Goal: Information Seeking & Learning: Understand process/instructions

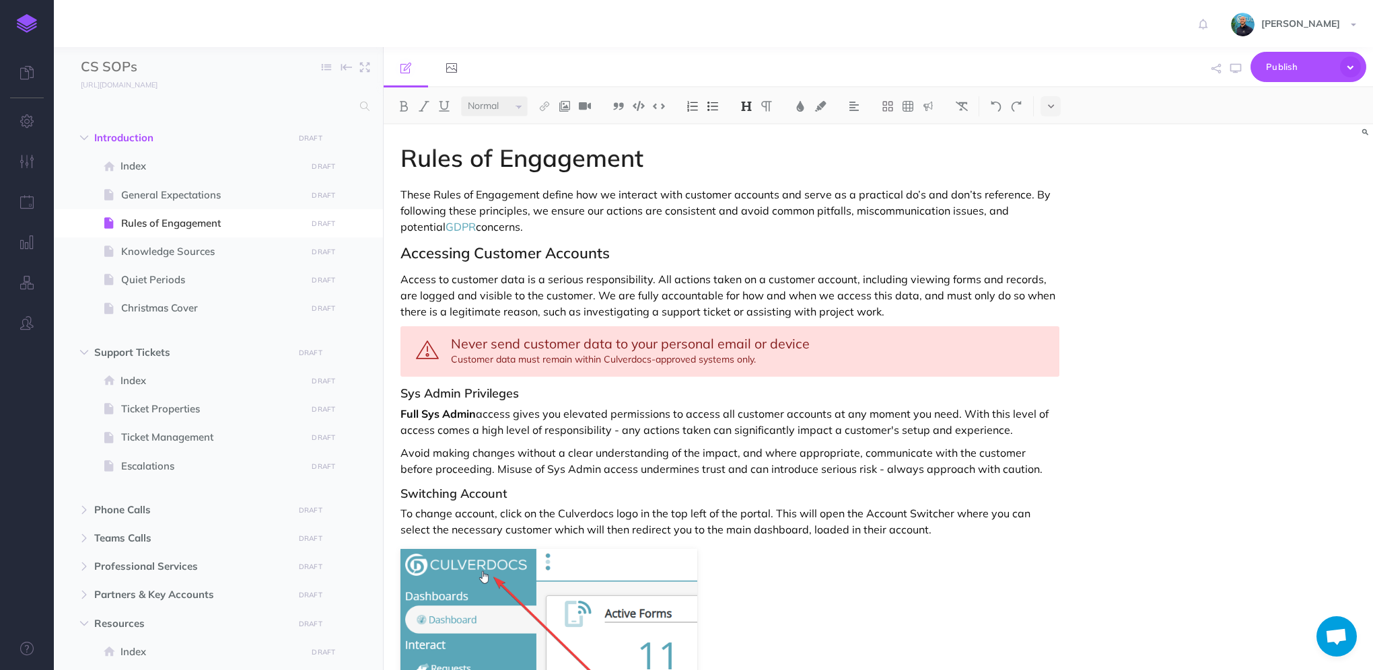
select select "null"
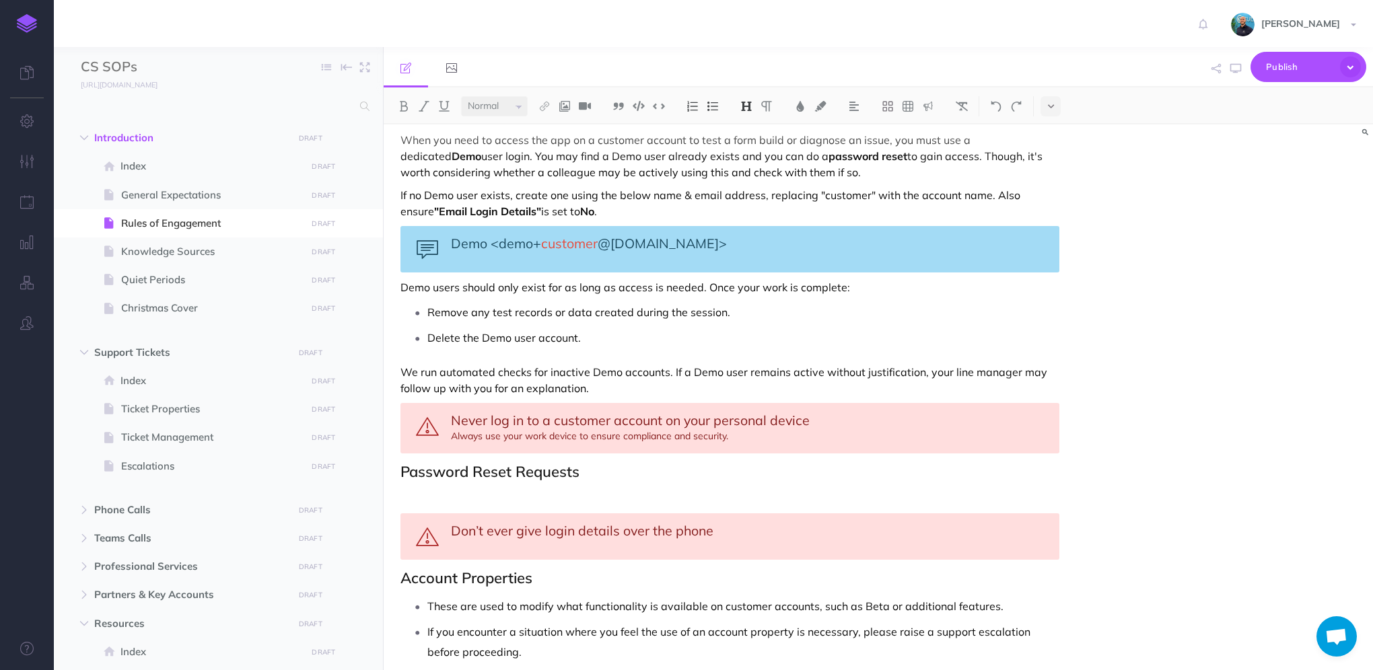
scroll to position [1041, 0]
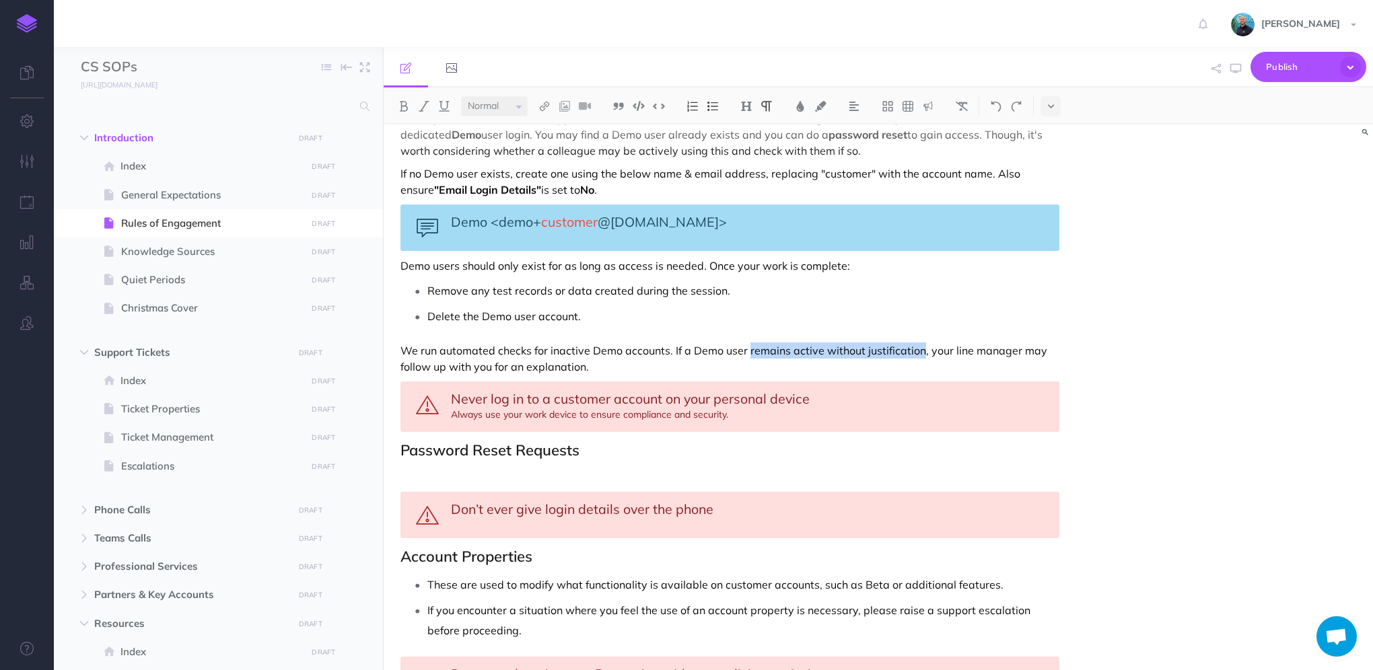
drag, startPoint x: 920, startPoint y: 346, endPoint x: 747, endPoint y: 344, distance: 172.9
click at [747, 344] on p "We run automated checks for inactive Demo accounts. If a Demo user remains acti…" at bounding box center [729, 358] width 659 height 32
click at [756, 350] on p "We run automated checks for inactive Demo accounts. If a Demo user remains acti…" at bounding box center [729, 358] width 659 height 32
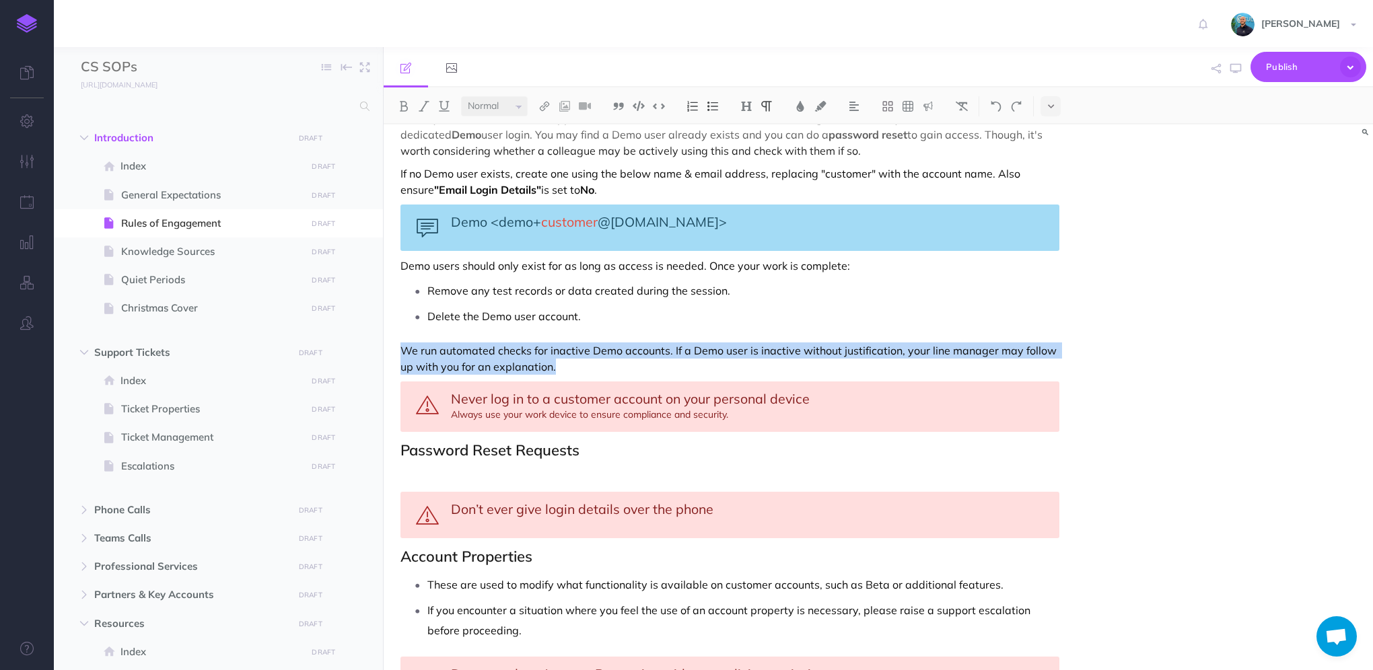
drag, startPoint x: 550, startPoint y: 354, endPoint x: 393, endPoint y: 344, distance: 157.8
click at [393, 344] on div "Rules of Engagement These Rules of Engagement define how we interact with custo…" at bounding box center [729, 91] width 692 height 2015
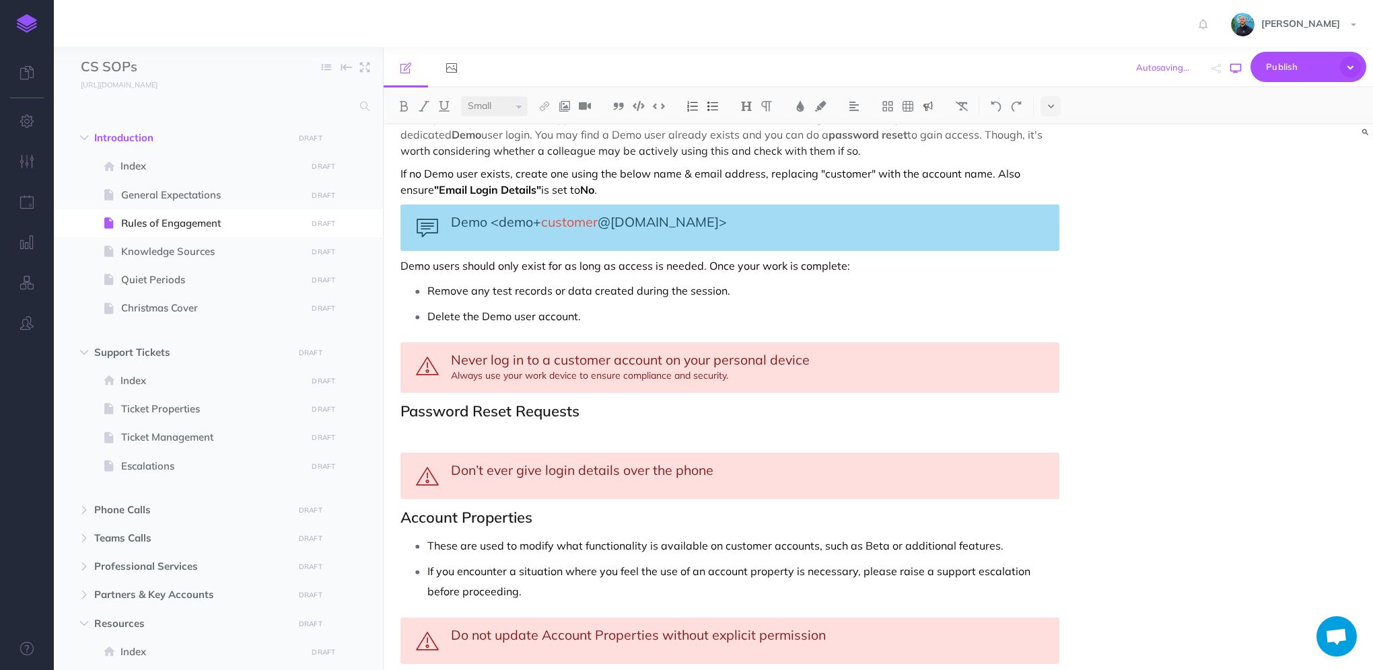
click at [1235, 67] on icon "button" at bounding box center [1235, 68] width 11 height 11
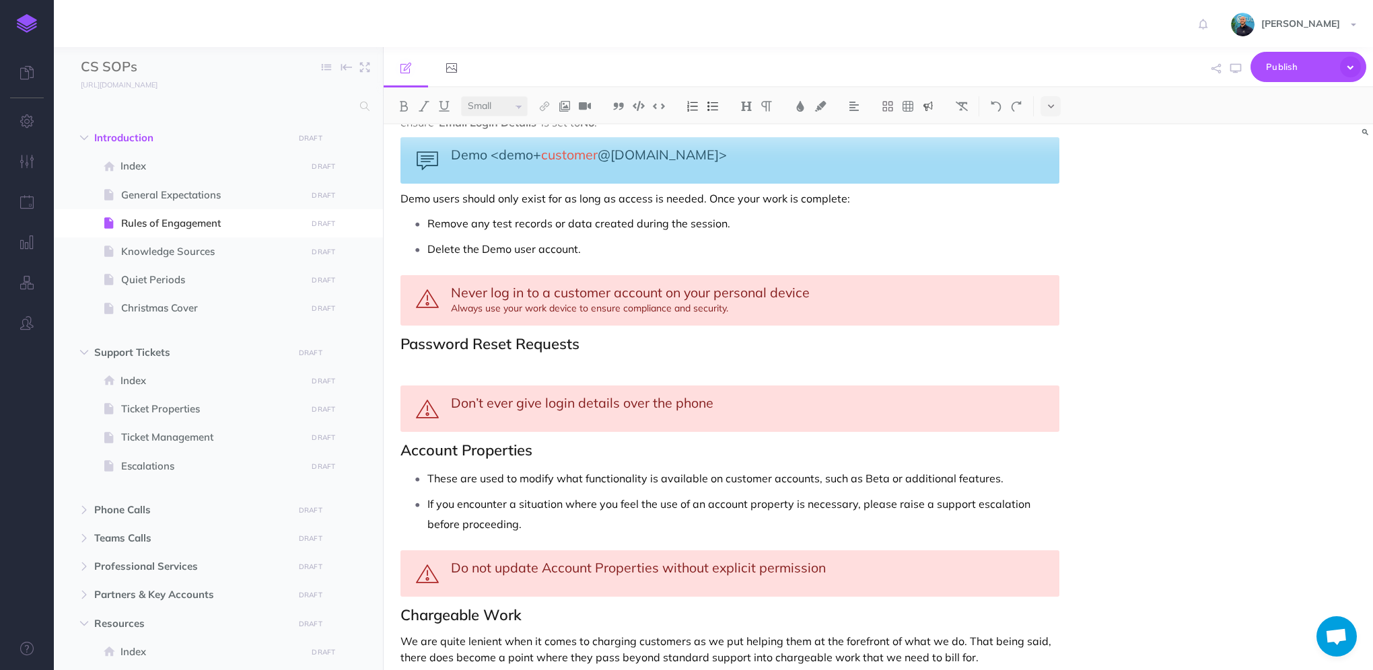
scroll to position [1175, 0]
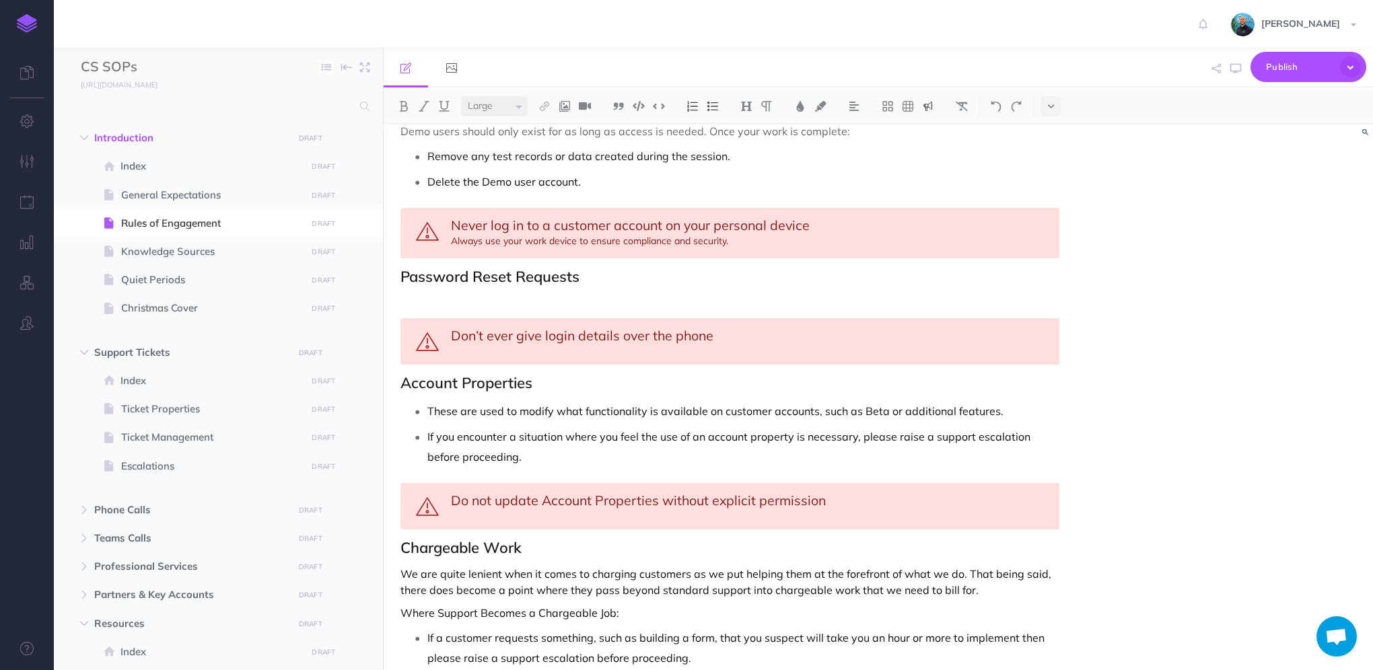
click at [629, 349] on div "Don’t ever give login details over the phone" at bounding box center [729, 341] width 659 height 46
click at [728, 344] on div "Don’t ever give login details over the phone" at bounding box center [729, 341] width 659 height 46
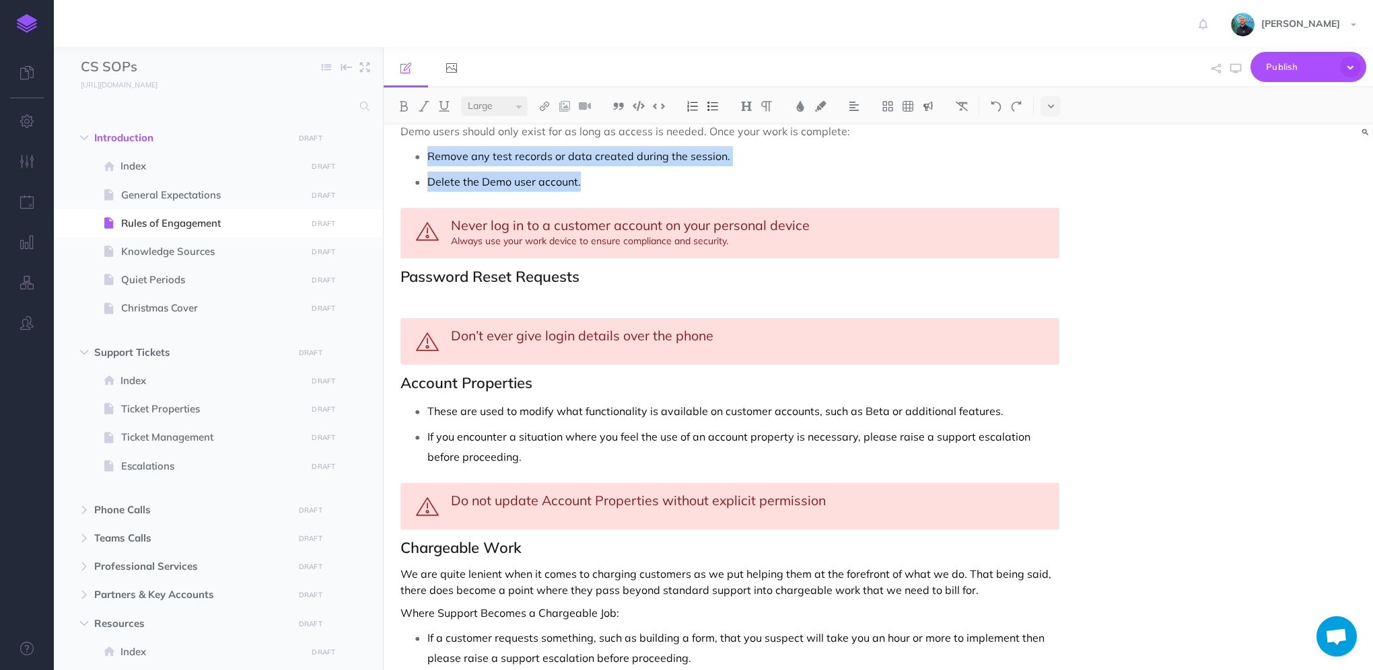
click at [495, 225] on span "Never log in to a customer account on your personal device" at bounding box center [630, 225] width 359 height 17
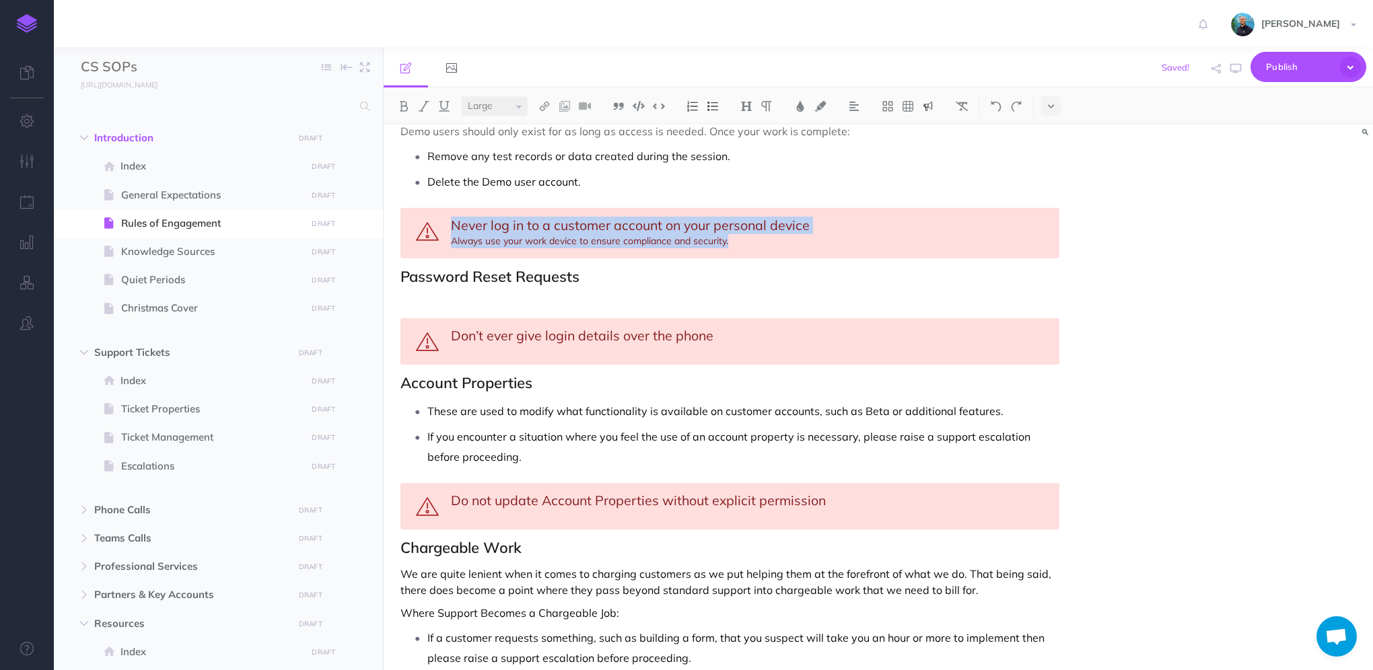
drag, startPoint x: 454, startPoint y: 222, endPoint x: 736, endPoint y: 238, distance: 282.4
click at [736, 238] on div "Never log in to a customer account on your personal device Always use your work…" at bounding box center [729, 233] width 659 height 50
copy div "Never log in to a customer account on your personal device Always use your work…"
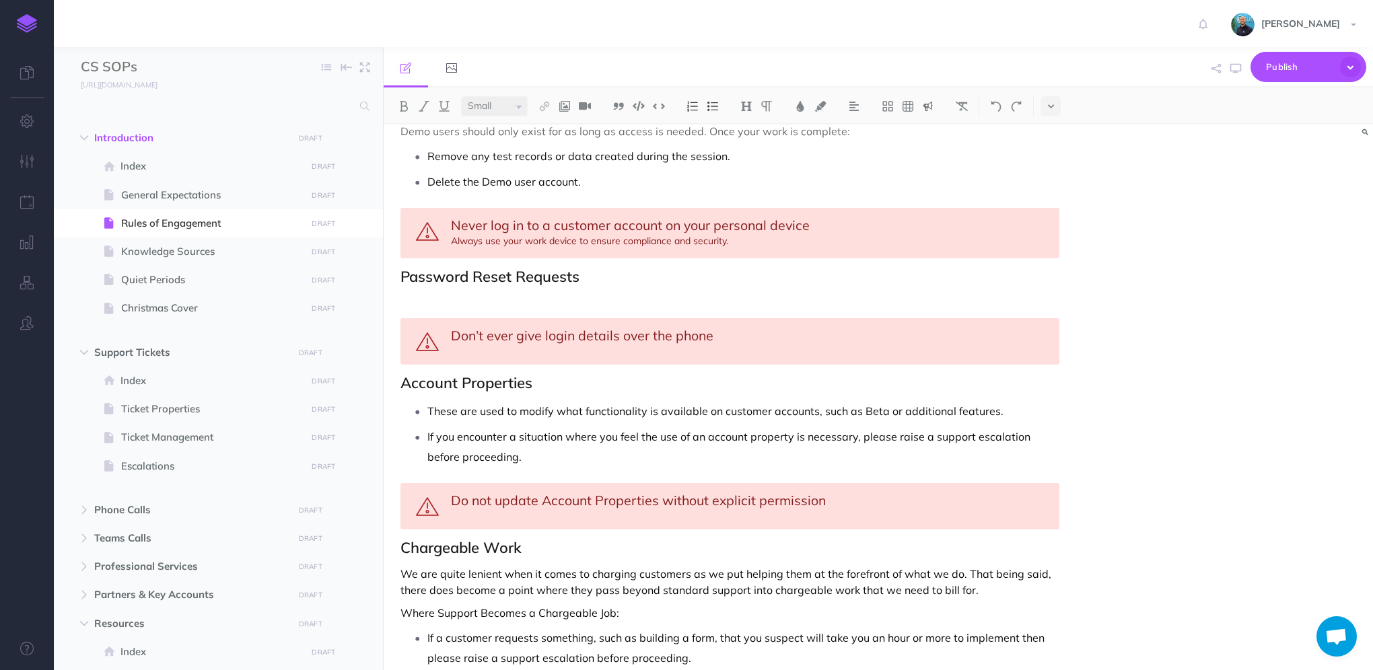
click at [729, 330] on div "Don’t ever give login details over the phone" at bounding box center [729, 341] width 659 height 46
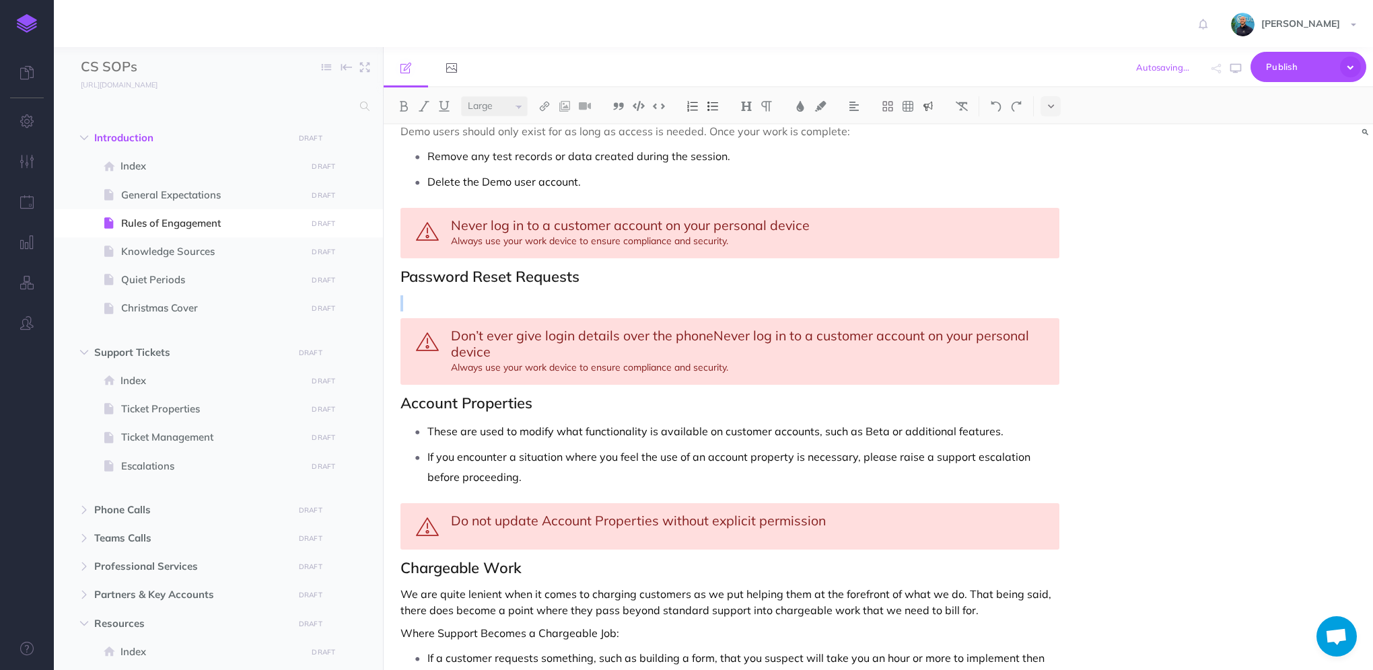
click at [712, 327] on span "Don’t ever give login details over the phoneNever log in to a customer account …" at bounding box center [741, 343] width 581 height 33
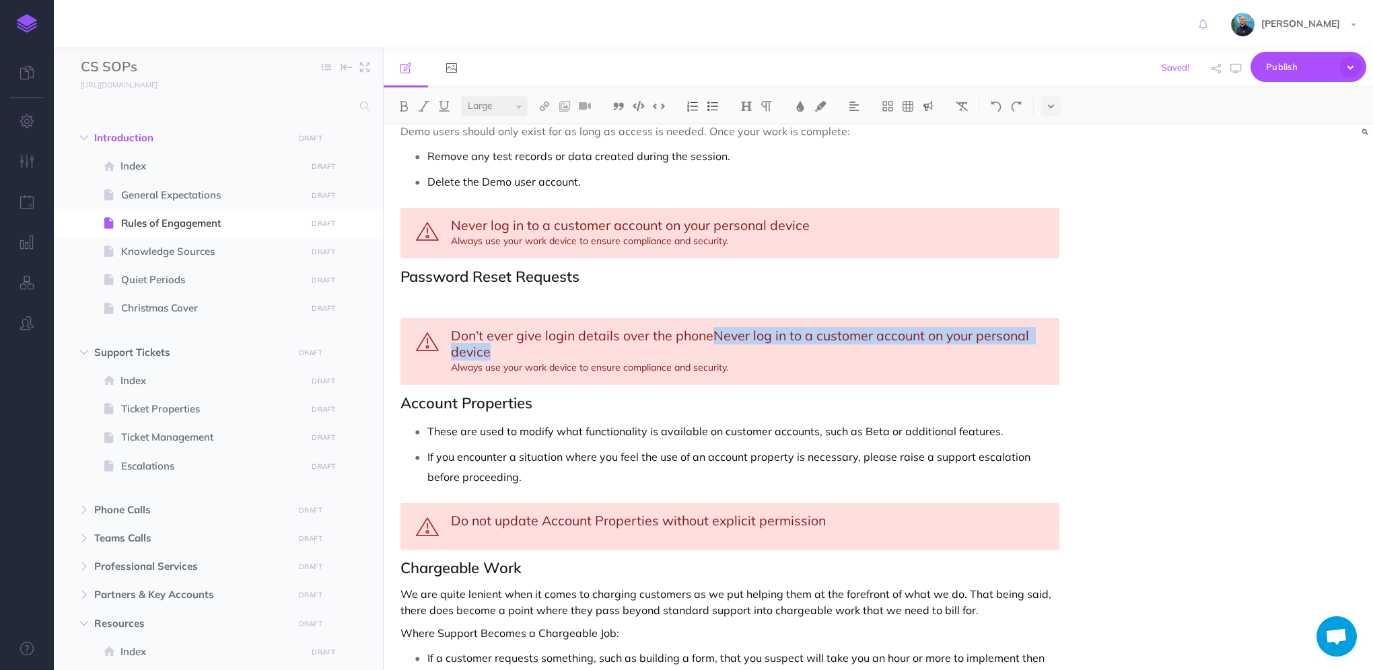
drag, startPoint x: 713, startPoint y: 330, endPoint x: 495, endPoint y: 346, distance: 219.2
click at [495, 346] on div "Don’t ever give login details over the phoneNever log in to a customer account …" at bounding box center [729, 351] width 659 height 67
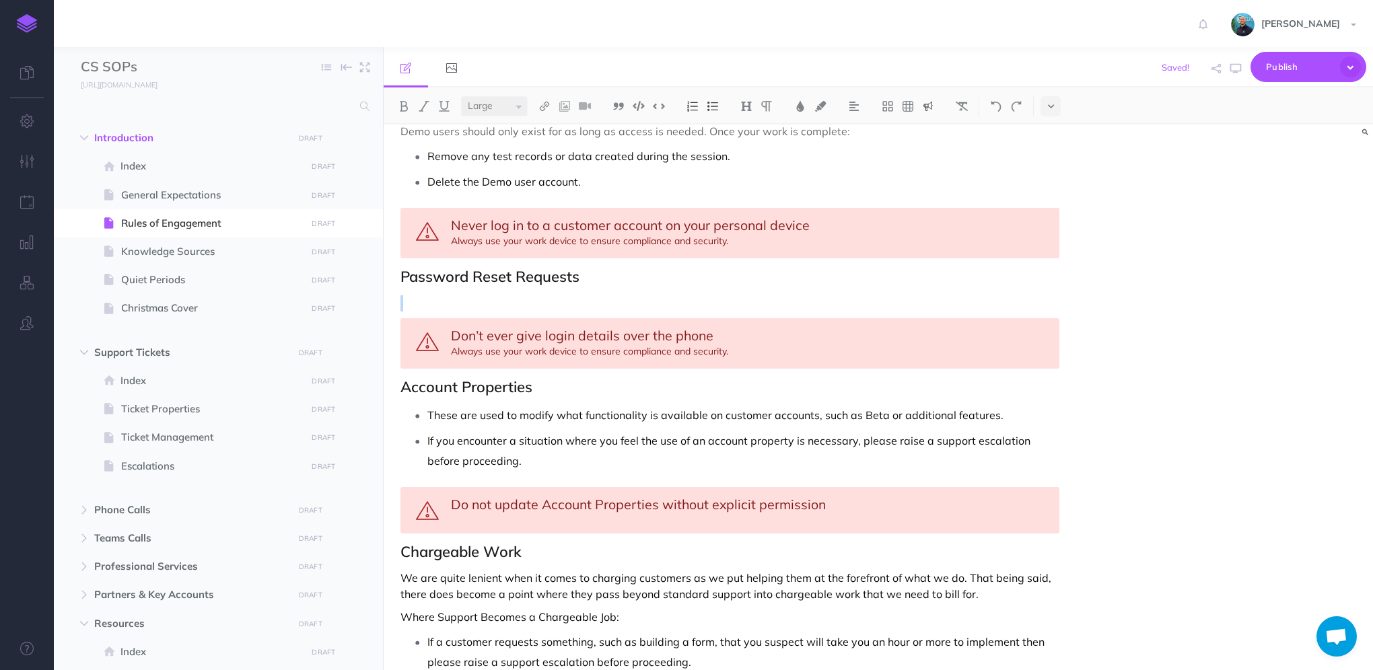
click at [468, 343] on div "Don’t ever give login details over the phone Always use your work device to ens…" at bounding box center [729, 343] width 659 height 50
drag, startPoint x: 452, startPoint y: 348, endPoint x: 725, endPoint y: 344, distance: 272.5
click at [725, 344] on div "Don’t ever give login details over the phone Always use your work device to ens…" at bounding box center [729, 343] width 659 height 50
click at [515, 295] on p at bounding box center [729, 303] width 659 height 16
drag, startPoint x: 680, startPoint y: 348, endPoint x: 592, endPoint y: 350, distance: 87.5
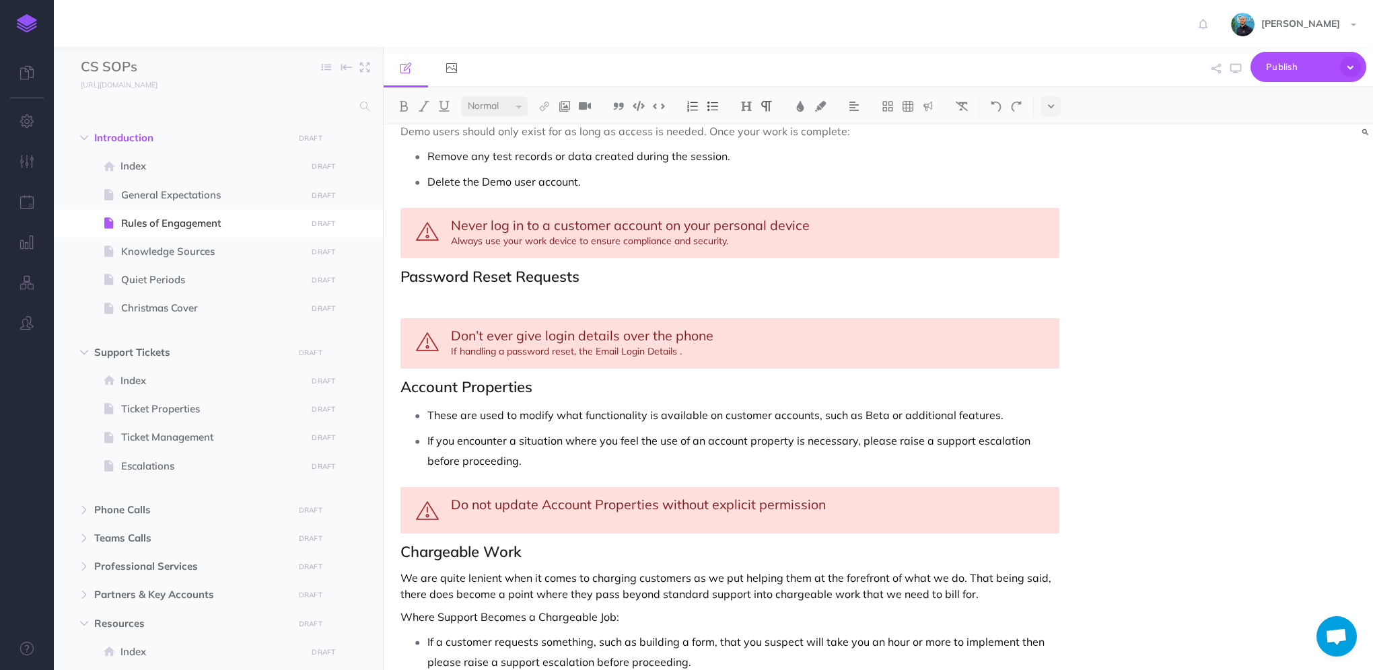
click at [575, 301] on p at bounding box center [729, 303] width 659 height 16
drag, startPoint x: 488, startPoint y: 337, endPoint x: 619, endPoint y: 325, distance: 131.1
drag, startPoint x: 680, startPoint y: 348, endPoint x: 460, endPoint y: 355, distance: 219.5
click at [460, 355] on div "Don’t carry out a password reset over the phone If handling a password reset, t…" at bounding box center [729, 343] width 659 height 50
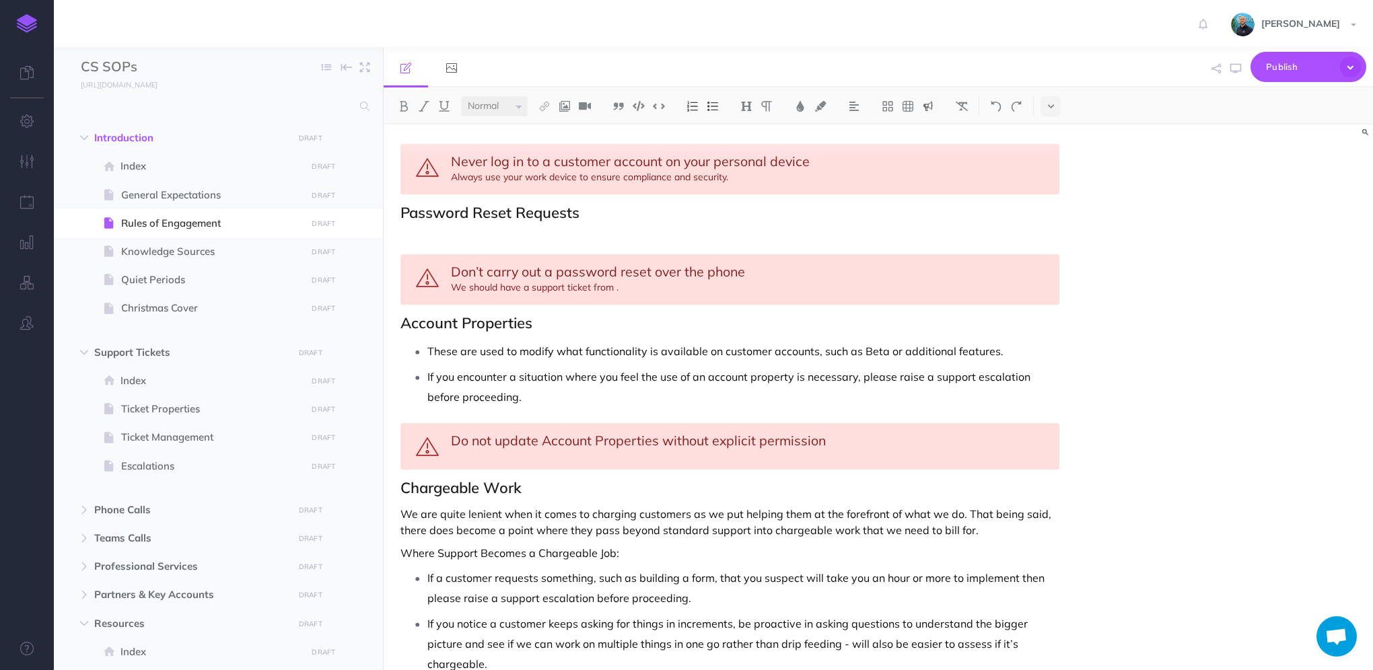
scroll to position [1408, 0]
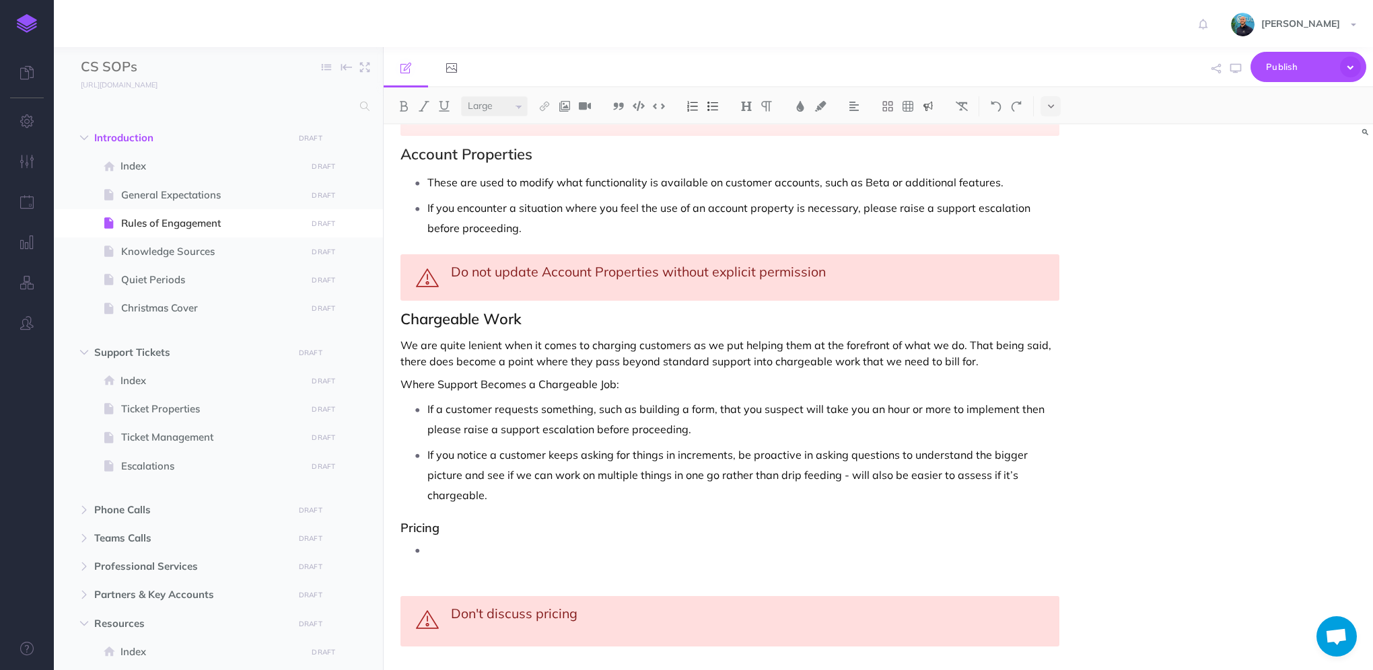
click at [498, 281] on div "Do not update Account Properties without explicit permission" at bounding box center [729, 277] width 659 height 46
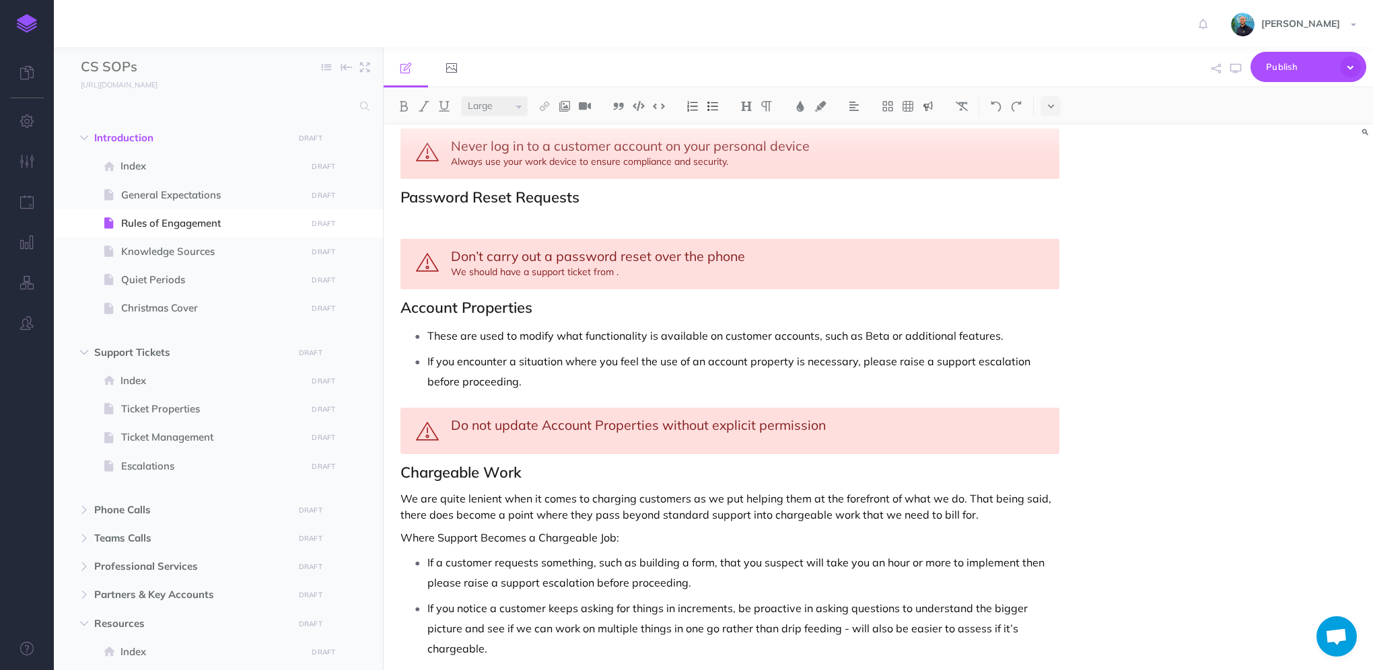
scroll to position [1072, 0]
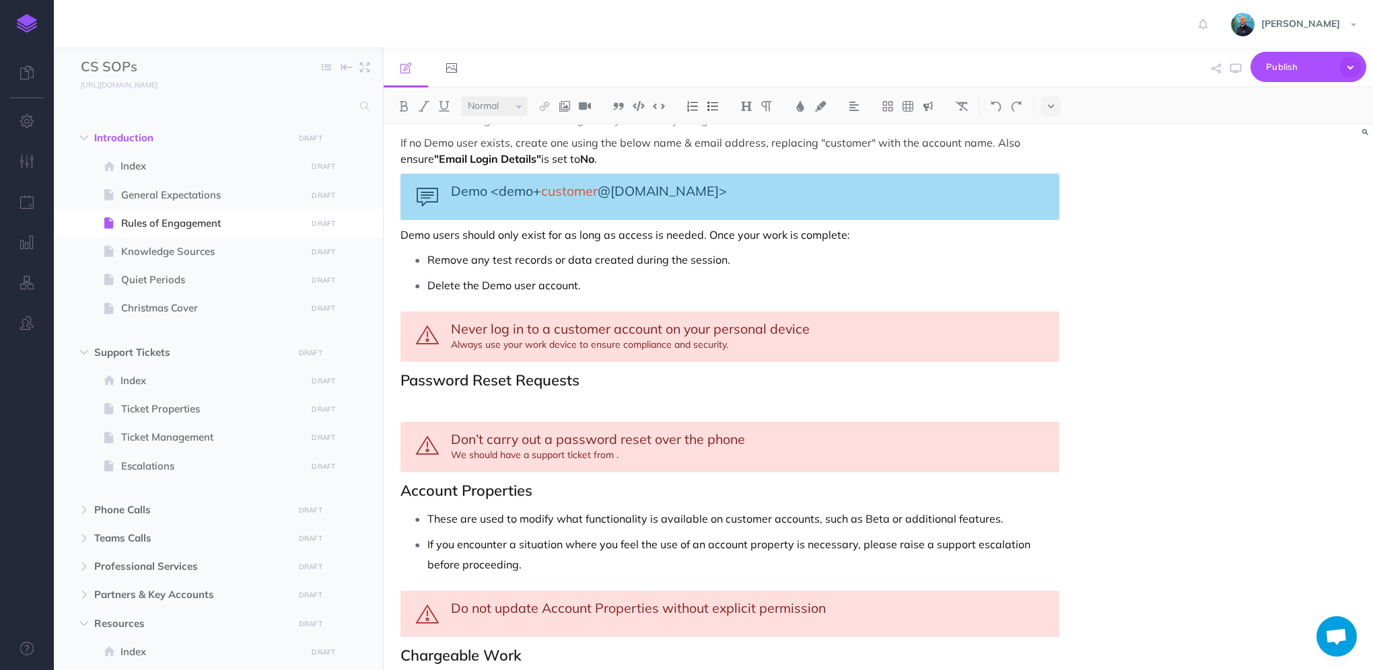
click at [618, 452] on div "Don’t carry out a password reset over the phone We should have a support ticket…" at bounding box center [729, 447] width 659 height 50
click at [482, 399] on p at bounding box center [729, 407] width 659 height 16
click at [481, 400] on p at bounding box center [729, 407] width 659 height 16
click at [639, 403] on p "Resetting a Users password runs the risk of" at bounding box center [729, 407] width 659 height 16
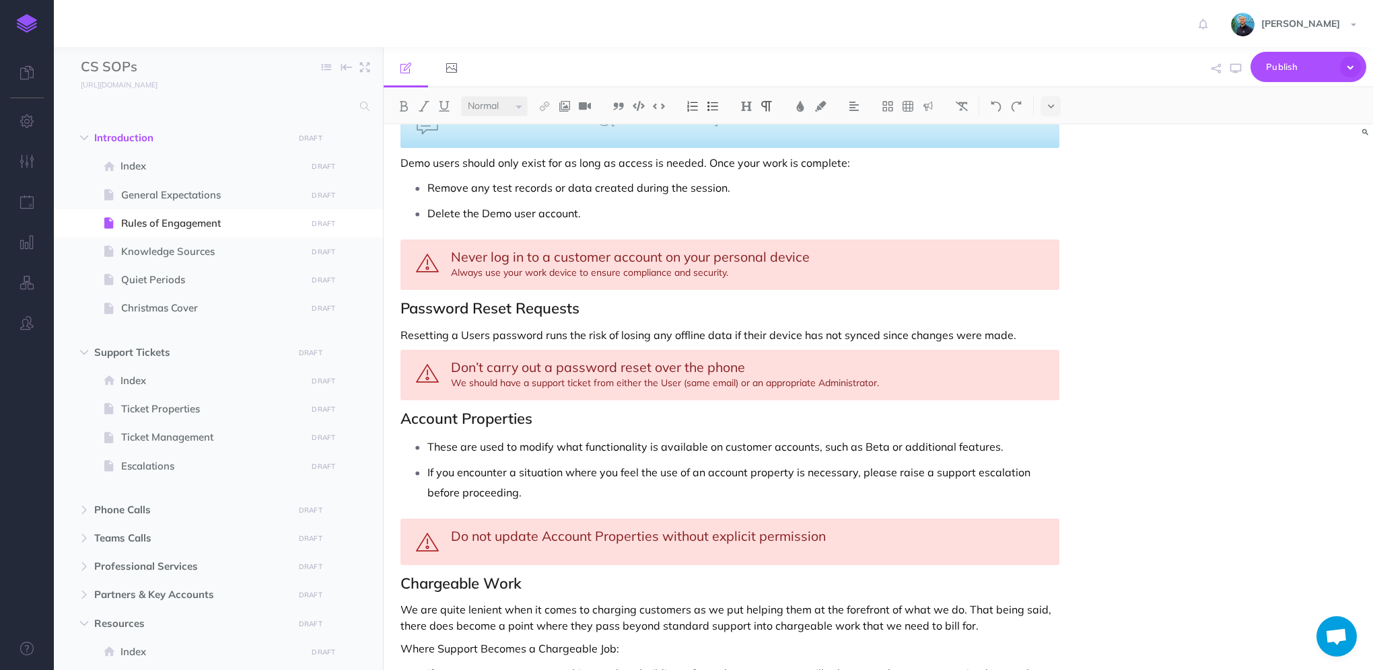
scroll to position [1211, 0]
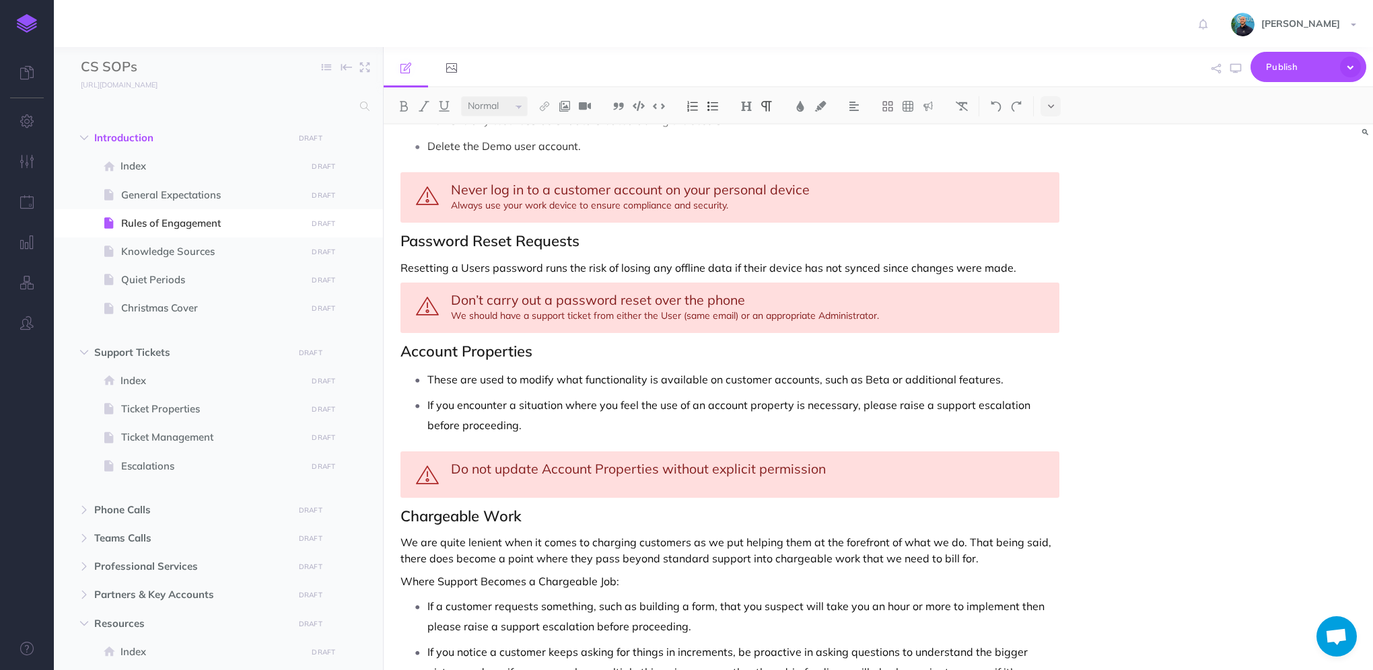
click at [403, 347] on h2 "Account Properties" at bounding box center [729, 351] width 659 height 16
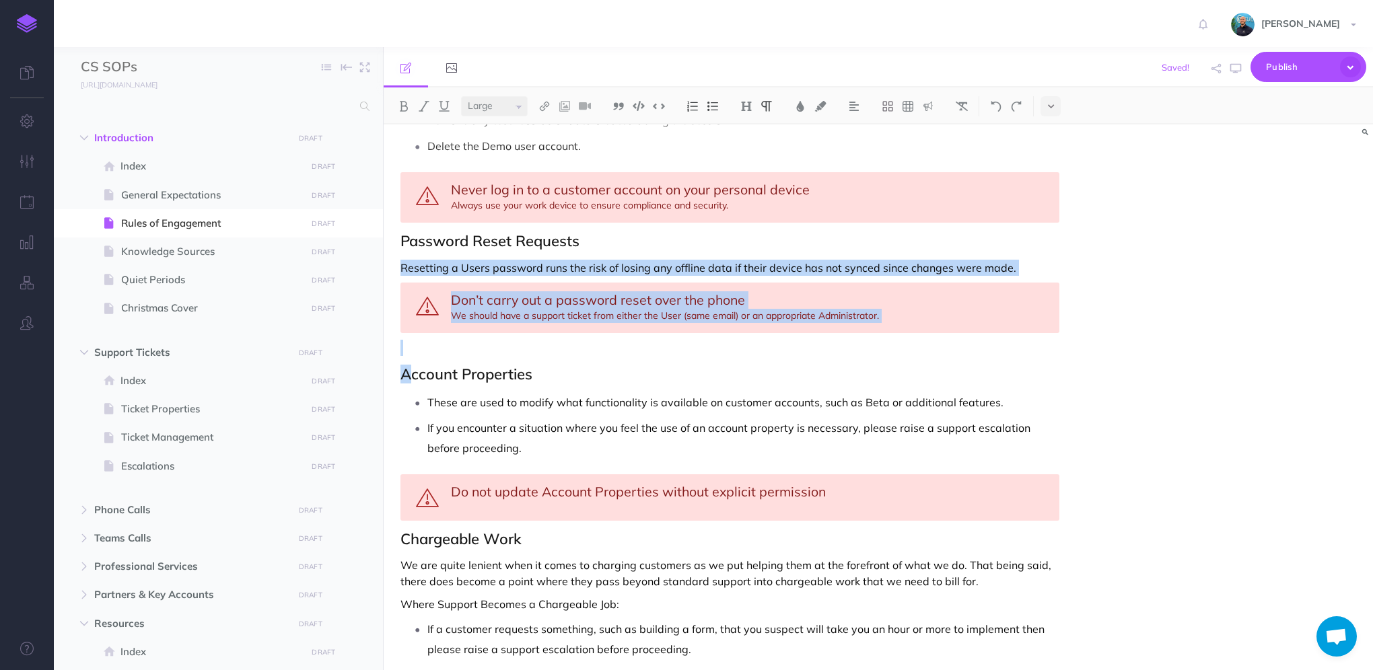
drag, startPoint x: 409, startPoint y: 354, endPoint x: 398, endPoint y: 266, distance: 88.8
click at [426, 344] on p at bounding box center [729, 348] width 659 height 16
drag, startPoint x: 421, startPoint y: 342, endPoint x: 399, endPoint y: 231, distance: 113.2
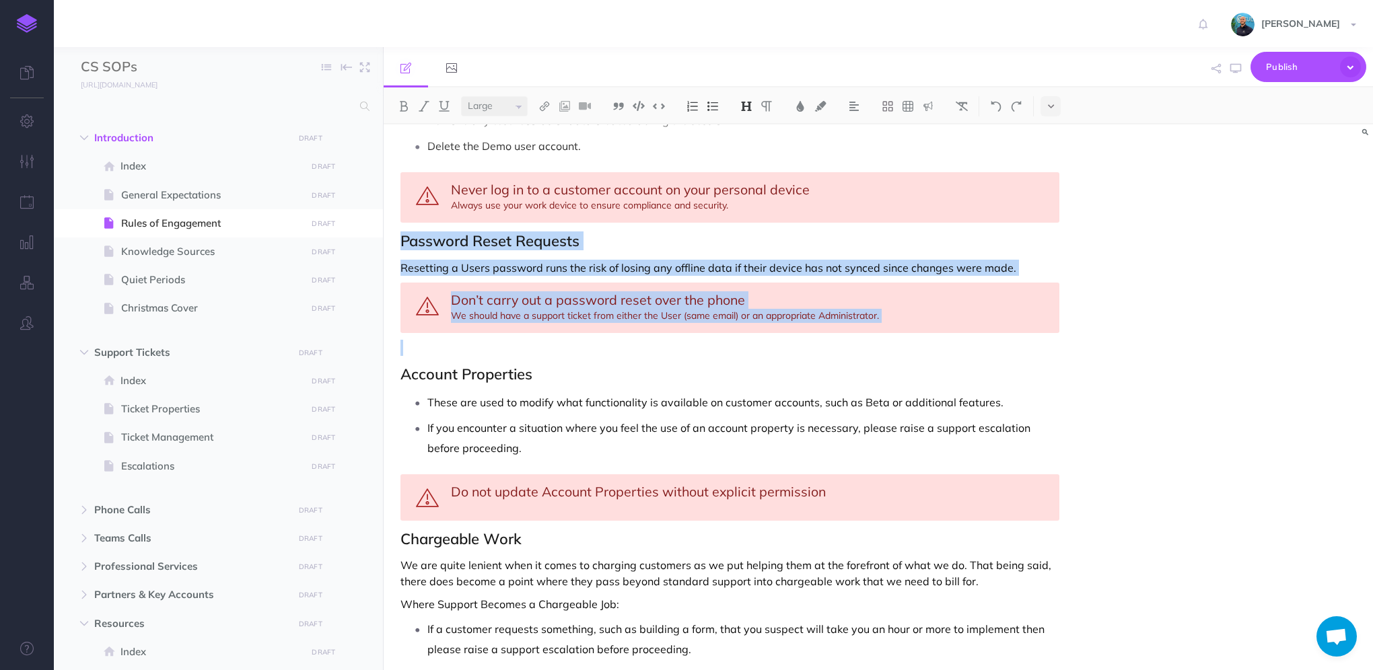
copy div "Password Reset Requests Resetting a Users password runs the risk of losing any …"
click at [418, 342] on p at bounding box center [729, 348] width 659 height 16
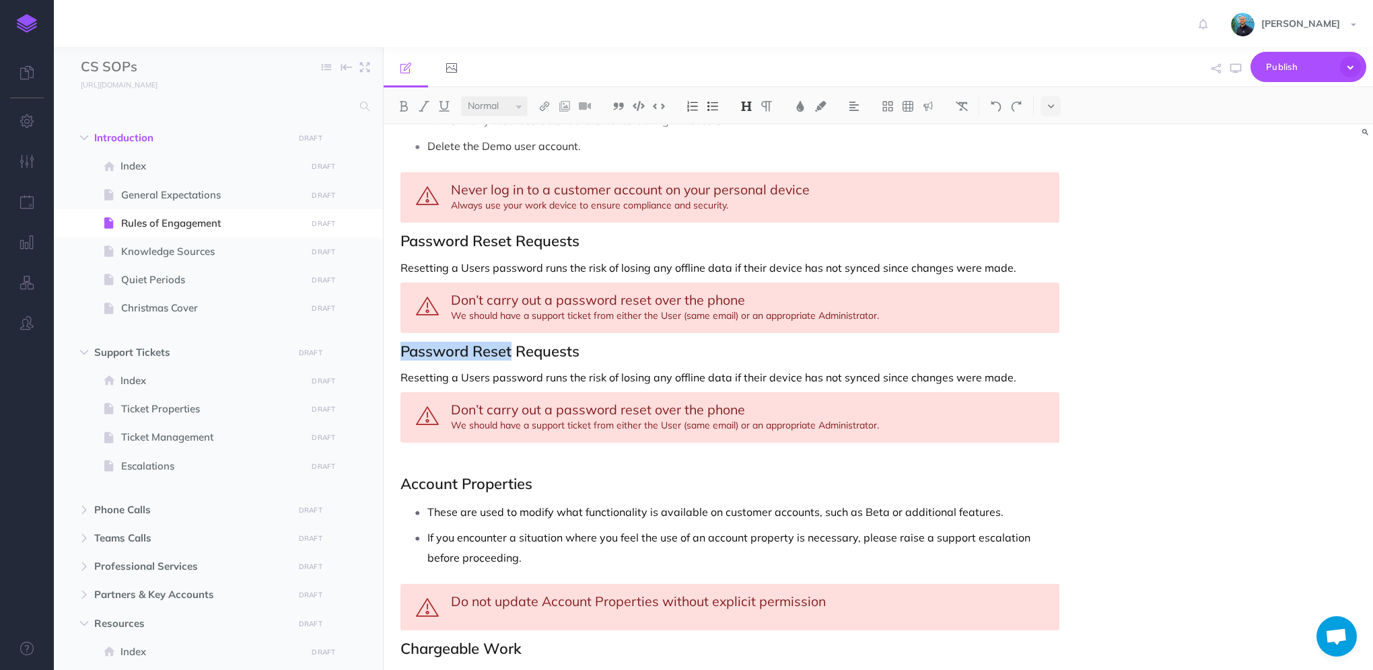
drag, startPoint x: 512, startPoint y: 349, endPoint x: 399, endPoint y: 334, distance: 114.0
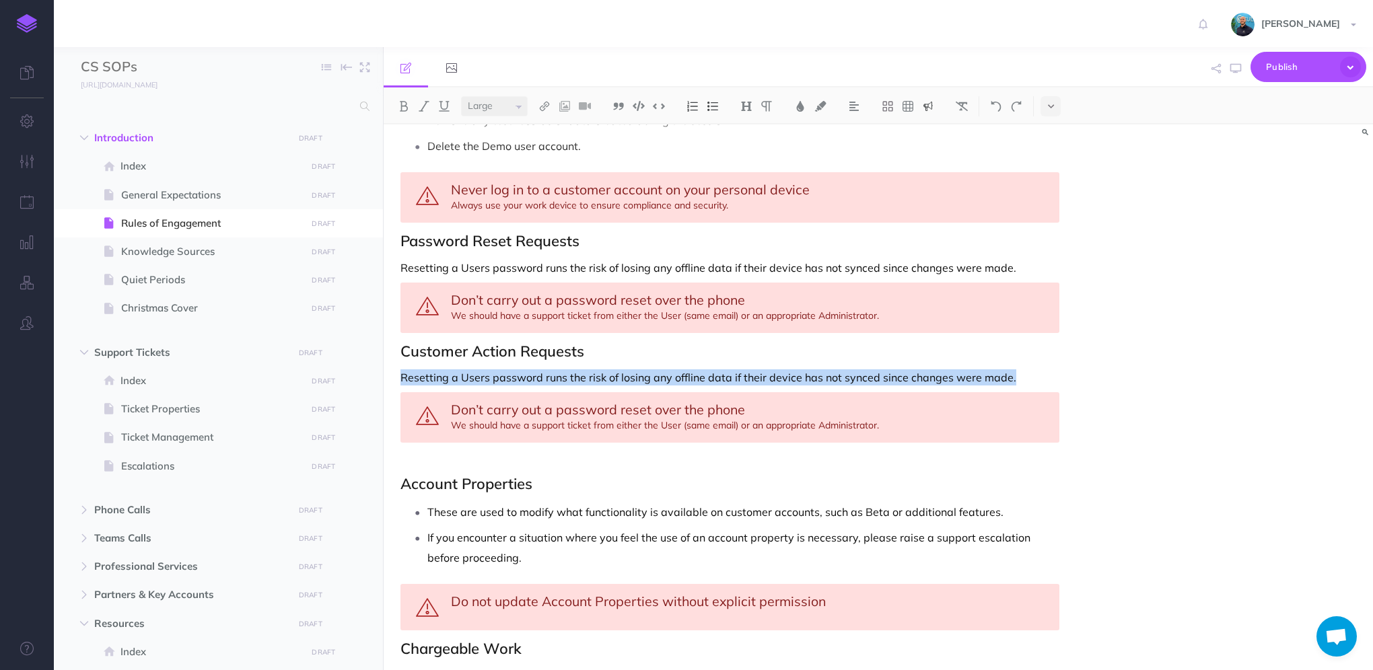
click at [451, 406] on span "Don’t carry out a password reset over the phone" at bounding box center [598, 409] width 294 height 17
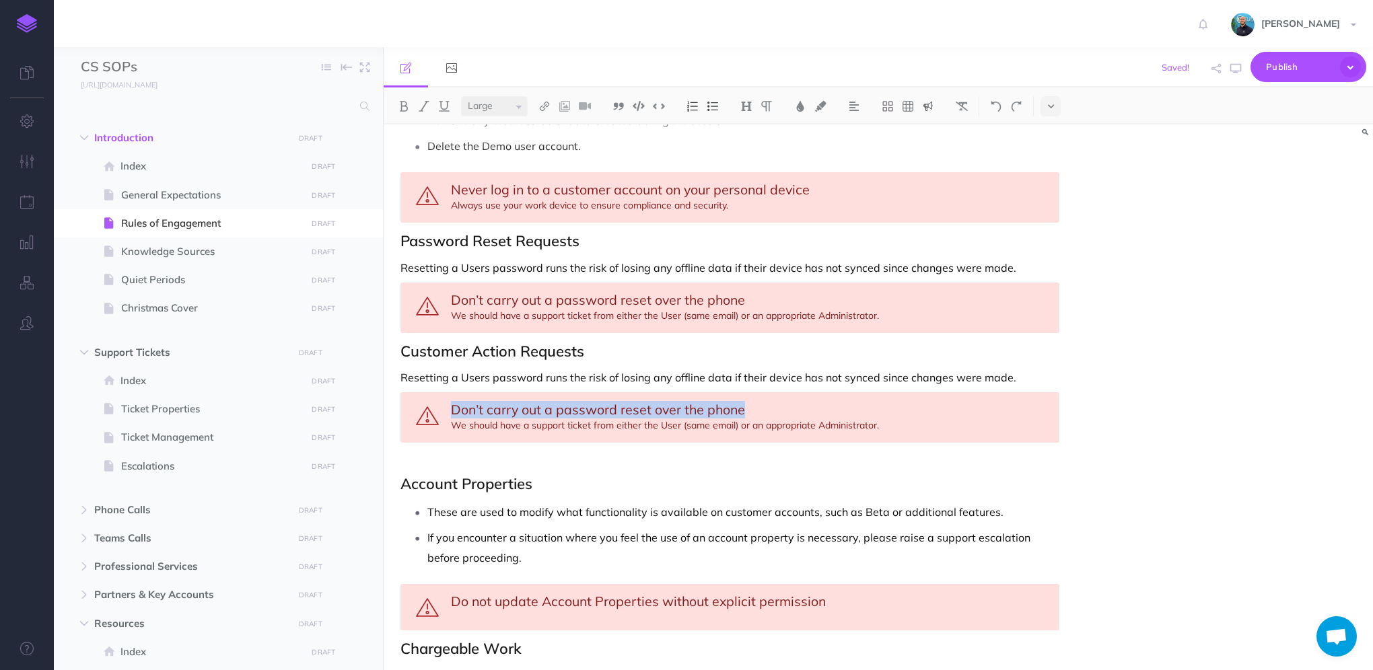
drag, startPoint x: 451, startPoint y: 403, endPoint x: 743, endPoint y: 395, distance: 292.1
click at [743, 395] on div "Don’t carry out a password reset over the phone We should have a support ticket…" at bounding box center [729, 417] width 659 height 50
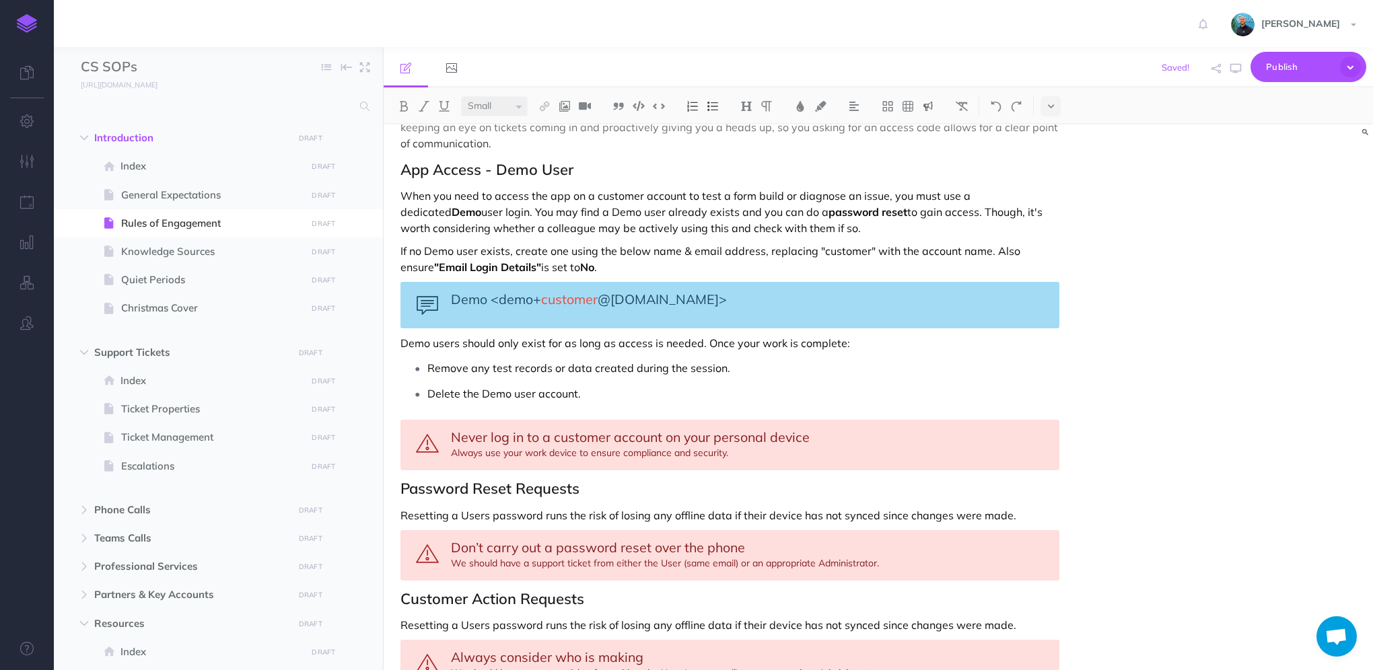
scroll to position [740, 0]
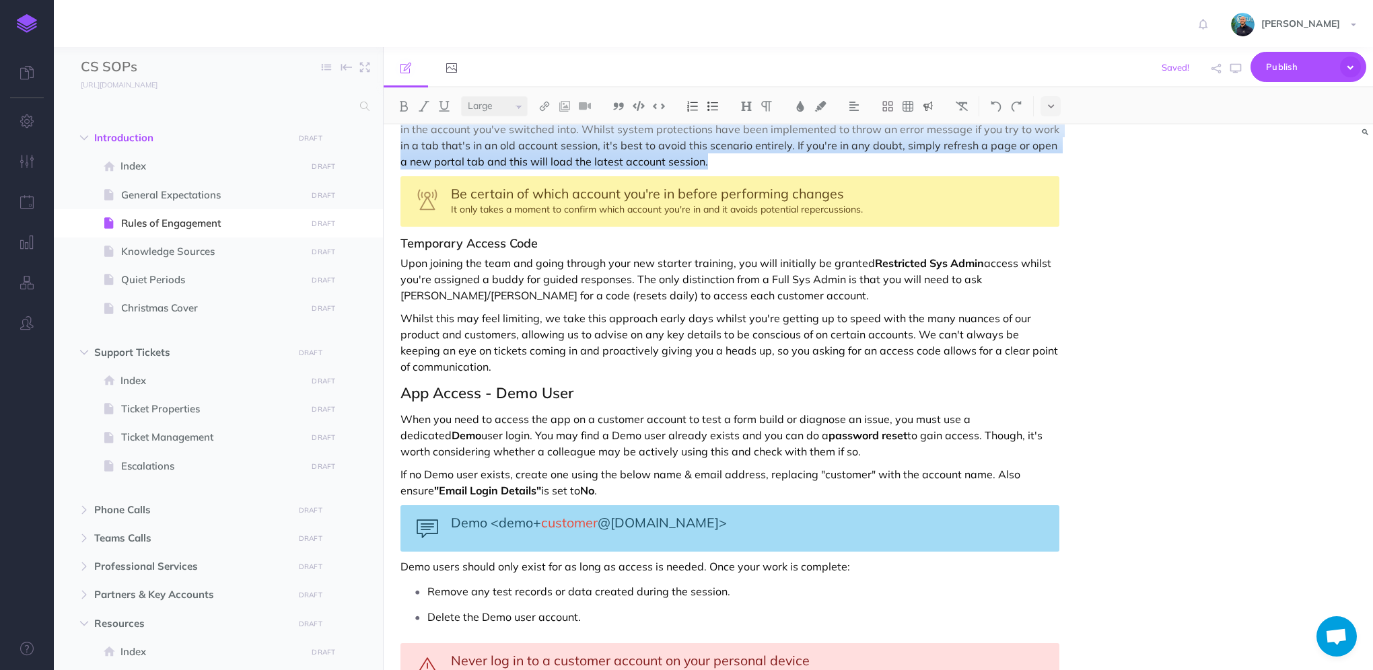
click at [663, 195] on span "Be certain of which account you're in before performing changes" at bounding box center [647, 193] width 393 height 17
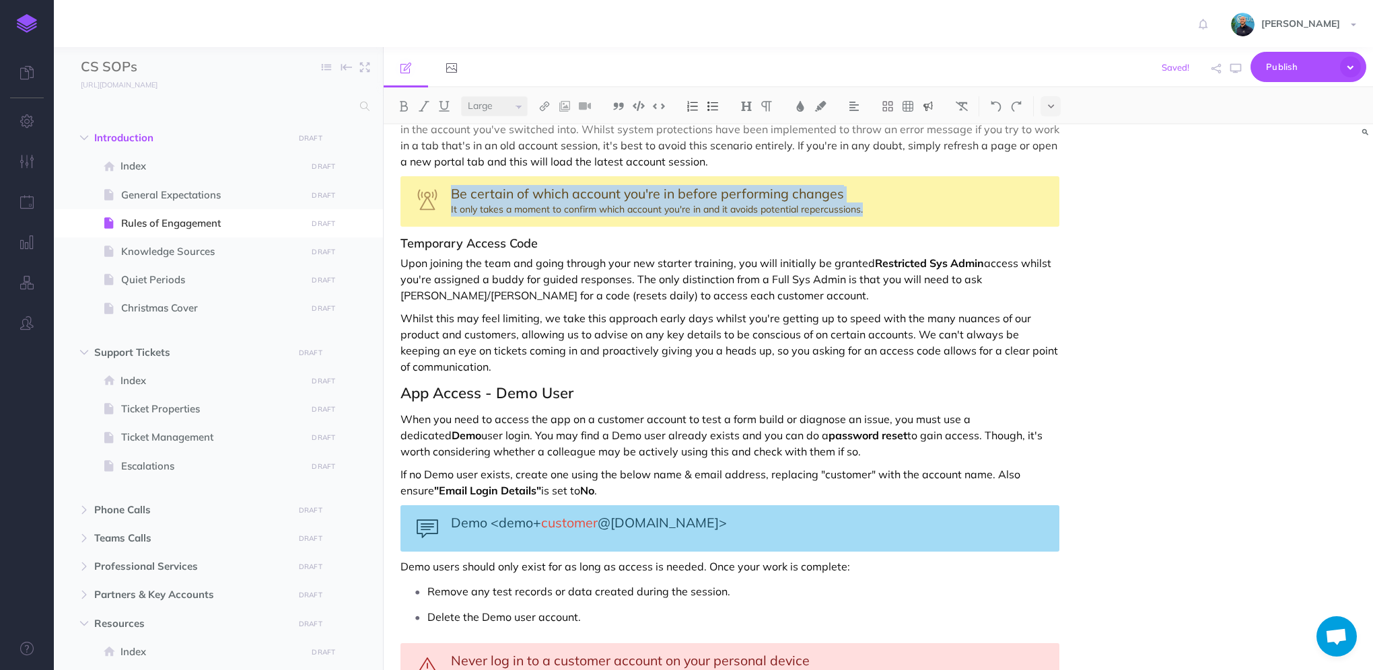
drag, startPoint x: 453, startPoint y: 189, endPoint x: 893, endPoint y: 202, distance: 440.9
click at [893, 202] on div "Be certain of which account you're in before performing changes It only takes a…" at bounding box center [729, 201] width 659 height 50
copy div "Be certain of which account you're in before performing changes It only takes a…"
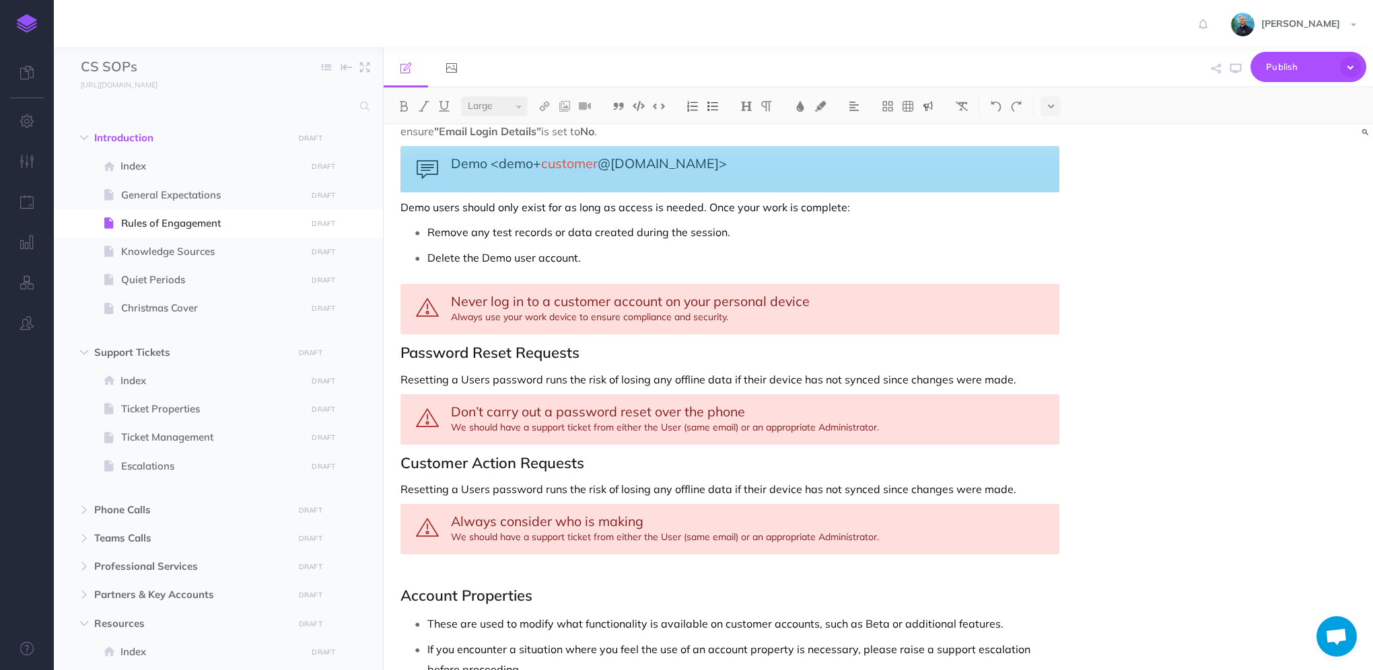
scroll to position [1144, 0]
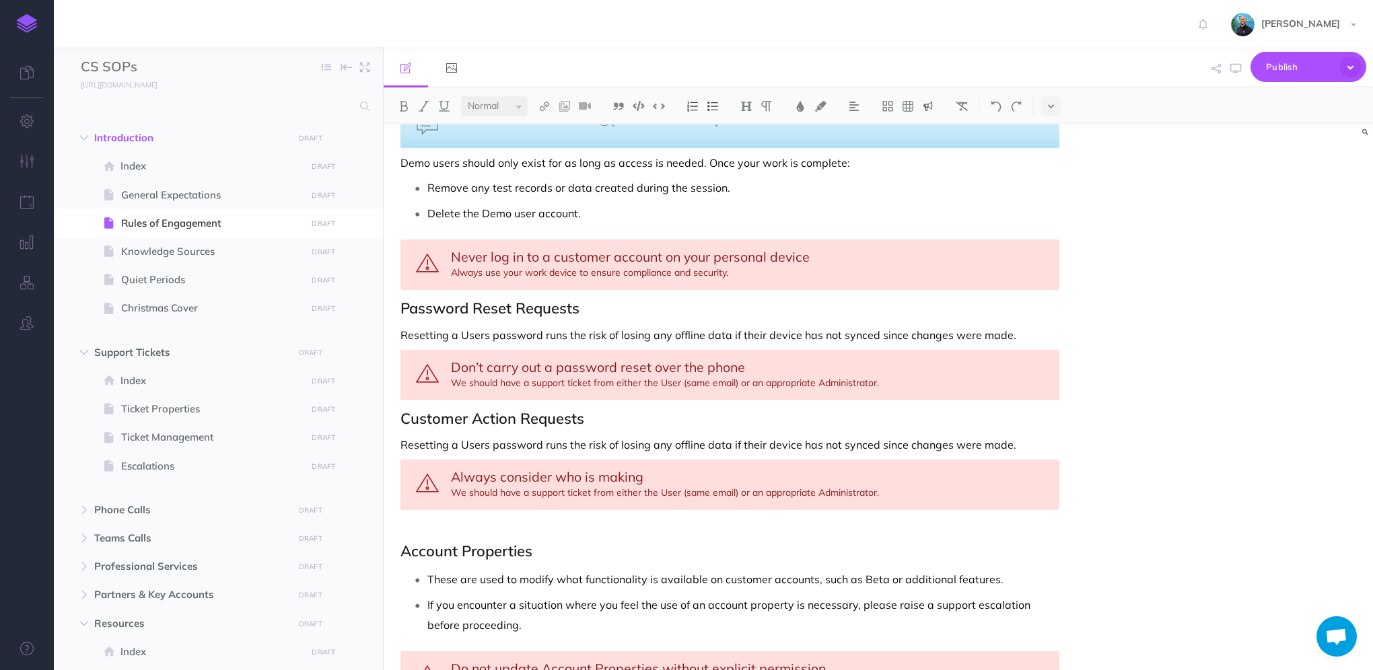
click at [1034, 440] on p "Resetting a Users password runs the risk of losing any offline data if their de…" at bounding box center [729, 445] width 659 height 16
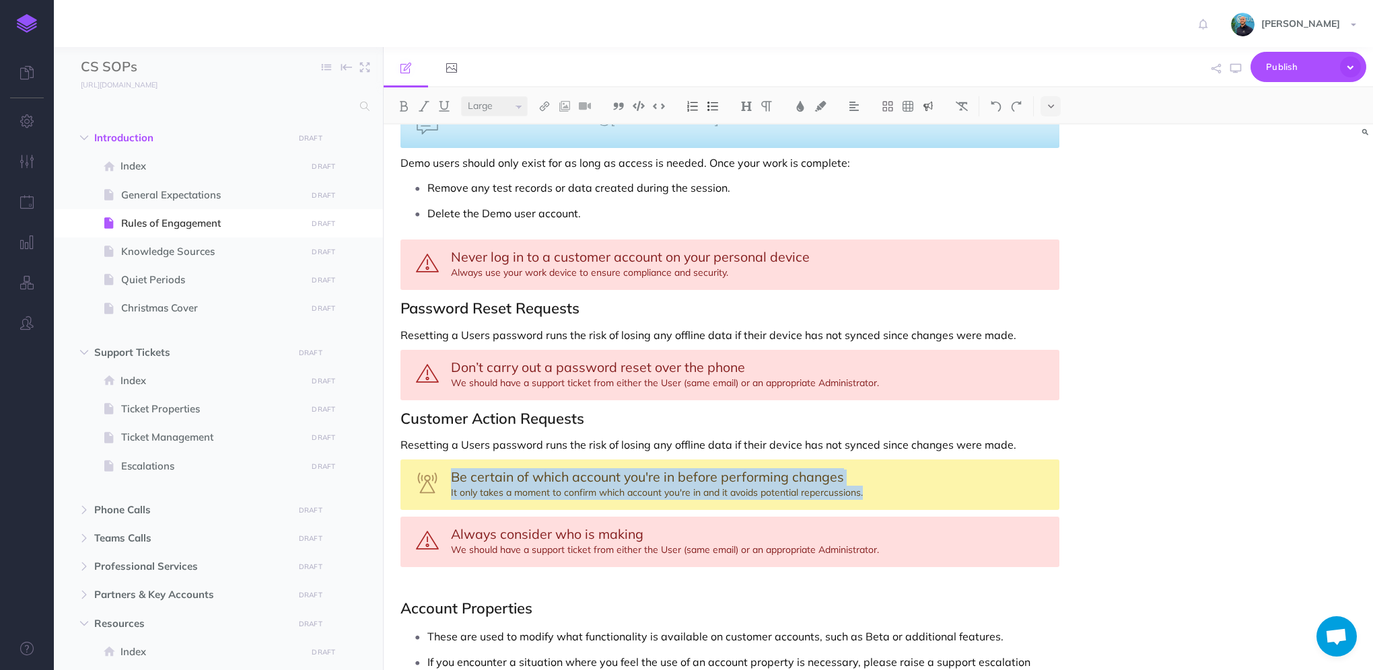
click at [686, 534] on div "Always consider who is making We should have a support ticket from either the U…" at bounding box center [729, 542] width 659 height 50
click at [490, 527] on span "Always consider who is making" at bounding box center [547, 533] width 192 height 17
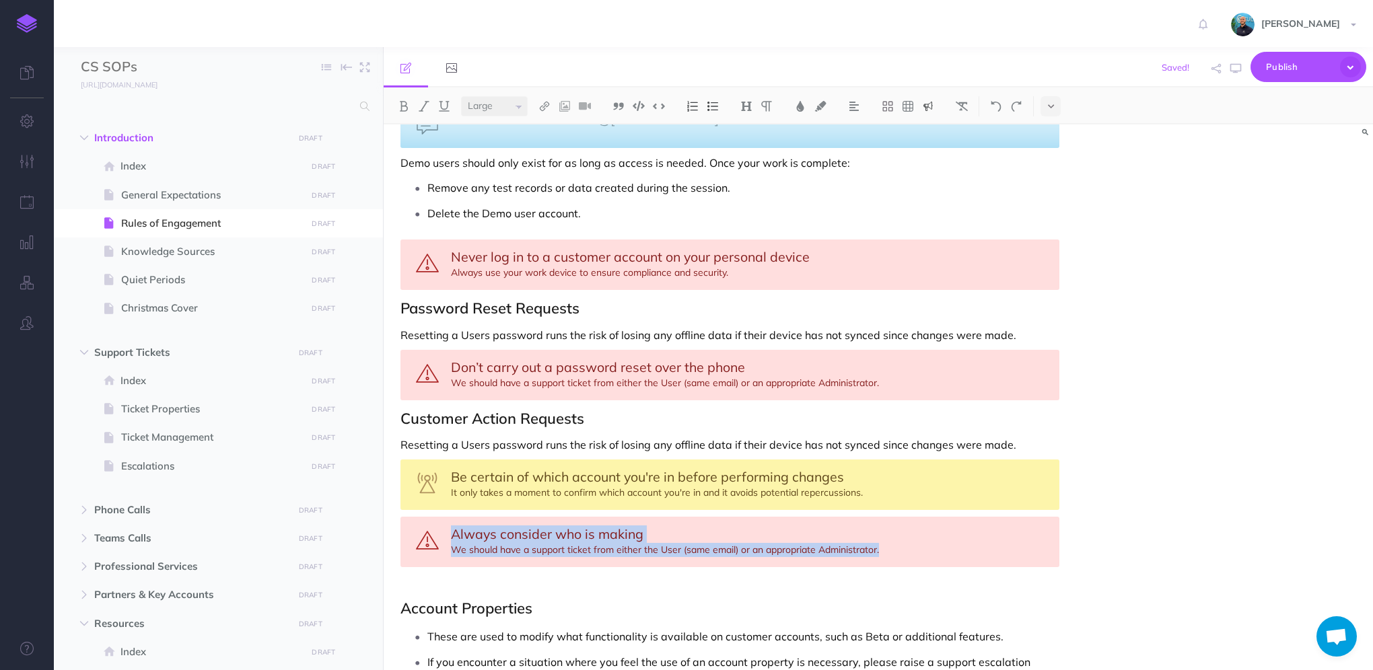
drag, startPoint x: 455, startPoint y: 527, endPoint x: 904, endPoint y: 541, distance: 449.0
click at [904, 541] on div "Always consider who is making We should have a support ticket from either the U…" at bounding box center [729, 542] width 659 height 50
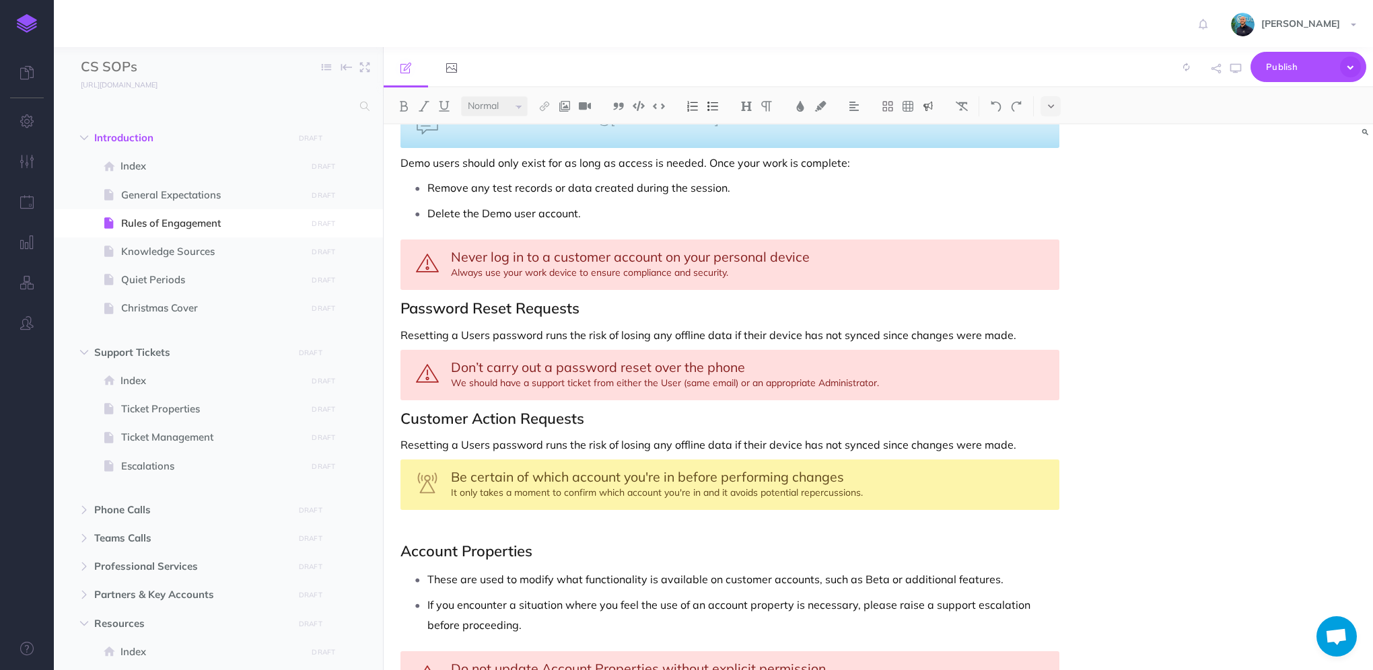
click at [502, 525] on div "Rules of Engagement These Rules of Engagement define how we interact with custo…" at bounding box center [729, 37] width 692 height 2113
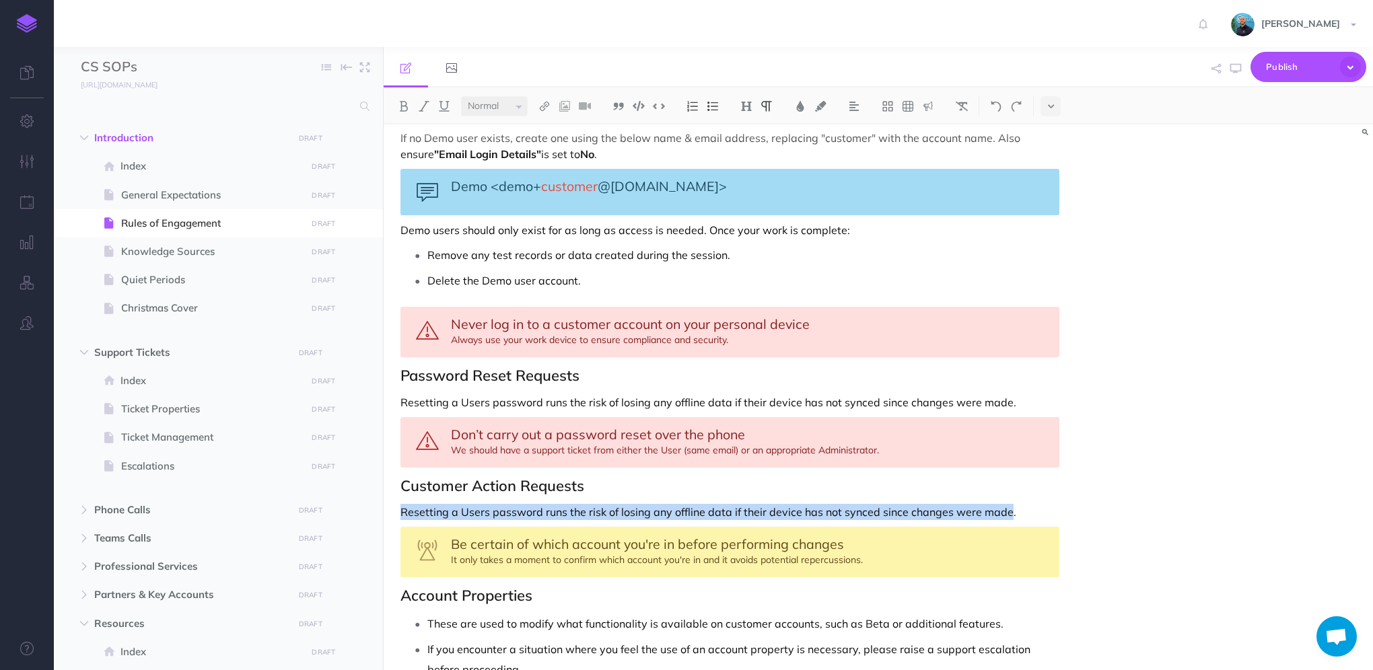
drag, startPoint x: 404, startPoint y: 507, endPoint x: 1004, endPoint y: 498, distance: 600.9
click at [1004, 498] on div "Rules of Engagement These Rules of Engagement define how we interact with custo…" at bounding box center [729, 93] width 692 height 2090
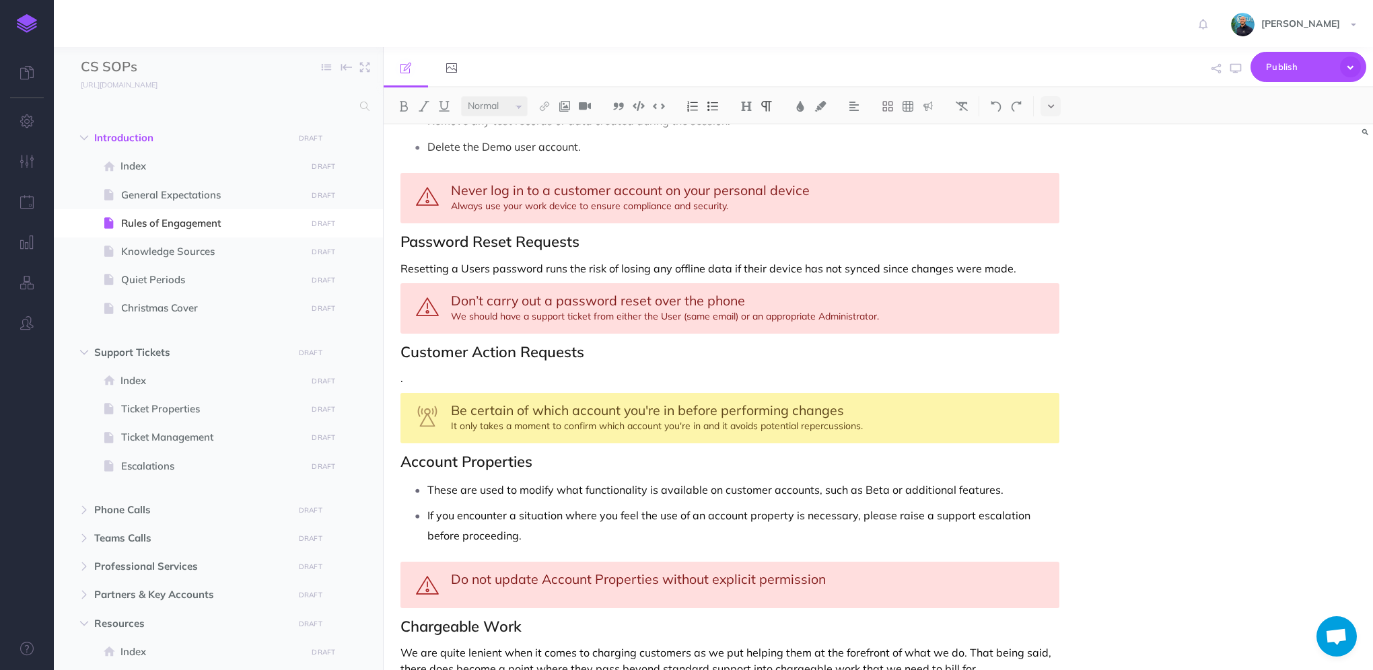
scroll to position [1211, 0]
click at [466, 404] on span "Be certain of which account you're in before performing changes" at bounding box center [647, 409] width 393 height 17
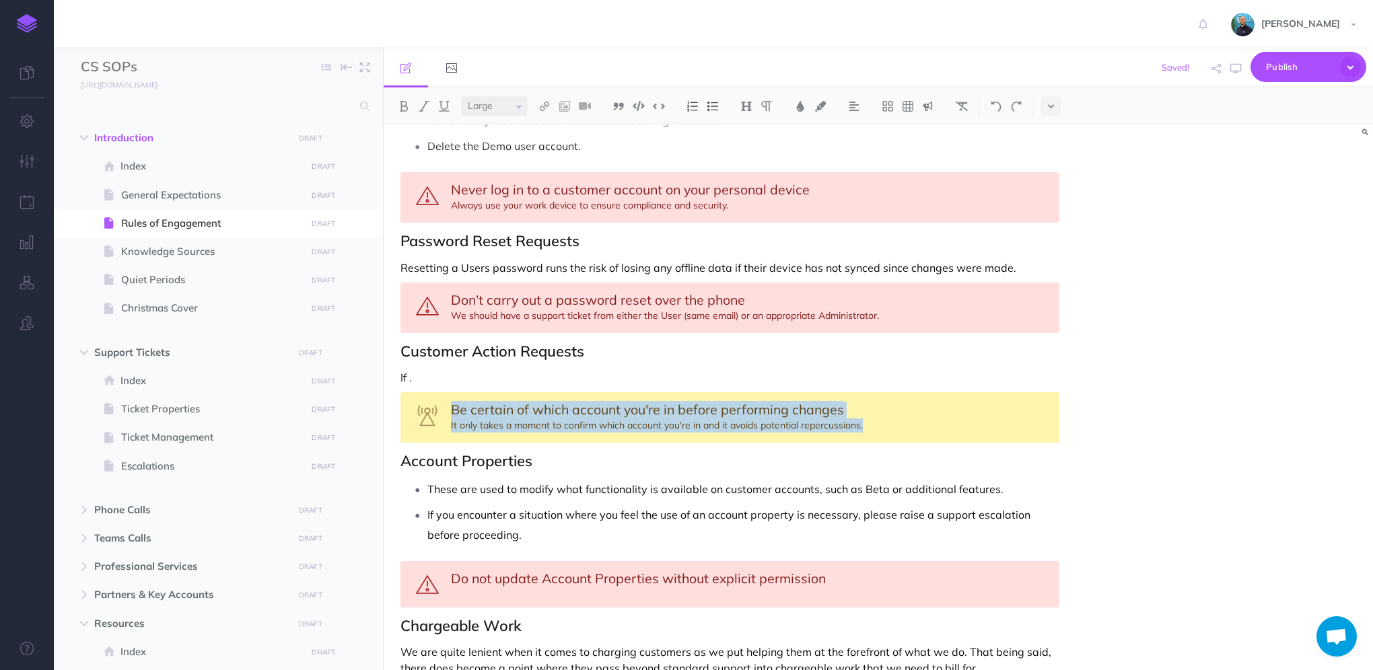
click at [466, 404] on span "Be certain of which account you're in before performing changes" at bounding box center [647, 409] width 393 height 17
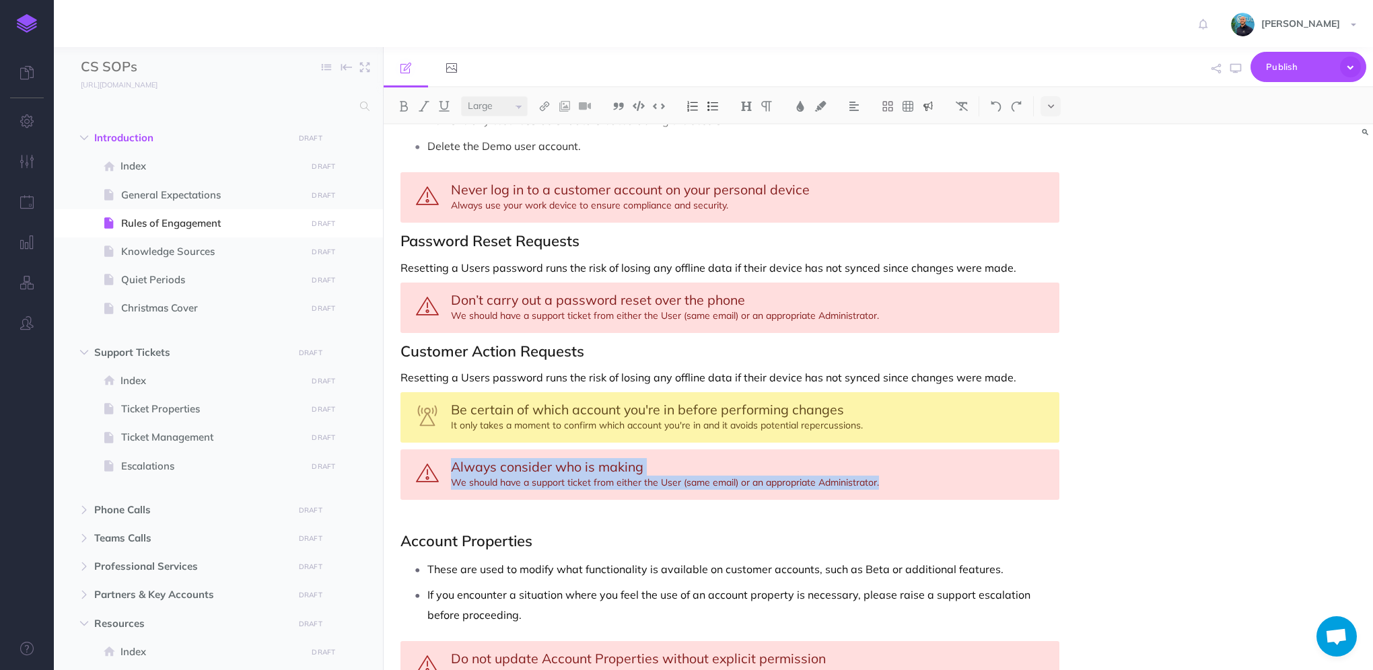
click at [490, 465] on span "Always consider who is making" at bounding box center [547, 466] width 192 height 17
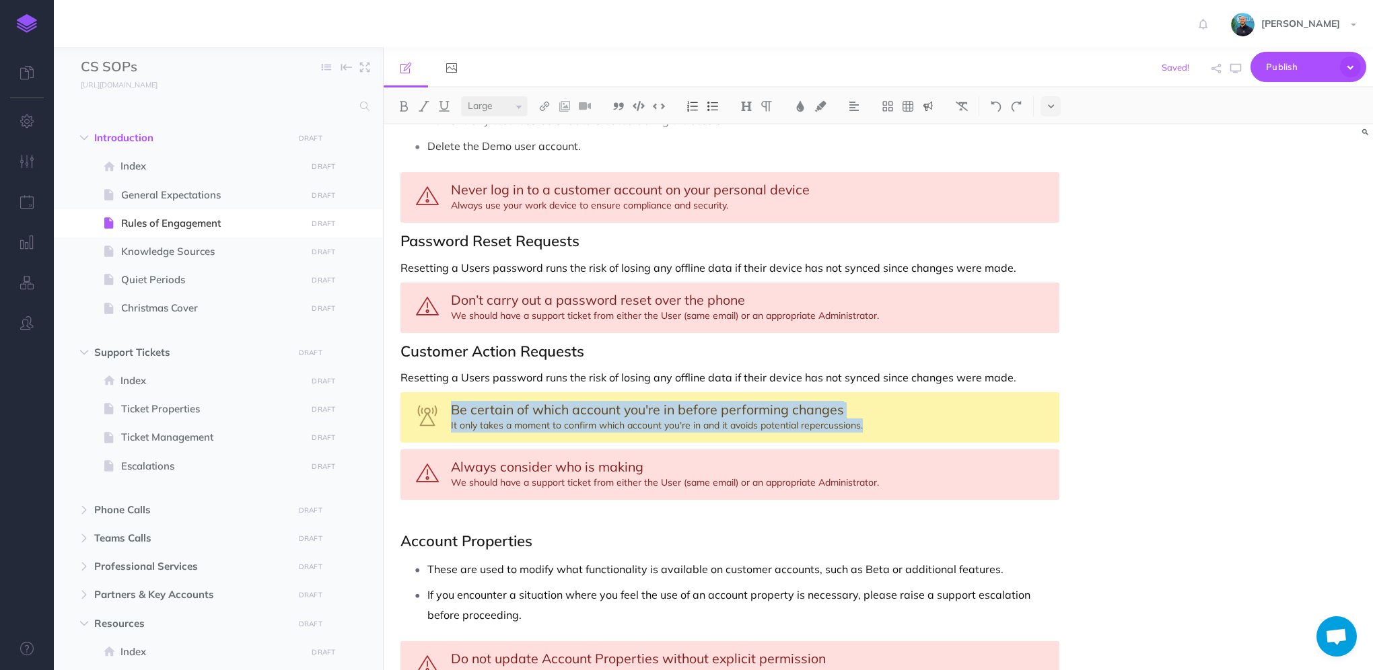
click at [492, 466] on span "Always consider who is making" at bounding box center [547, 466] width 192 height 17
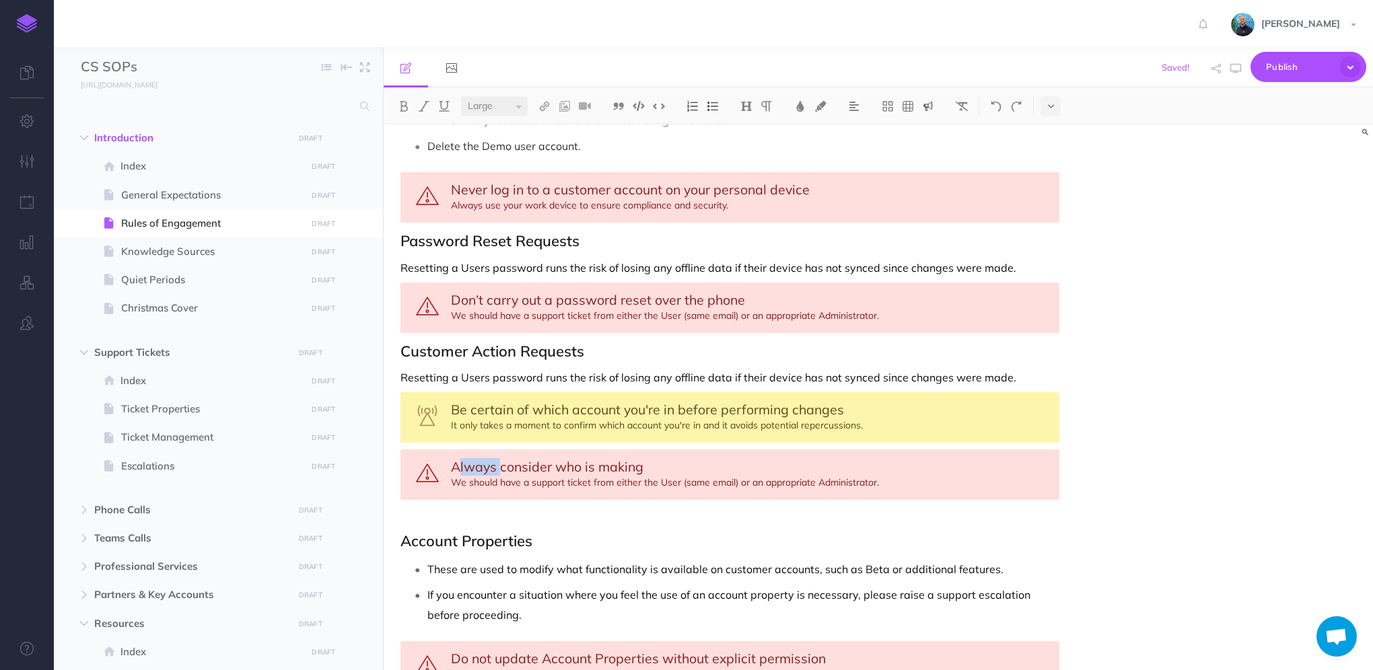
drag, startPoint x: 455, startPoint y: 460, endPoint x: 498, endPoint y: 459, distance: 42.4
click at [498, 459] on span "Always consider who is making" at bounding box center [547, 466] width 192 height 17
drag, startPoint x: 451, startPoint y: 460, endPoint x: 643, endPoint y: 458, distance: 191.8
click at [643, 458] on div "Always consider who is making We should have a support ticket from either the U…" at bounding box center [729, 474] width 659 height 50
copy span "Always consider who is making"
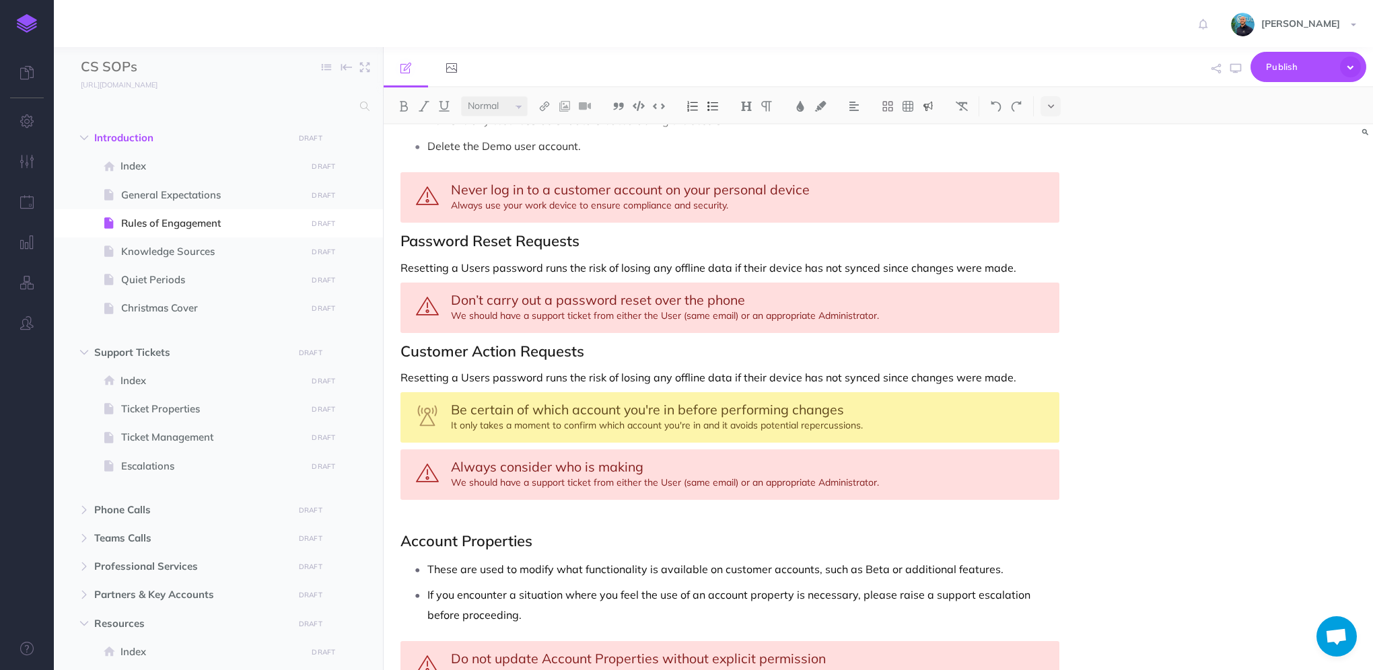
click at [966, 379] on p "Resetting a Users password runs the risk of losing any offline data if their de…" at bounding box center [729, 377] width 659 height 16
click at [1015, 377] on p "Resetting a Users password runs the risk of losing any offline data if their de…" at bounding box center [729, 377] width 659 height 16
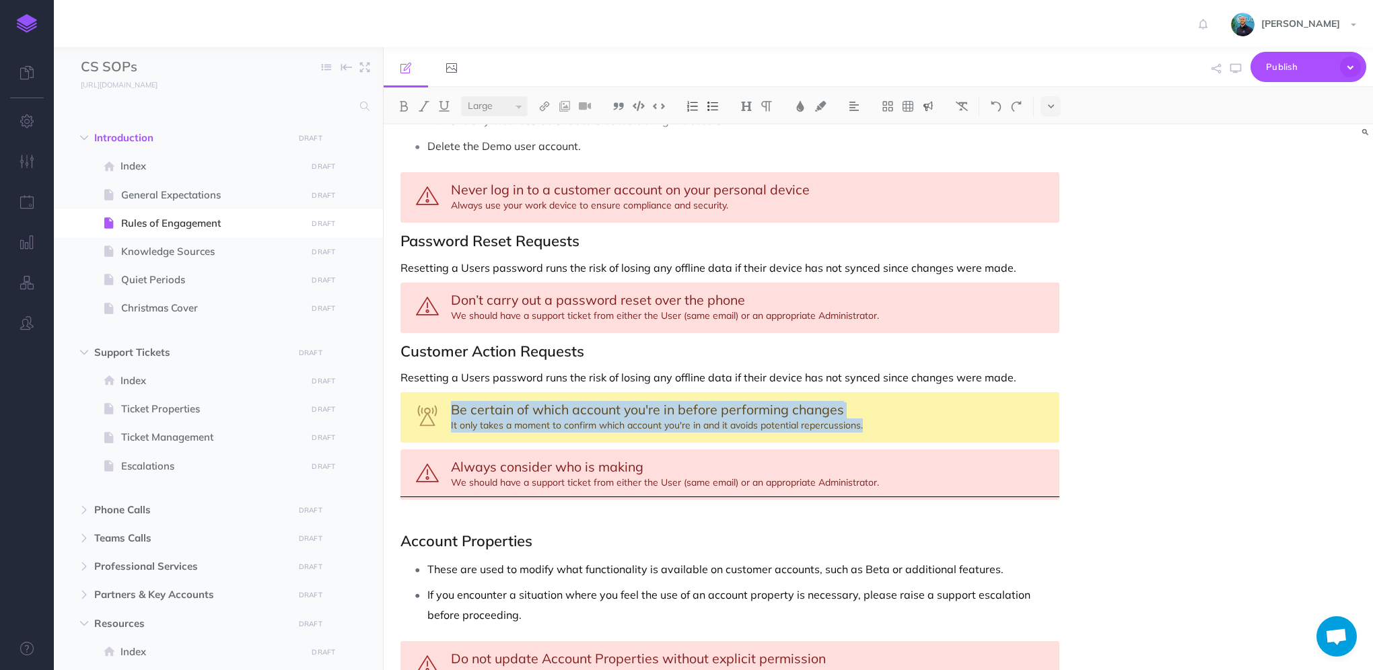
click at [761, 471] on div "Always consider who is making We should have a support ticket from either the U…" at bounding box center [729, 474] width 659 height 50
click at [474, 458] on span "Always consider who is making" at bounding box center [547, 466] width 192 height 17
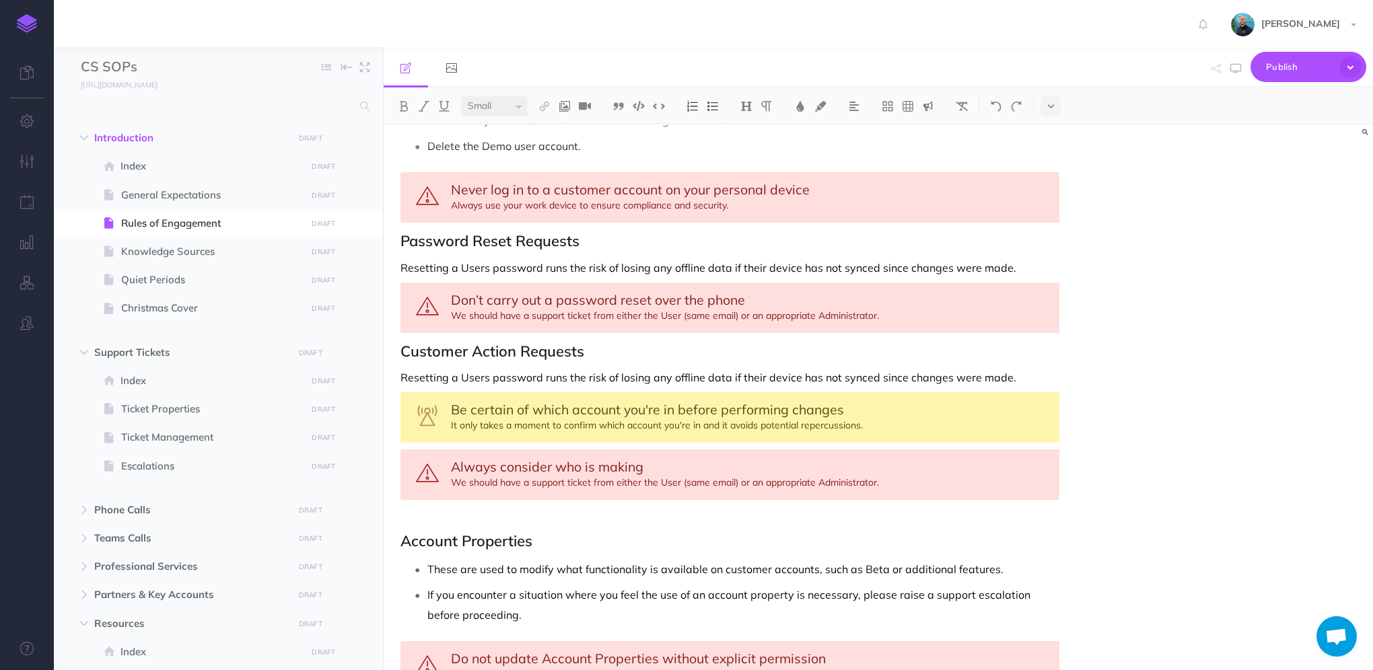
click at [451, 463] on span "Always consider who is making" at bounding box center [547, 466] width 192 height 17
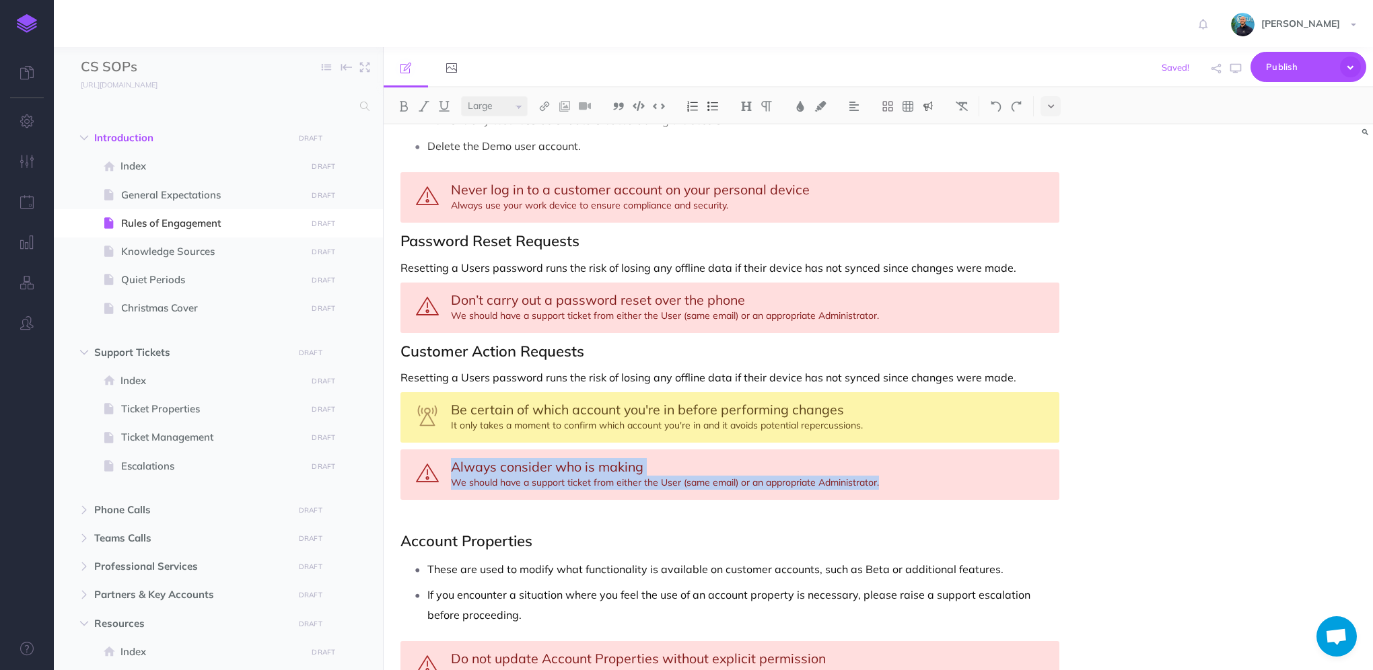
click at [451, 463] on span "Always consider who is making" at bounding box center [547, 466] width 192 height 17
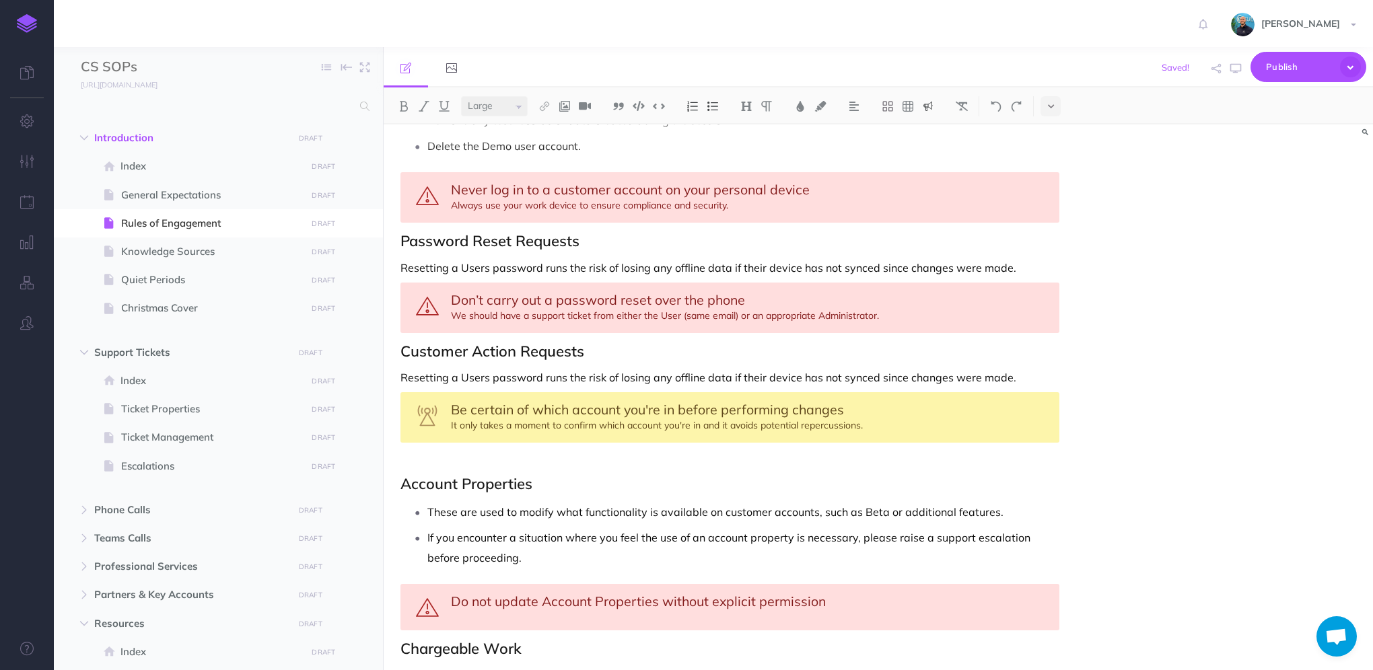
click at [492, 404] on span "Be certain of which account you're in before performing changes" at bounding box center [647, 409] width 393 height 17
click at [455, 404] on span "Be certain of which account you're in before performing changes" at bounding box center [647, 409] width 393 height 17
click at [654, 406] on div "Always consider who is making It only takes a moment to confirm which account y…" at bounding box center [729, 417] width 659 height 50
click at [508, 423] on div "Always consider who is making the request It only takes a moment to confirm whi…" at bounding box center [729, 417] width 659 height 50
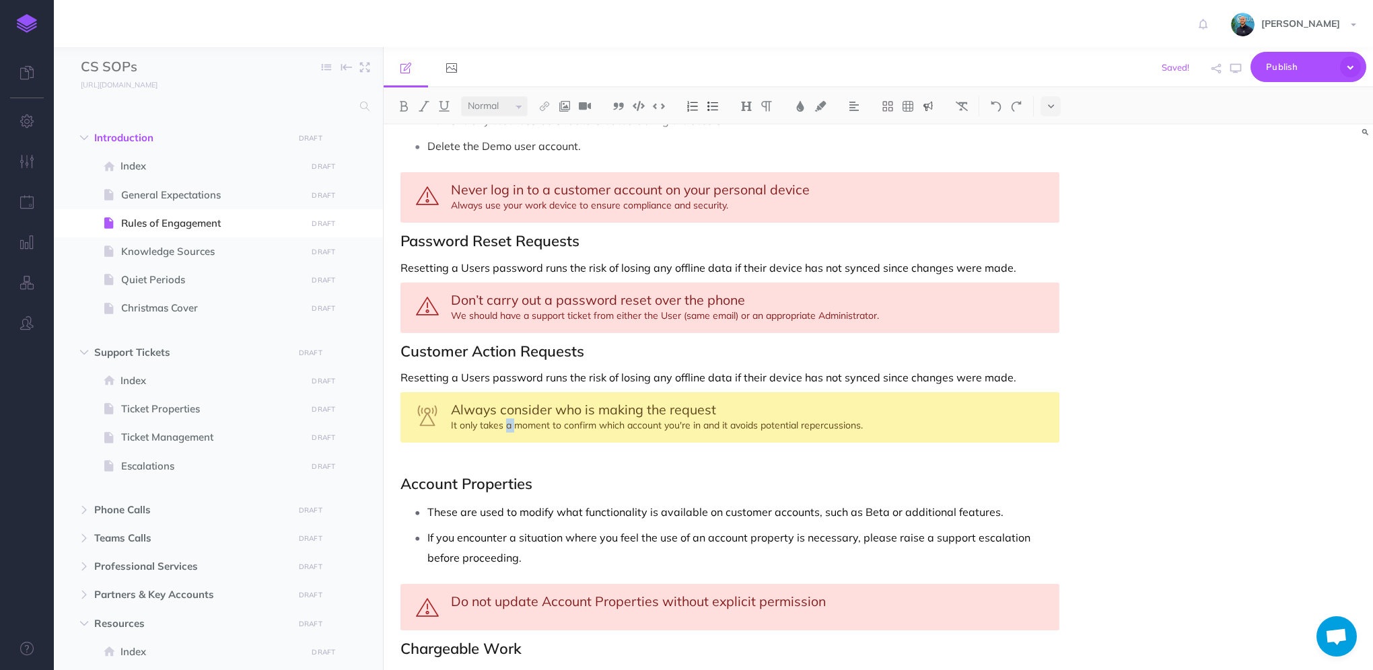
click at [508, 423] on div "Always consider who is making the request It only takes a moment to confirm whi…" at bounding box center [729, 417] width 659 height 50
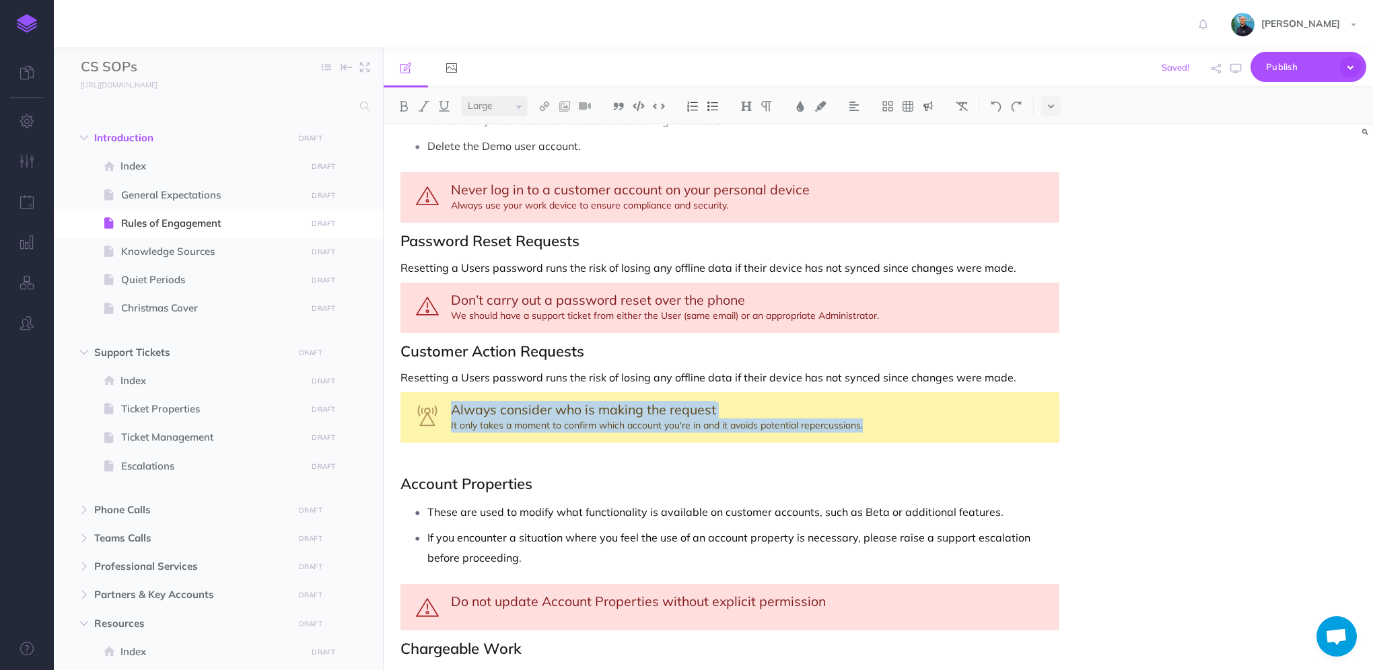
click at [758, 419] on div "Always consider who is making the request It only takes a moment to confirm whi…" at bounding box center [729, 417] width 659 height 50
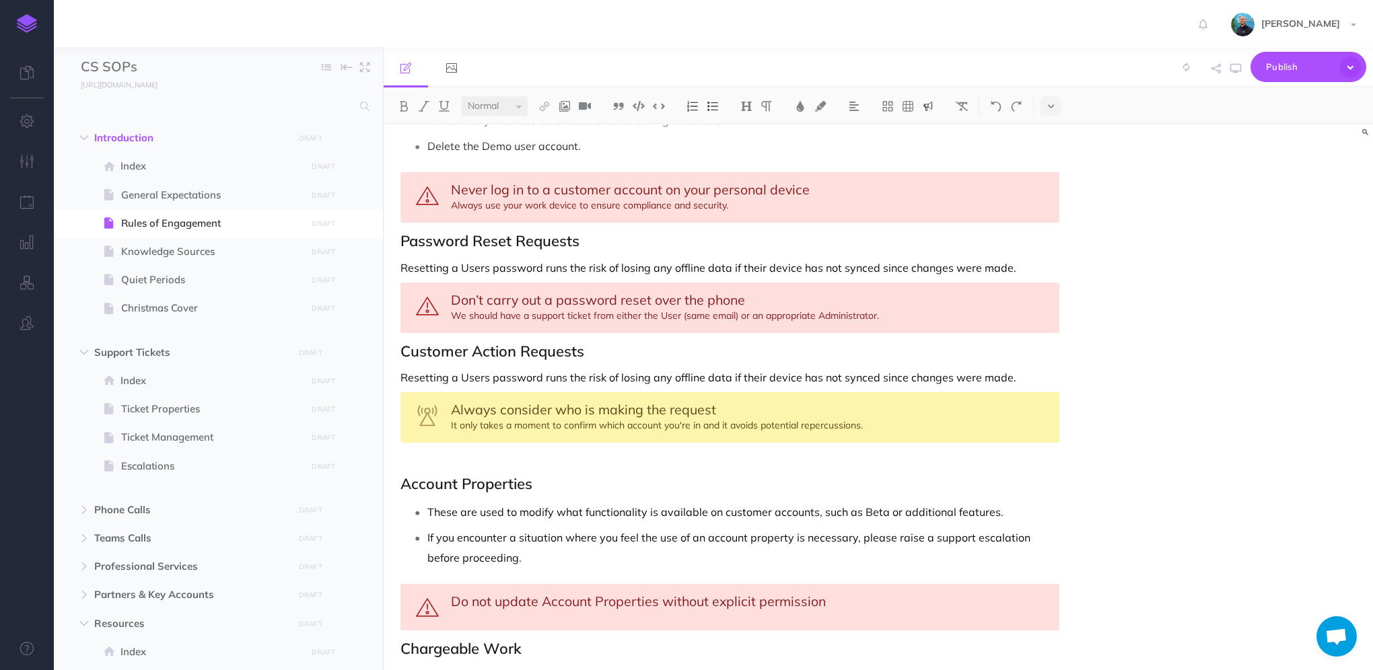
click at [858, 420] on div "Always consider who is making the request It only takes a moment to confirm whi…" at bounding box center [729, 417] width 659 height 50
click at [404, 374] on p "Resetting a Users password runs the risk of losing any offline data if their de…" at bounding box center [729, 377] width 659 height 16
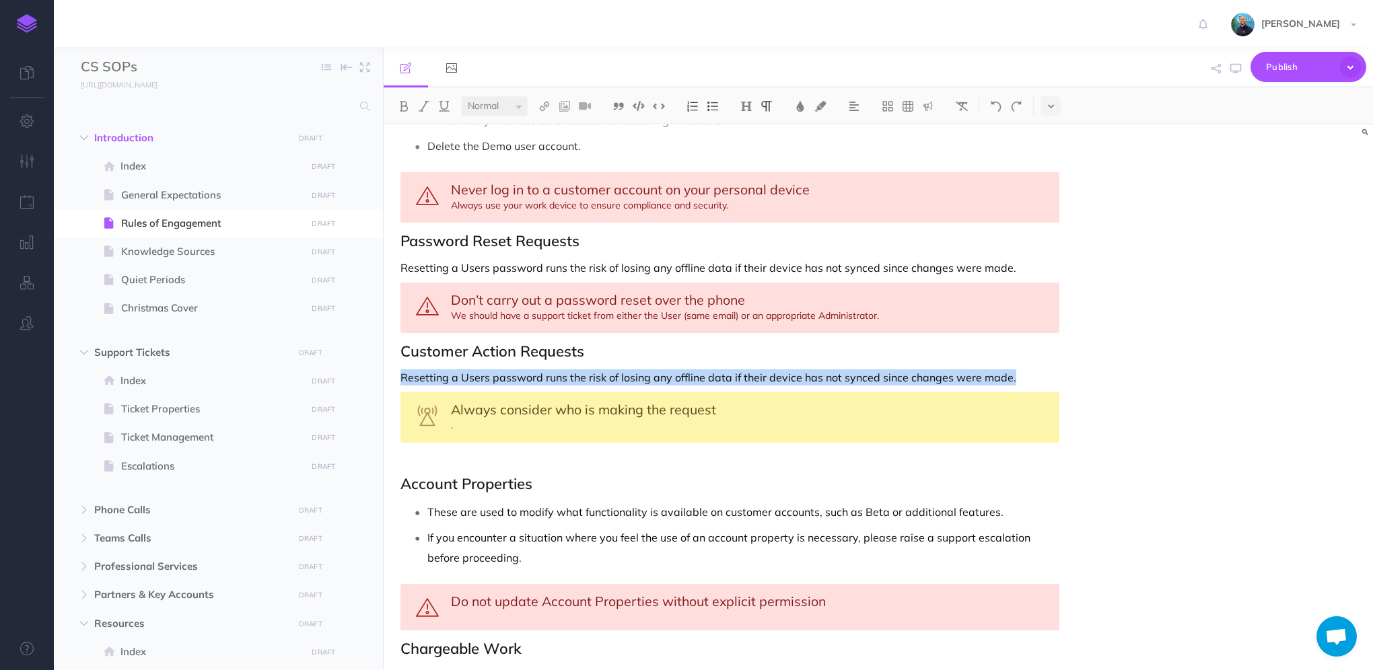
drag, startPoint x: 403, startPoint y: 372, endPoint x: 1007, endPoint y: 368, distance: 604.2
click at [1007, 369] on p "Resetting a Users password runs the risk of losing any offline data if their de…" at bounding box center [729, 377] width 659 height 16
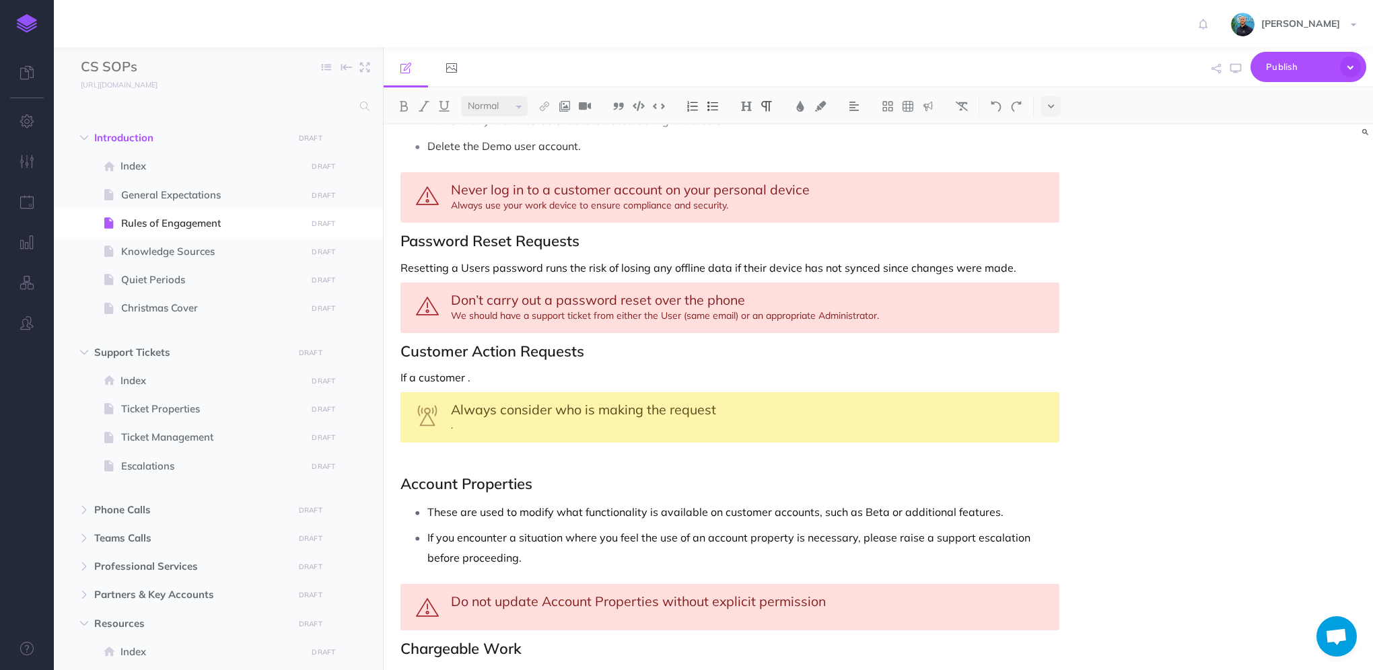
click at [468, 372] on p "If a customer ." at bounding box center [729, 377] width 659 height 16
click at [448, 421] on div "Always consider who is making the request ." at bounding box center [729, 417] width 659 height 50
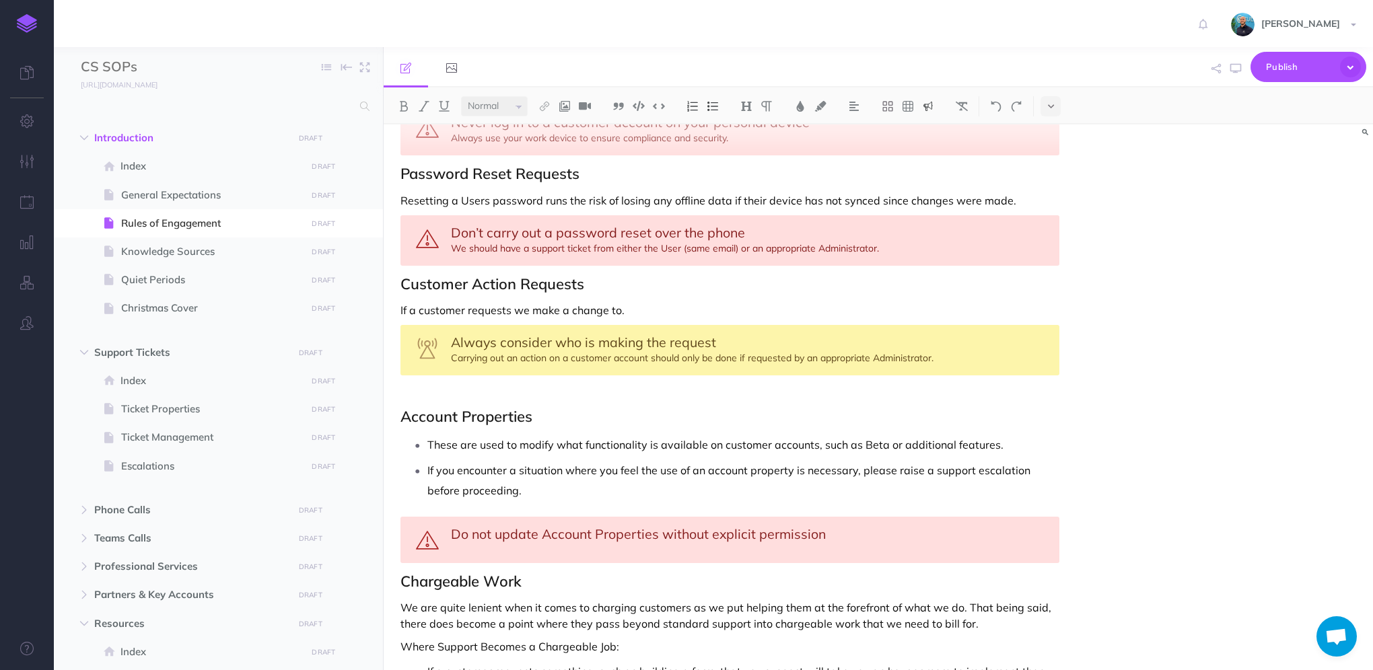
click at [630, 302] on p "If a customer requests we make a change to." at bounding box center [729, 310] width 659 height 16
drag, startPoint x: 618, startPoint y: 302, endPoint x: 515, endPoint y: 308, distance: 103.8
click at [515, 308] on p "If a customer requests we make a change to." at bounding box center [729, 310] width 659 height 16
click at [514, 305] on p "If a customer requests we make a change to." at bounding box center [729, 310] width 659 height 16
click at [636, 302] on p "If a customer requests we make a change to." at bounding box center [729, 310] width 659 height 16
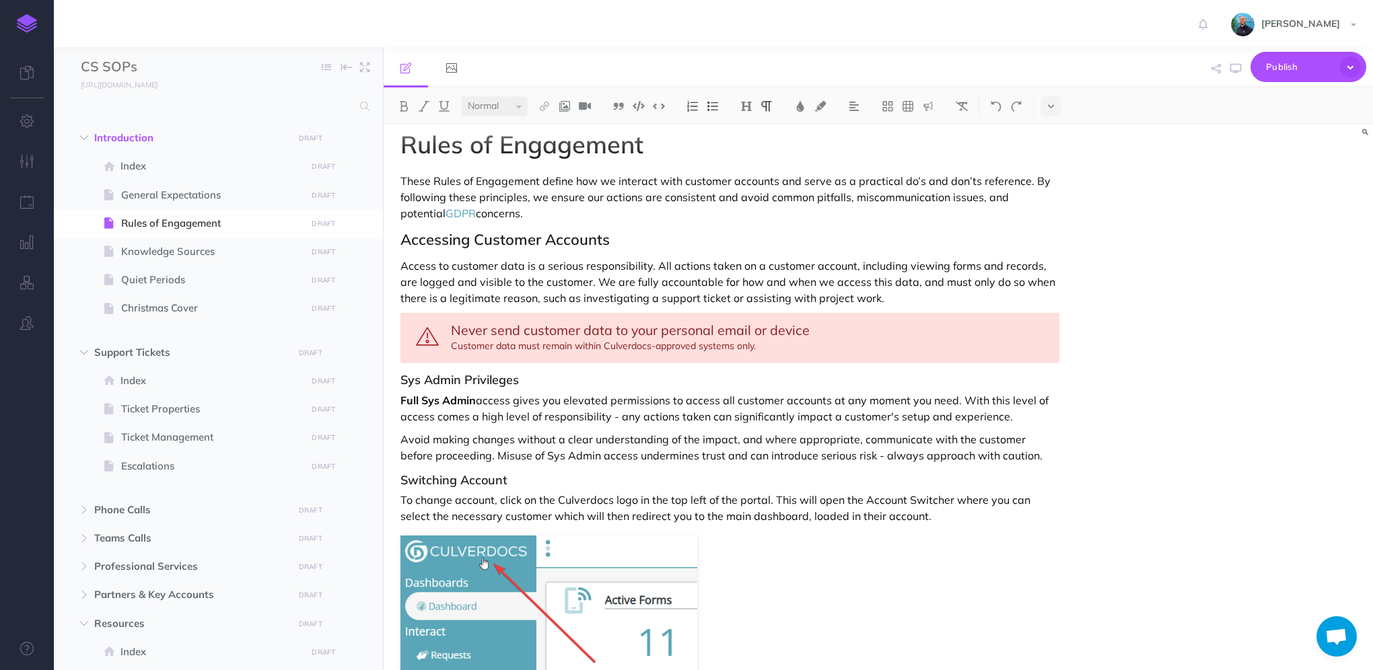
scroll to position [0, 0]
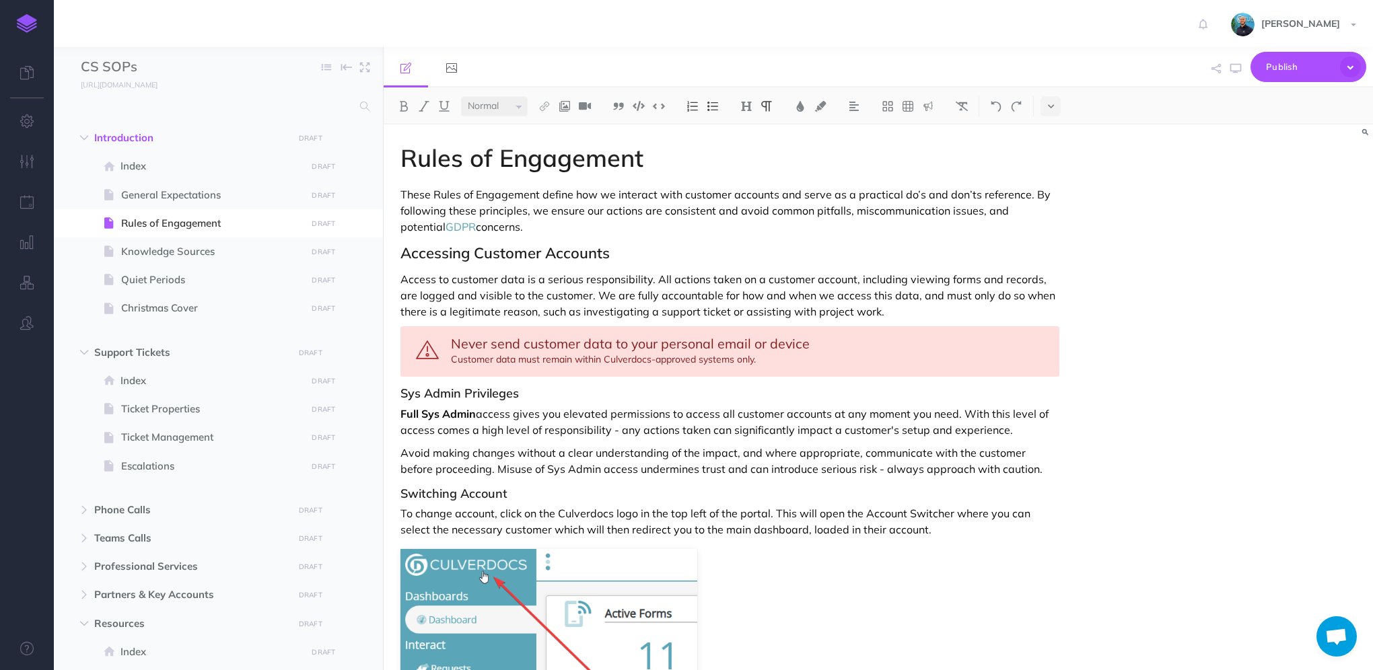
click at [569, 295] on p "Access to customer data is a serious responsibility. All actions taken on a cus…" at bounding box center [729, 295] width 659 height 48
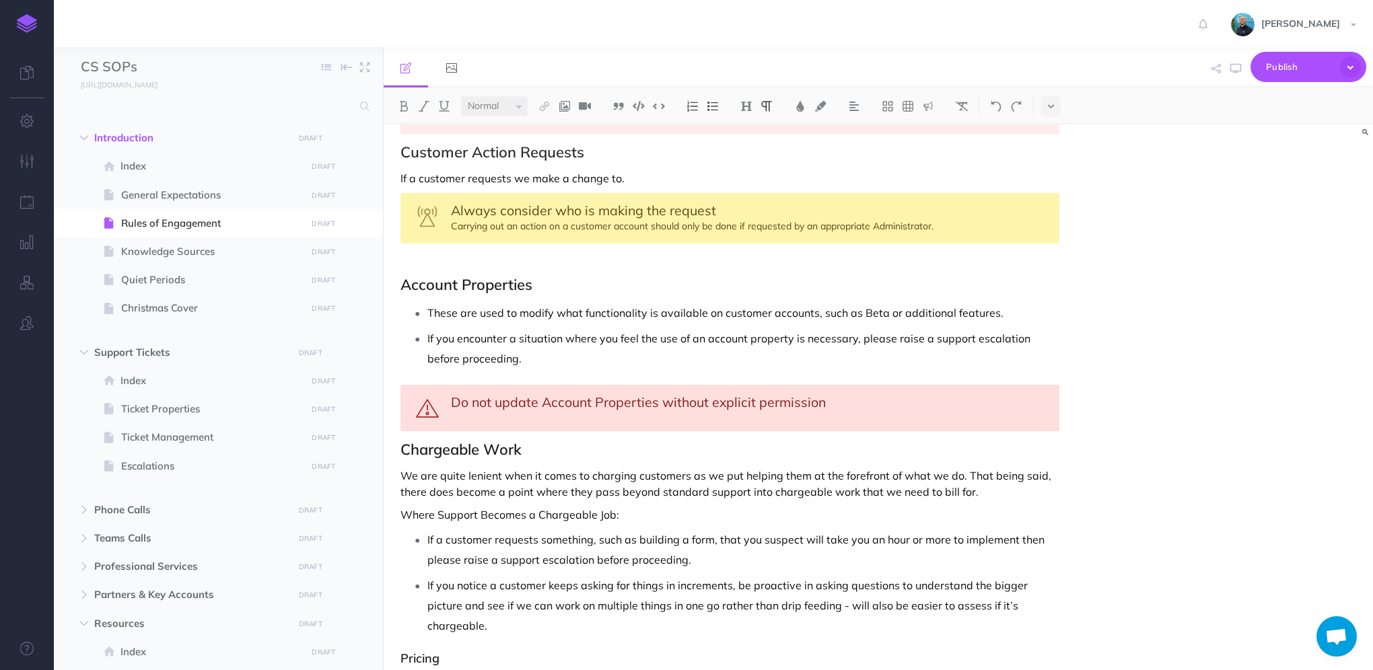
scroll to position [1405, 0]
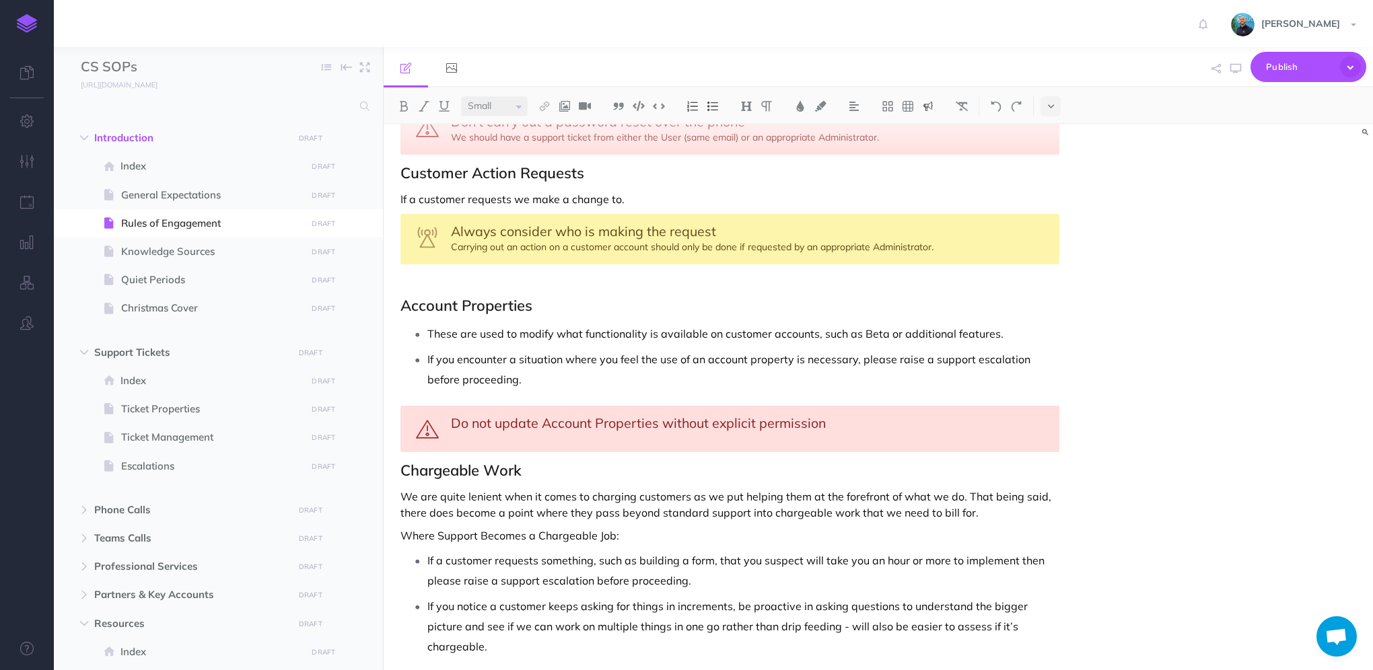
click at [826, 416] on div "Do not update Account Properties without explicit permission" at bounding box center [729, 429] width 659 height 46
click at [770, 417] on div "Do not update Account Properties without explicit permission" at bounding box center [729, 429] width 659 height 46
click at [881, 406] on div "Do not update Account Properties without explicit permission" at bounding box center [729, 429] width 659 height 46
click at [786, 362] on p "If you encounter a situation where you feel the use of an account property is n…" at bounding box center [743, 369] width 632 height 40
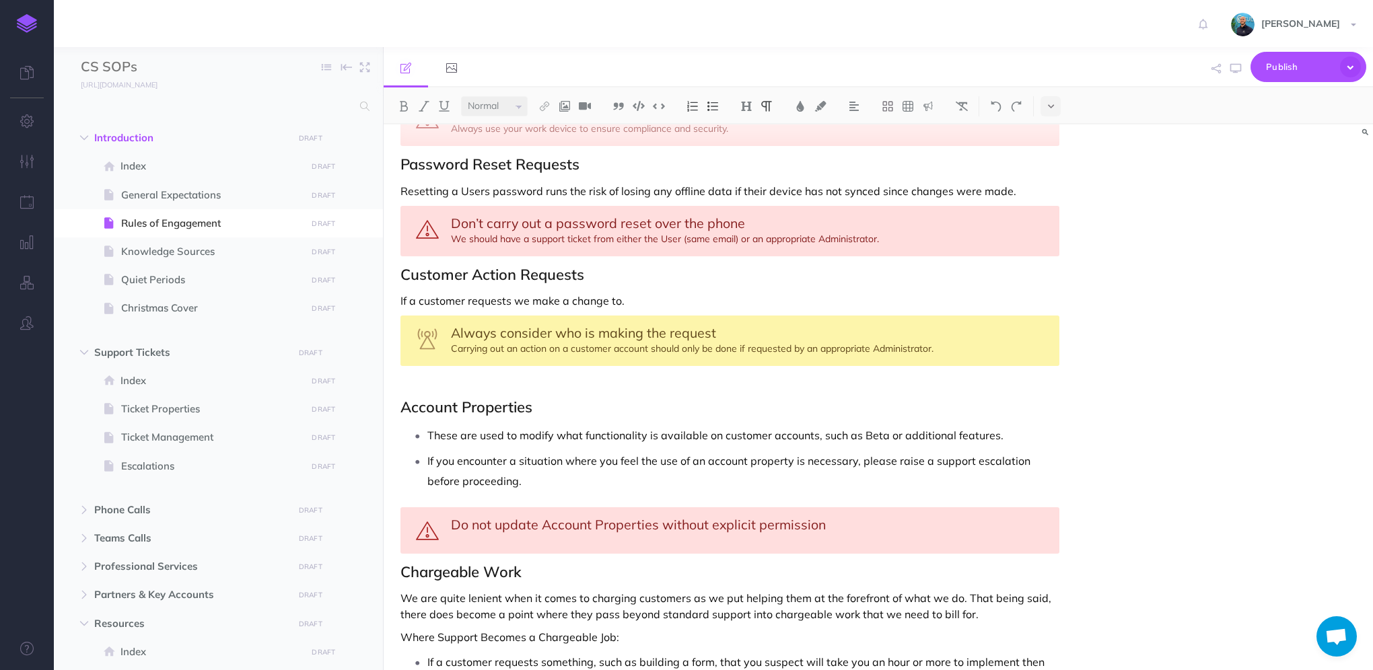
scroll to position [1271, 0]
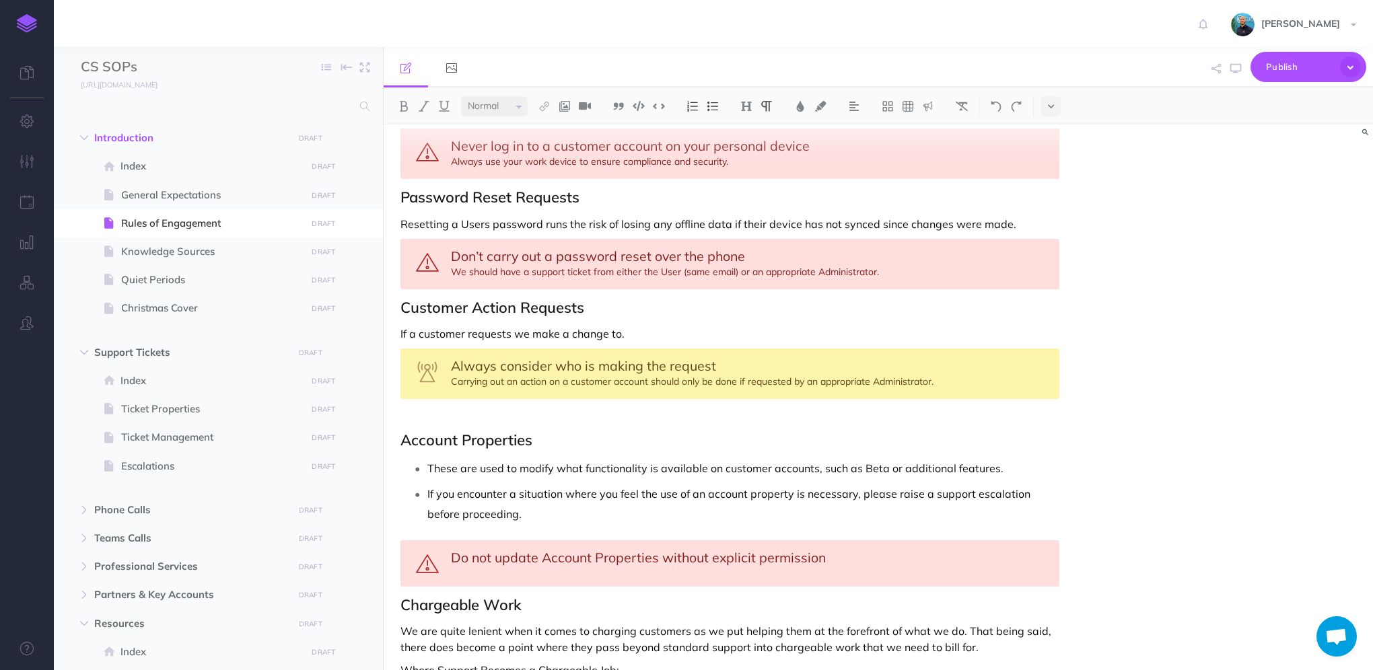
click at [503, 406] on p at bounding box center [729, 414] width 659 height 16
click at [554, 406] on p at bounding box center [729, 414] width 659 height 16
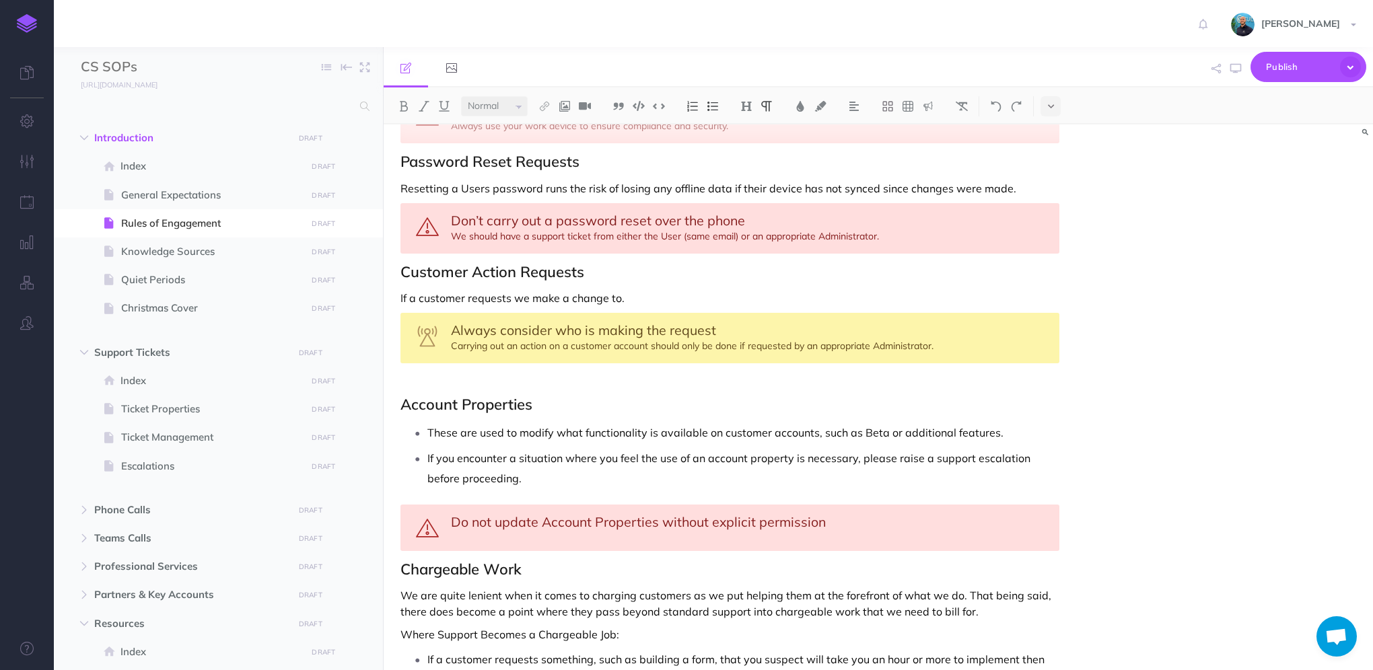
scroll to position [1338, 0]
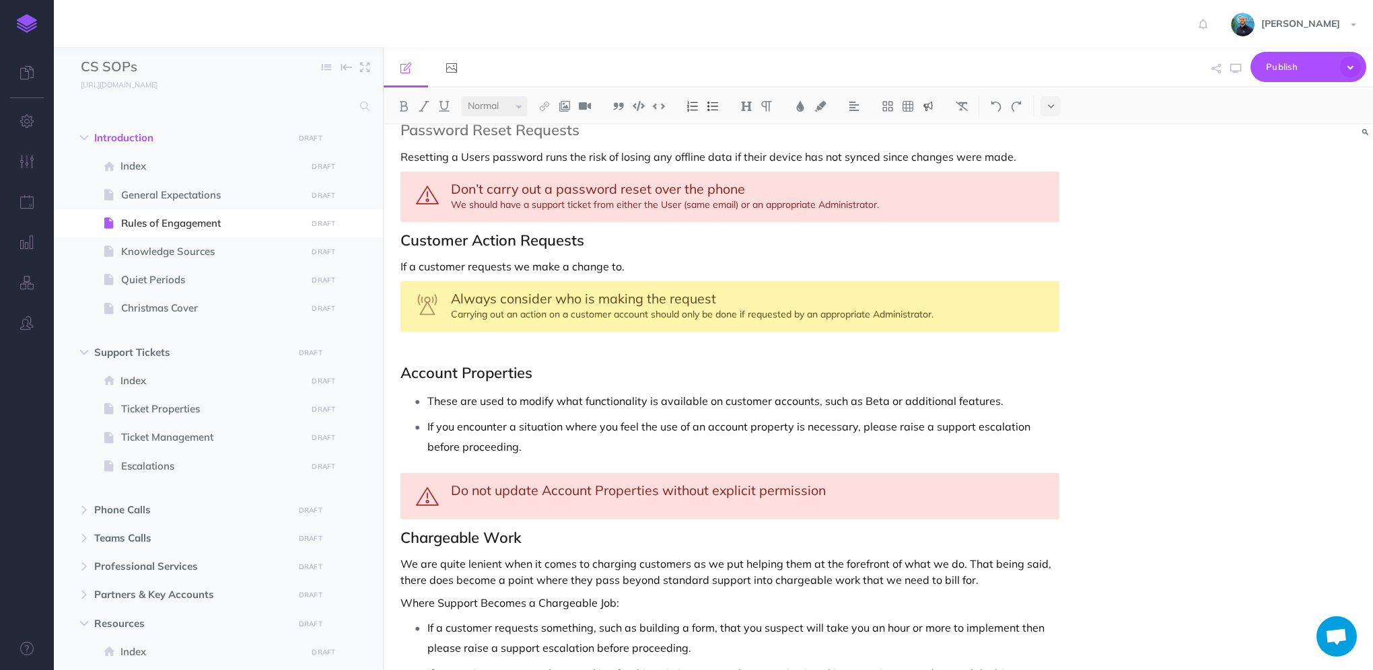
click at [978, 297] on div "Always consider who is making the request Carrying out an action on a customer …" at bounding box center [729, 306] width 659 height 50
click at [850, 291] on div "Always consider who is making the request Carrying out an action on a customer …" at bounding box center [729, 306] width 659 height 50
click at [1239, 63] on icon "button" at bounding box center [1235, 68] width 11 height 11
click at [459, 291] on div "Always consider who is making the request Carrying out an action on a customer …" at bounding box center [729, 306] width 659 height 50
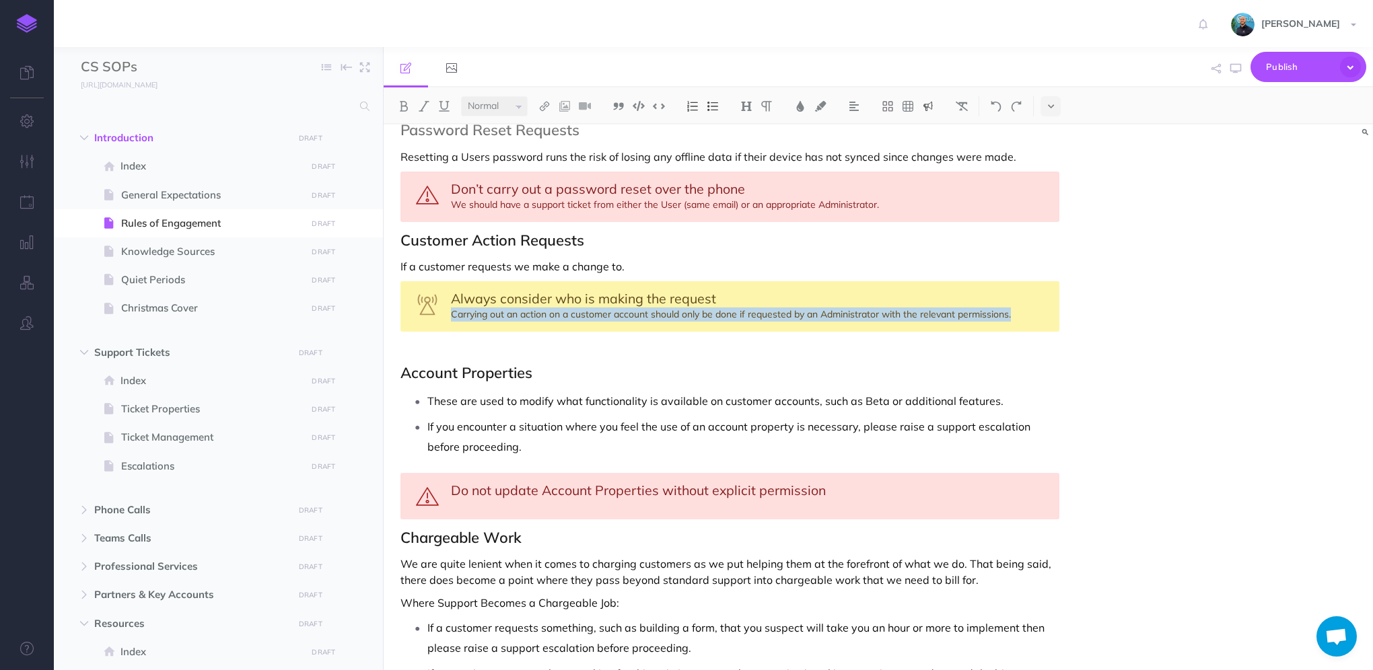
drag, startPoint x: 452, startPoint y: 293, endPoint x: 1016, endPoint y: 297, distance: 563.8
click at [1016, 297] on div "Always consider who is making the request Carrying out an action on a customer …" at bounding box center [729, 306] width 659 height 50
copy div "Carrying out an action on a customer account should only be done if requested b…"
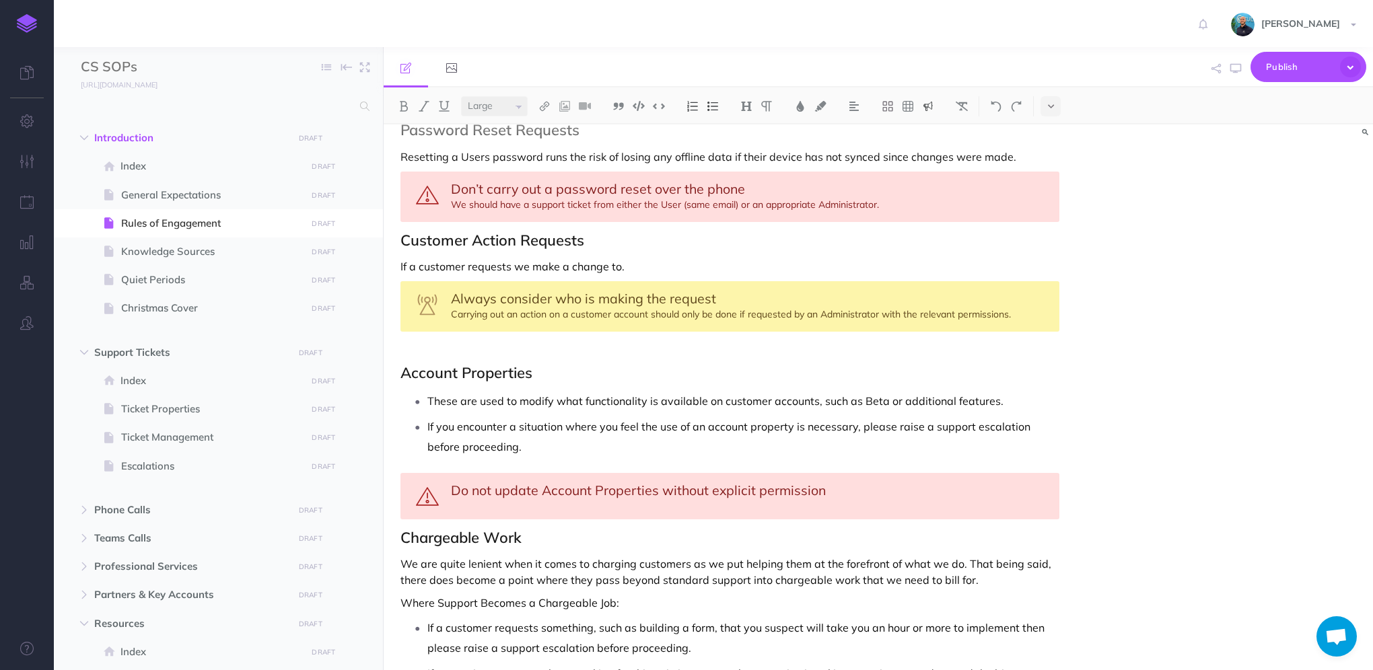
click at [513, 285] on div "Always consider who is making the request Carrying out an action on a customer …" at bounding box center [729, 306] width 659 height 50
click at [462, 293] on div "Always consider who is making the request Carrying out an action on a customer …" at bounding box center [729, 306] width 659 height 50
click at [1231, 67] on icon "button" at bounding box center [1235, 68] width 11 height 11
click at [546, 232] on h2 "Customer Action Requests" at bounding box center [729, 240] width 659 height 16
click at [748, 108] on img at bounding box center [746, 106] width 12 height 11
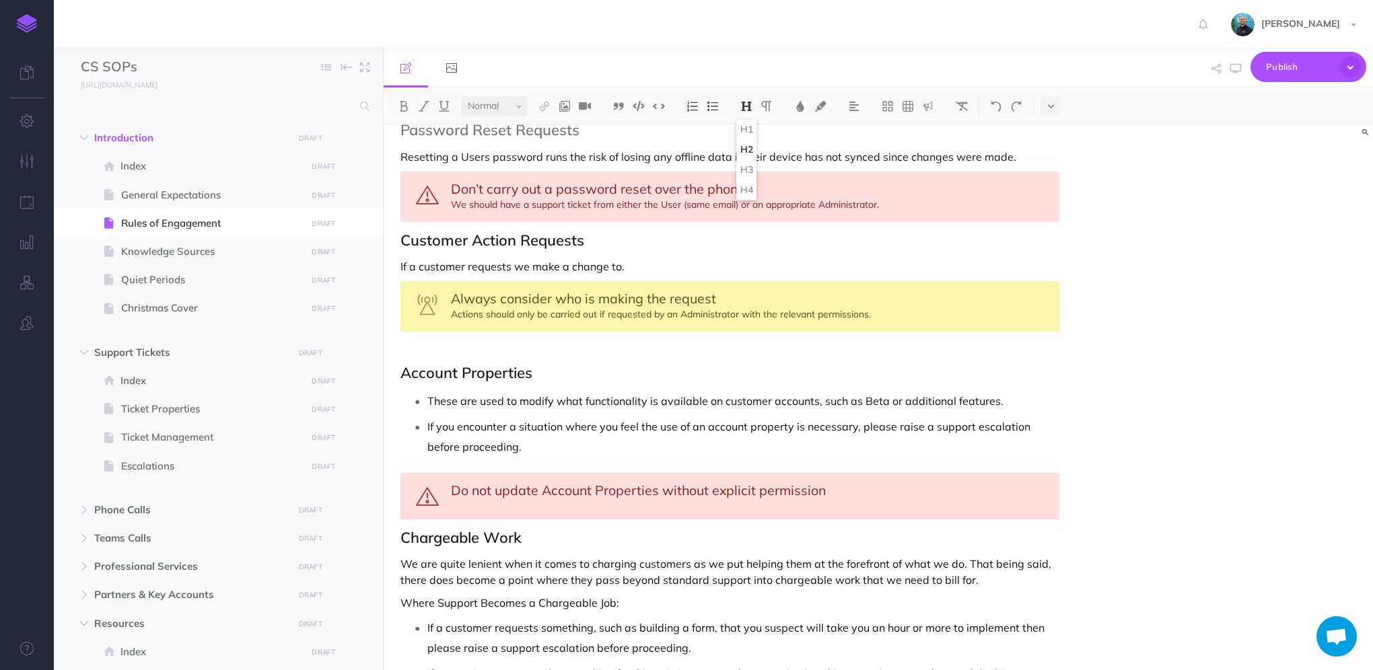
click at [600, 232] on h2 "Customer Action Requests" at bounding box center [729, 240] width 659 height 16
click at [429, 391] on p "These are used to modify what functionality is available on customer accounts, …" at bounding box center [743, 401] width 632 height 20
click at [625, 365] on h2 "Account Properties" at bounding box center [729, 373] width 659 height 16
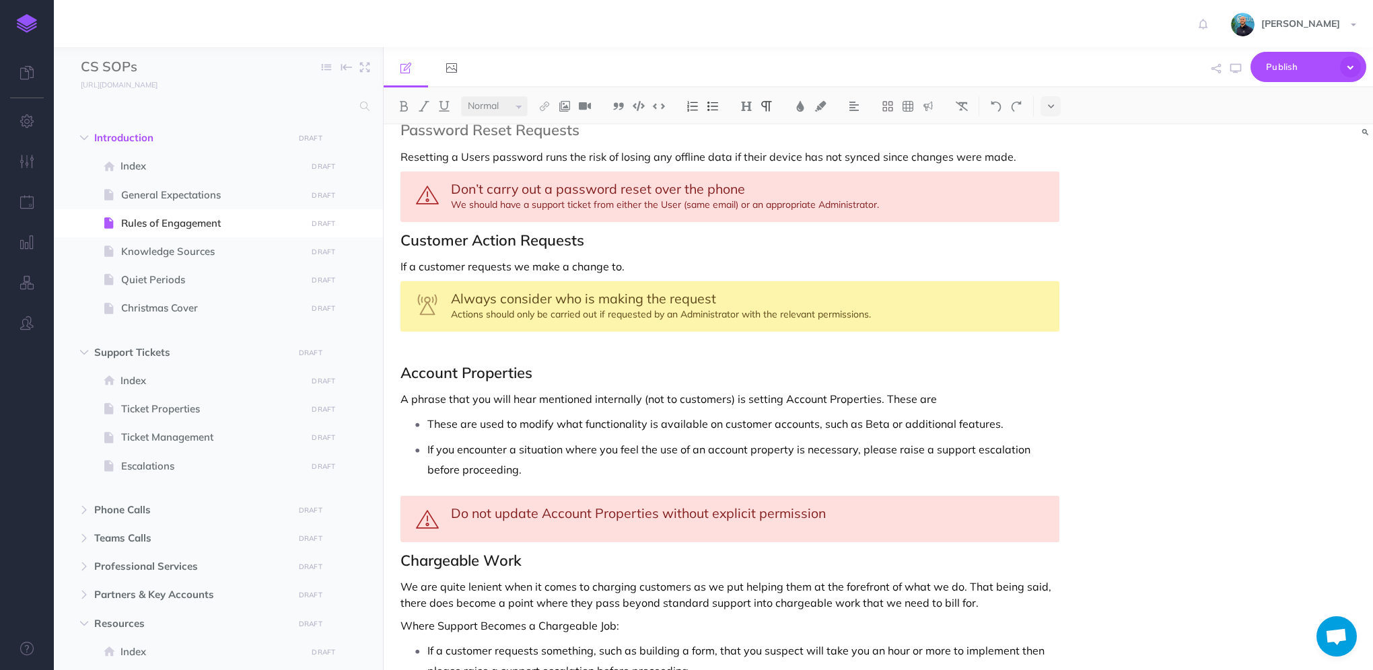
click at [428, 414] on p "These are used to modify what functionality is available on customer accounts, …" at bounding box center [743, 424] width 632 height 20
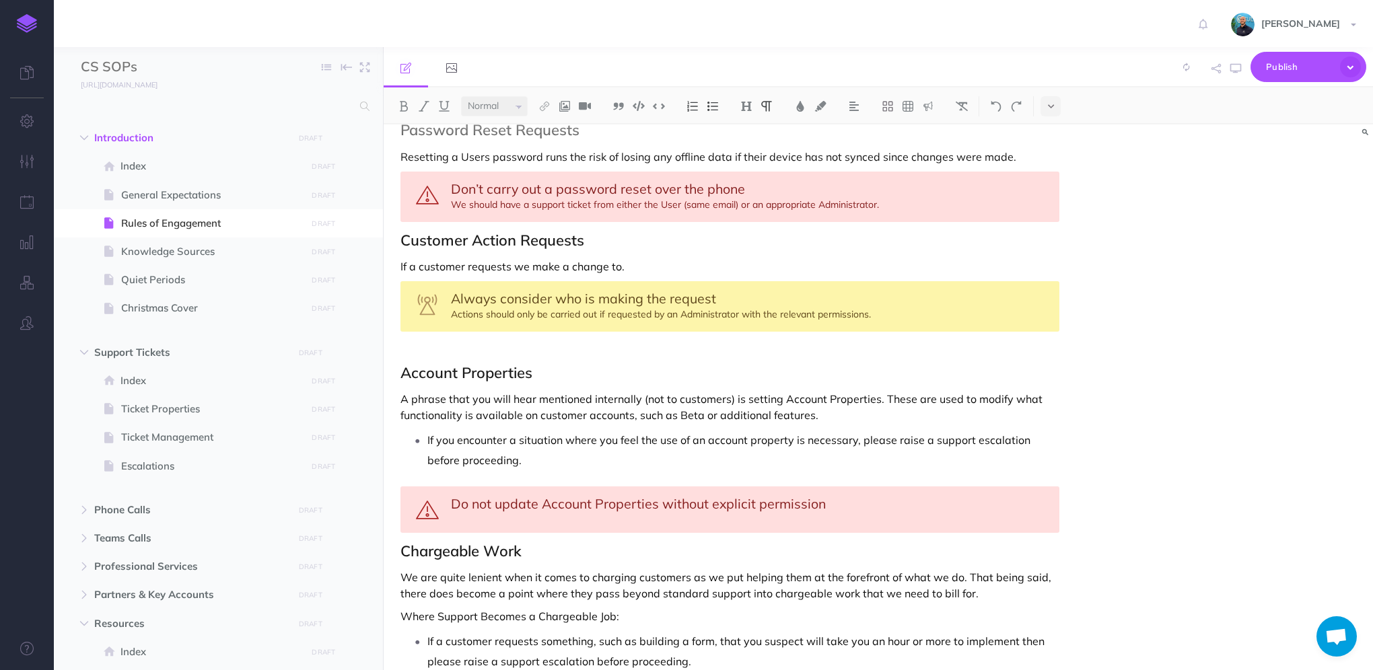
click at [848, 395] on p "A phrase that you will hear mentioned internally (not to customers) is setting …" at bounding box center [729, 407] width 659 height 32
click at [768, 497] on div "Do not update Account Properties without explicit permission" at bounding box center [729, 509] width 659 height 46
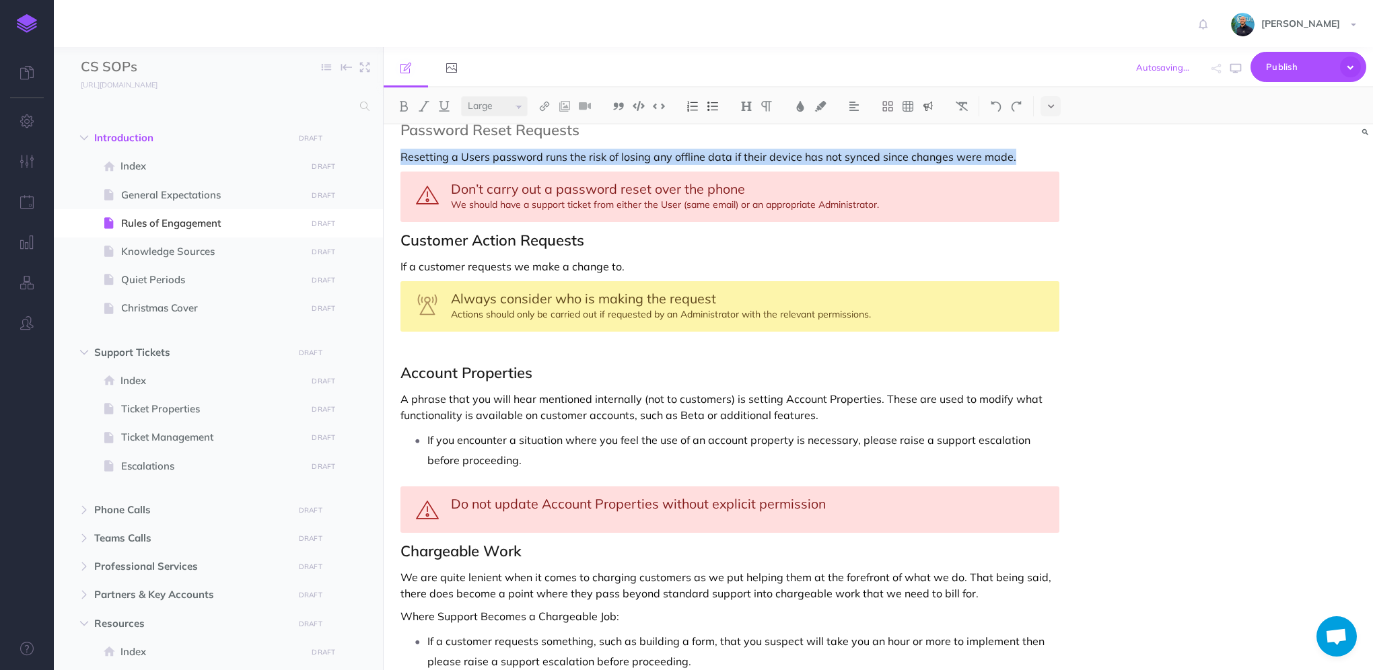
click at [447, 172] on div "Don’t carry out a password reset over the phone We should have a support ticket…" at bounding box center [729, 197] width 659 height 50
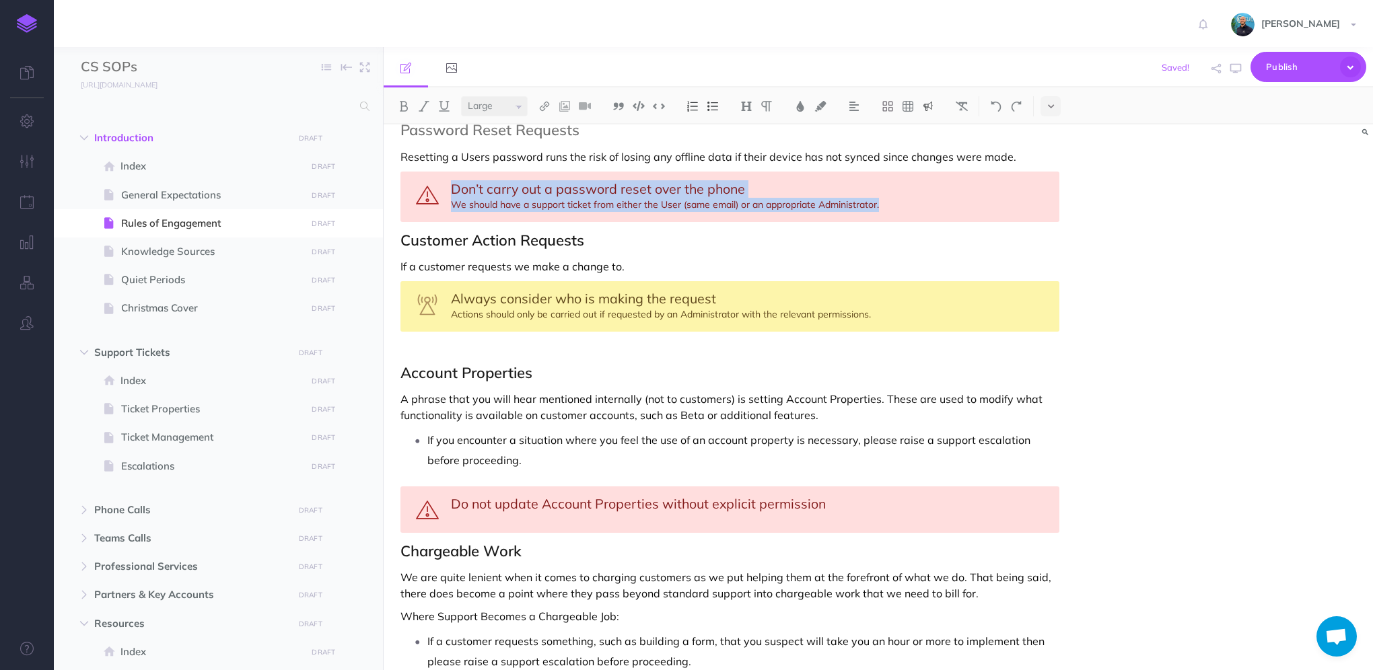
drag, startPoint x: 452, startPoint y: 167, endPoint x: 879, endPoint y: 183, distance: 427.5
click at [879, 183] on div "Don’t carry out a password reset over the phone We should have a support ticket…" at bounding box center [729, 197] width 659 height 50
copy div "Don’t carry out a password reset over the phone We should have a support ticket…"
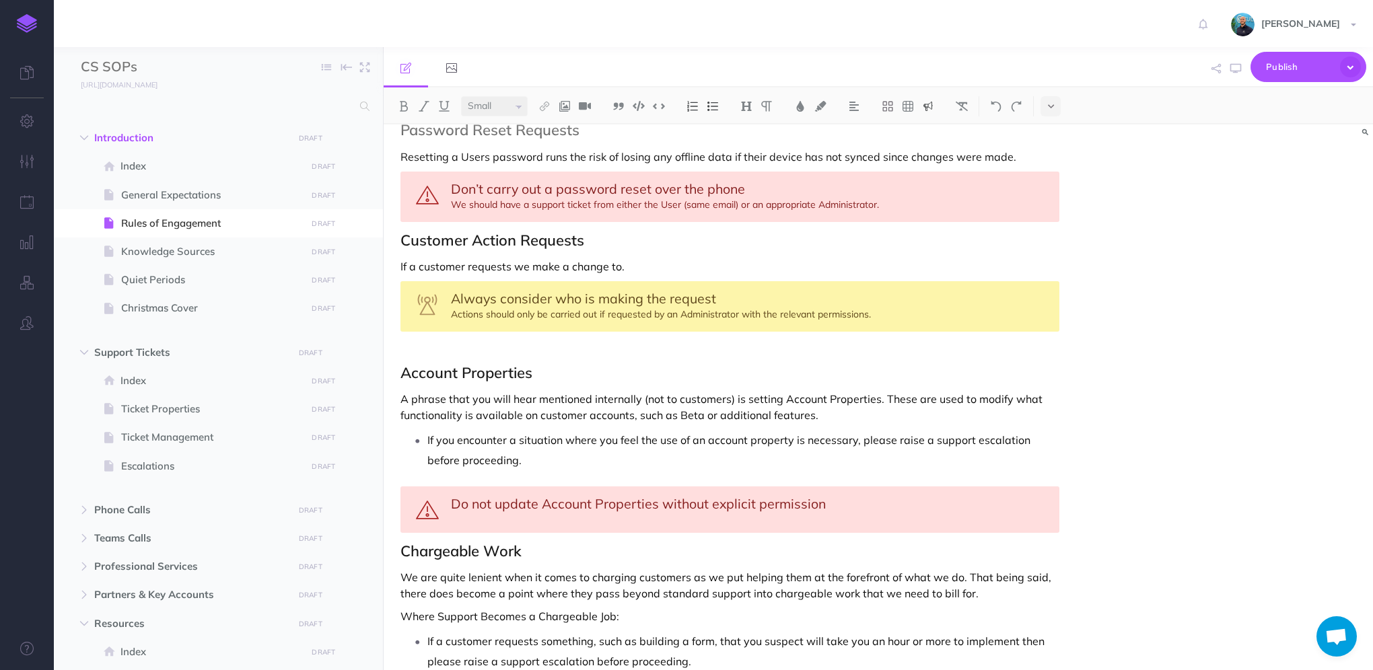
click at [842, 486] on div "Do not update Account Properties without explicit permission" at bounding box center [729, 509] width 659 height 46
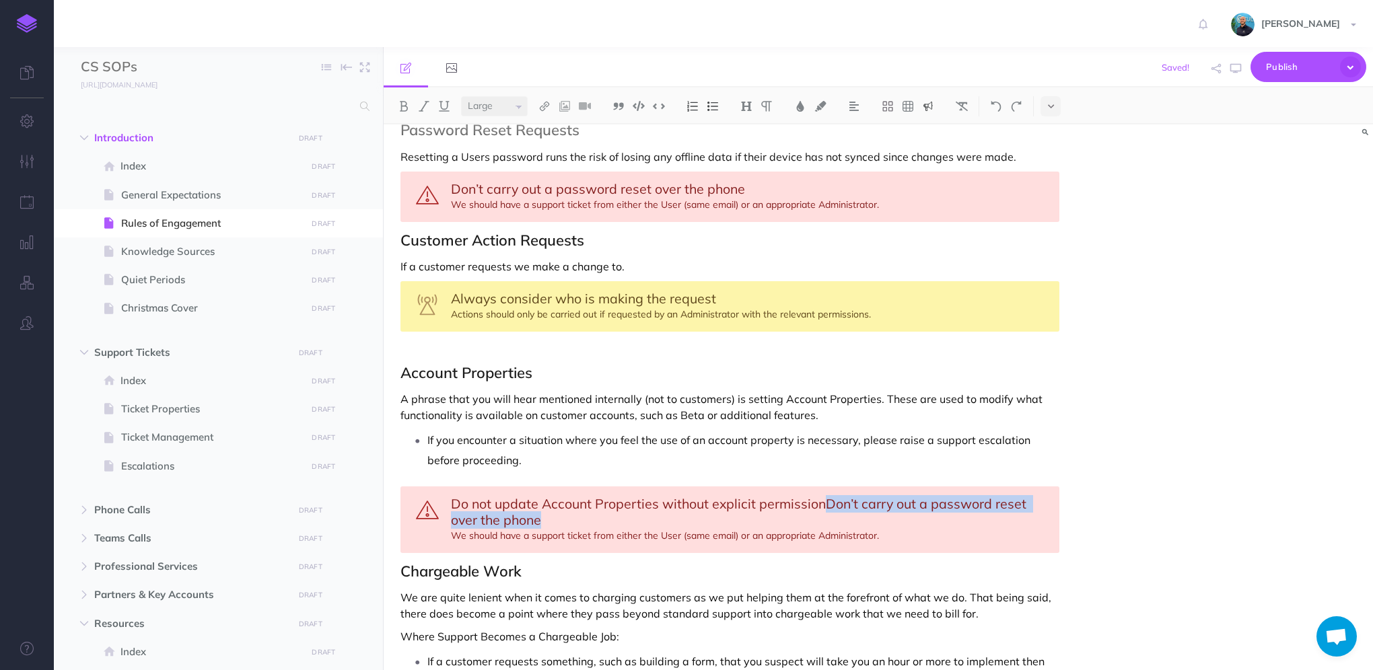
drag, startPoint x: 823, startPoint y: 484, endPoint x: 789, endPoint y: 491, distance: 34.4
click at [789, 491] on div "Do not update Account Properties without explicit permissionDon’t carry out a p…" at bounding box center [729, 519] width 659 height 67
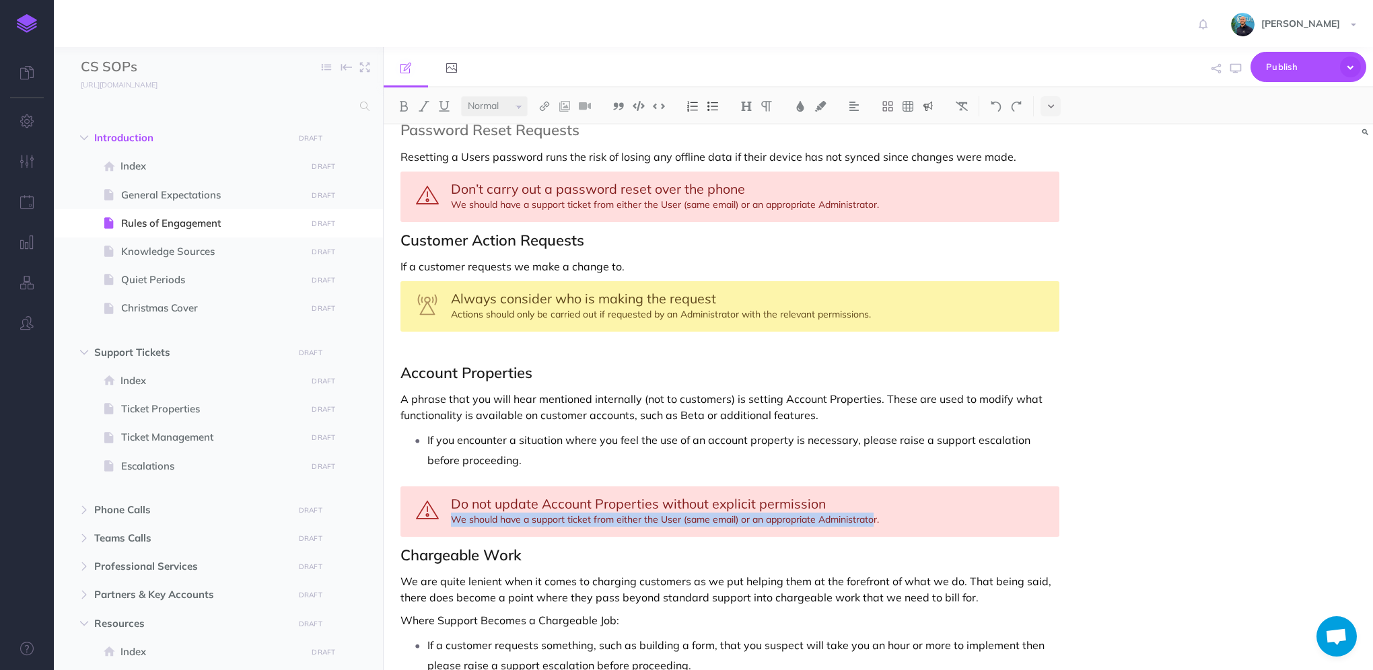
drag, startPoint x: 451, startPoint y: 497, endPoint x: 876, endPoint y: 494, distance: 424.5
click at [876, 494] on div "Do not update Account Properties without explicit permission We should have a s…" at bounding box center [729, 511] width 659 height 50
click at [855, 399] on p "A phrase that you will hear mentioned internally (not to customers) is setting …" at bounding box center [729, 407] width 659 height 32
click at [865, 391] on p "A phrase that you will hear mentioned internally (not to customers) is setting …" at bounding box center [729, 407] width 659 height 32
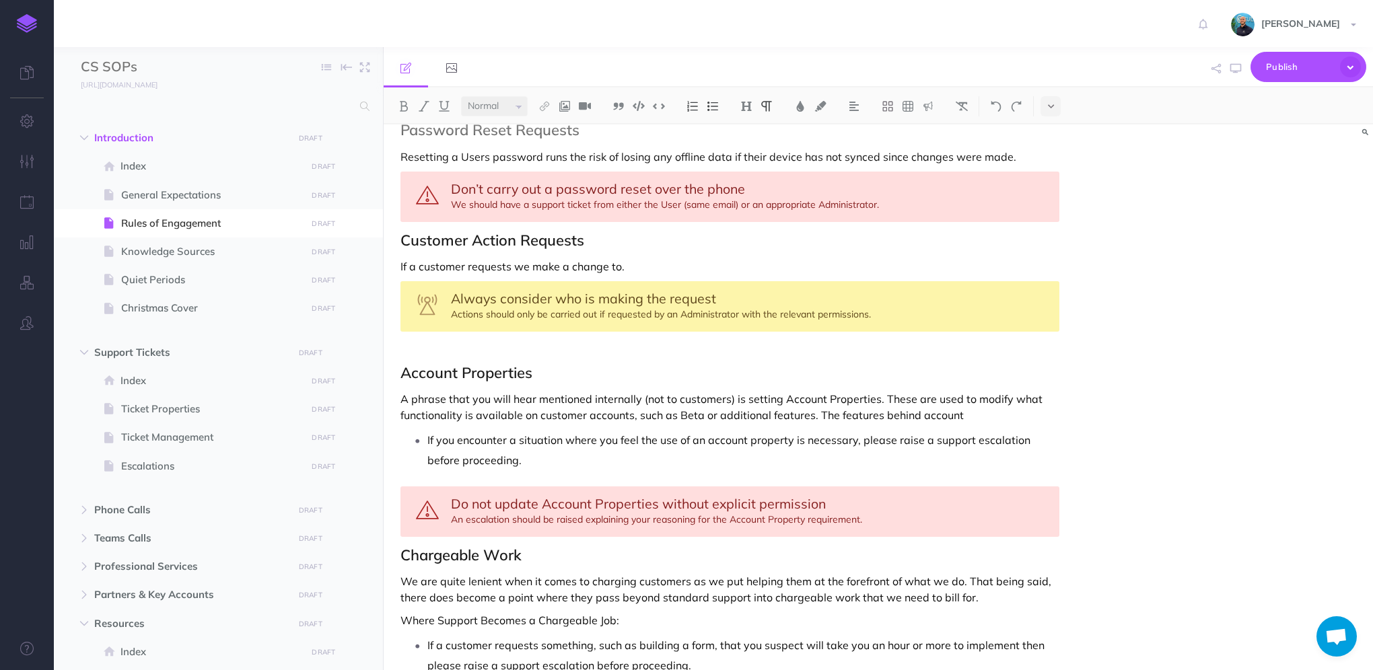
click at [641, 391] on p "A phrase that you will hear mentioned internally (not to customers) is setting …" at bounding box center [729, 407] width 659 height 32
drag, startPoint x: 783, startPoint y: 377, endPoint x: 875, endPoint y: 363, distance: 92.5
click at [953, 391] on p "A phrase that you will hear mentioned internally (not to customers) is setting …" at bounding box center [729, 407] width 659 height 32
click at [988, 394] on p "A phrase that you will hear mentioned internally (not to customers) is setting …" at bounding box center [729, 407] width 659 height 32
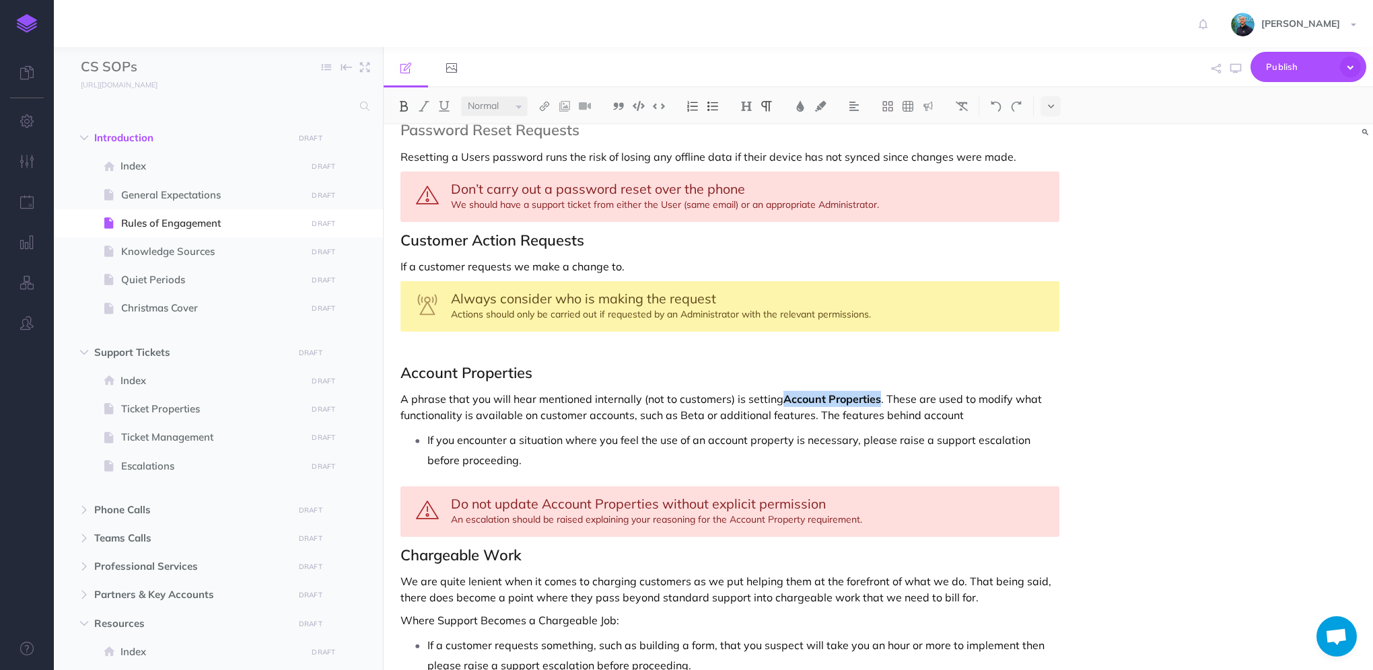
drag, startPoint x: 879, startPoint y: 375, endPoint x: 784, endPoint y: 376, distance: 94.9
click at [784, 392] on strong "Account Properties" at bounding box center [832, 398] width 98 height 13
click at [557, 495] on span "Do not update Account Properties without explicit permission" at bounding box center [638, 503] width 375 height 17
click at [990, 393] on p "A phrase that you will hear mentioned internally (not to customers) is setting …" at bounding box center [729, 407] width 659 height 32
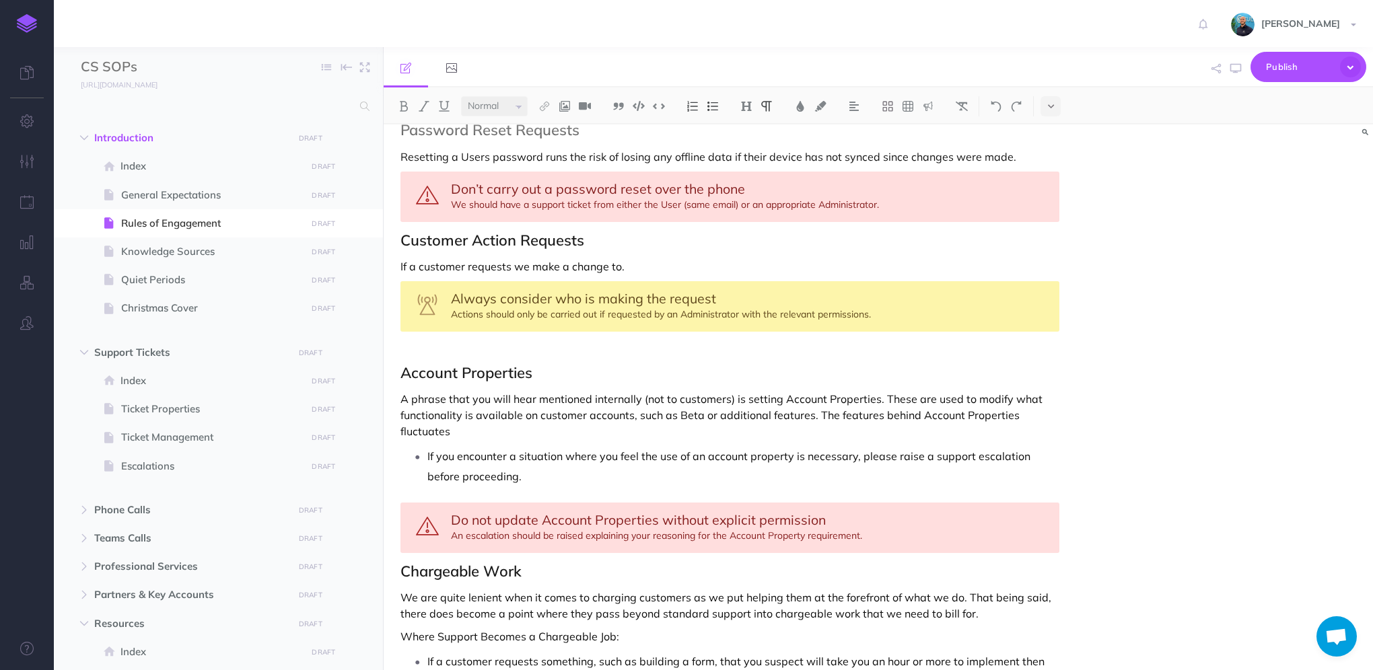
click at [484, 406] on p "A phrase that you will hear mentioned internally (not to customers) is setting …" at bounding box center [729, 415] width 659 height 48
copy p "depending on development releases"
click at [703, 392] on p "A phrase that you will hear mentioned internally (not to customers) is setting …" at bounding box center [729, 415] width 659 height 48
click at [930, 406] on p "A phrase that you will hear mentioned internally (not to customers) is setting …" at bounding box center [729, 415] width 659 height 48
click at [713, 446] on p "If you encounter a situation where you feel the use of an account property is n…" at bounding box center [743, 466] width 632 height 40
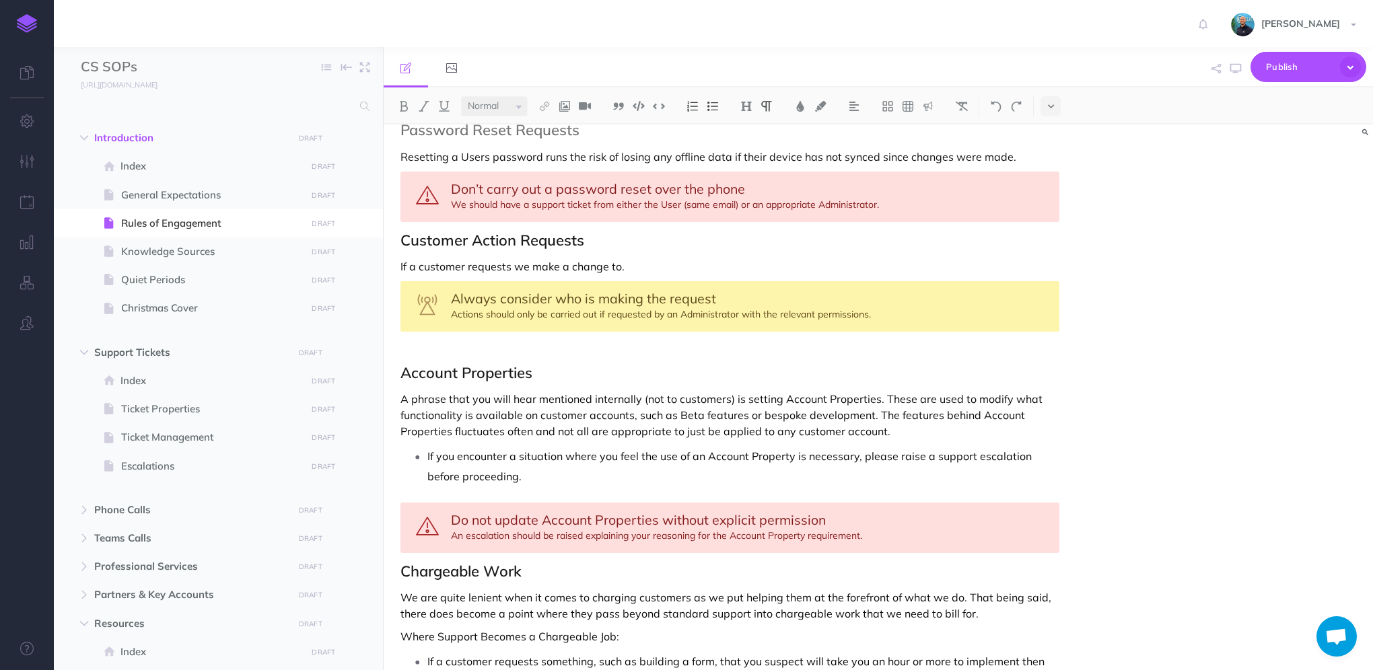
click at [934, 446] on p "If you encounter a situation where you feel the use of an Account Property is n…" at bounding box center [743, 466] width 632 height 40
click at [427, 446] on li "If you encounter a situation where you feel the use of an Account Property is n…" at bounding box center [743, 466] width 632 height 40
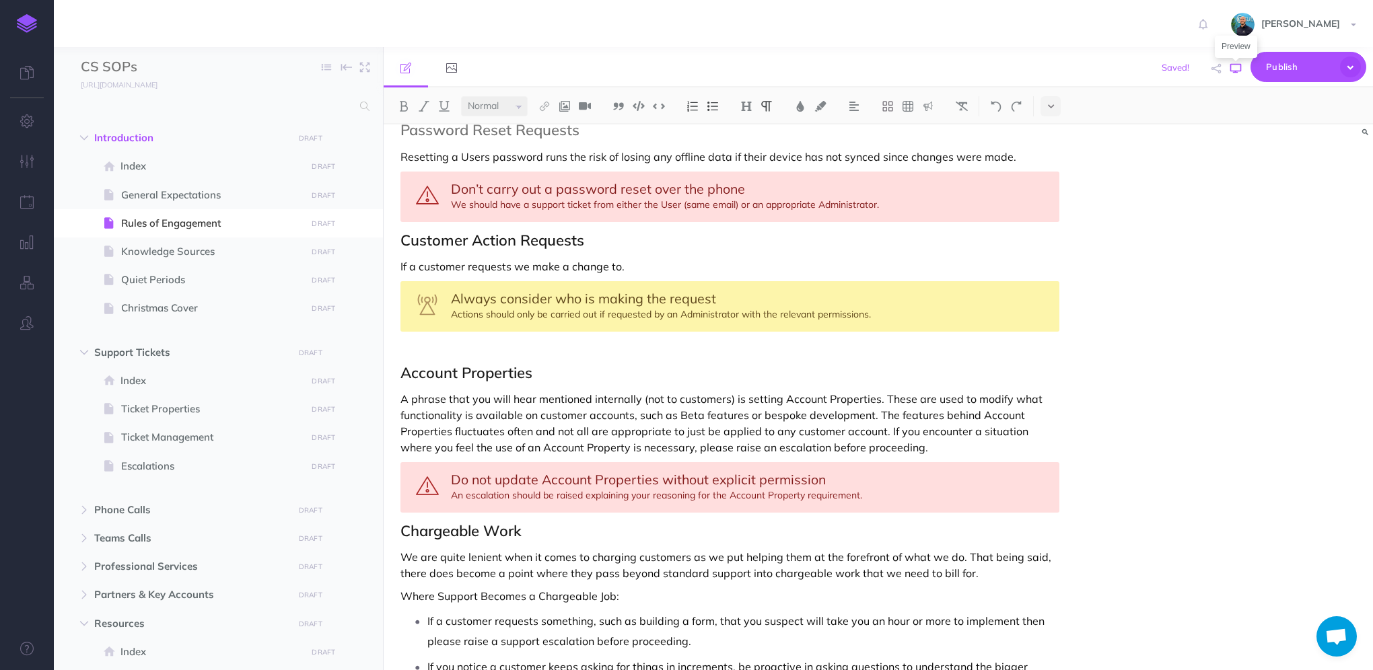
click at [1231, 70] on icon "button" at bounding box center [1235, 68] width 11 height 11
click at [875, 392] on p "A phrase that you will hear mentioned internally (not to customers) is setting …" at bounding box center [729, 423] width 659 height 65
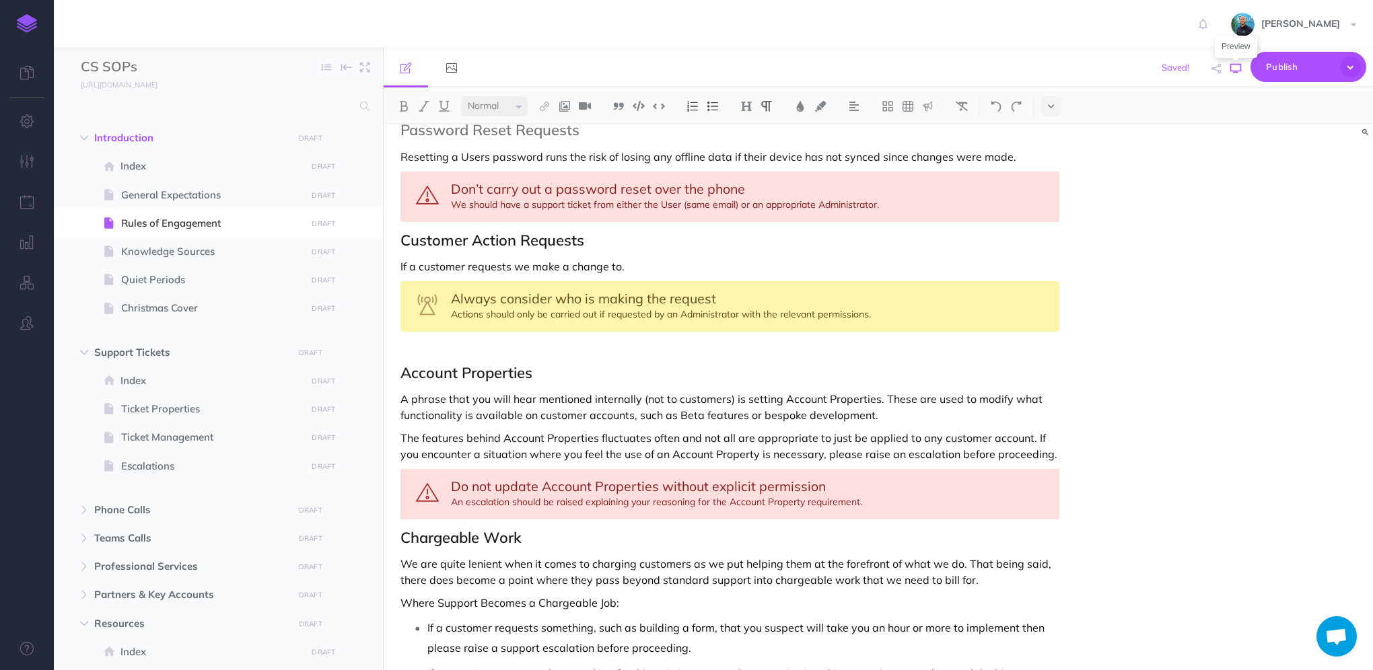
click at [1233, 73] on icon "button" at bounding box center [1235, 68] width 11 height 11
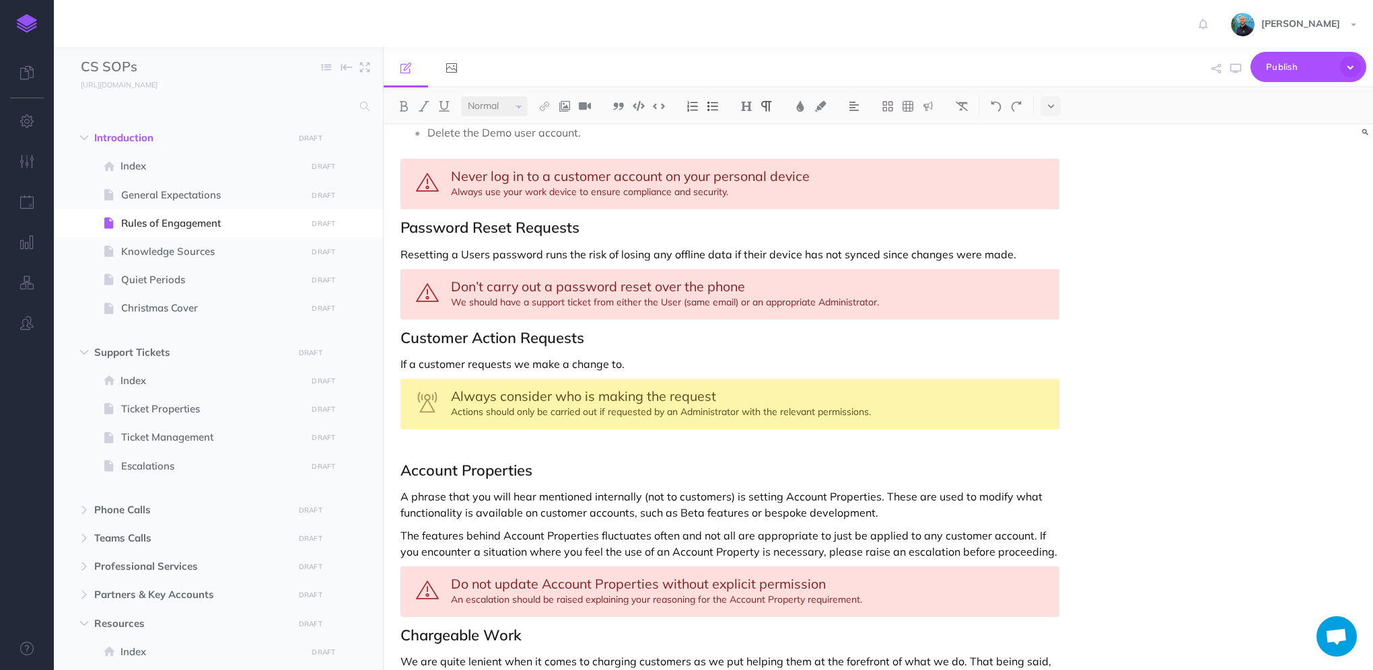
scroll to position [1271, 0]
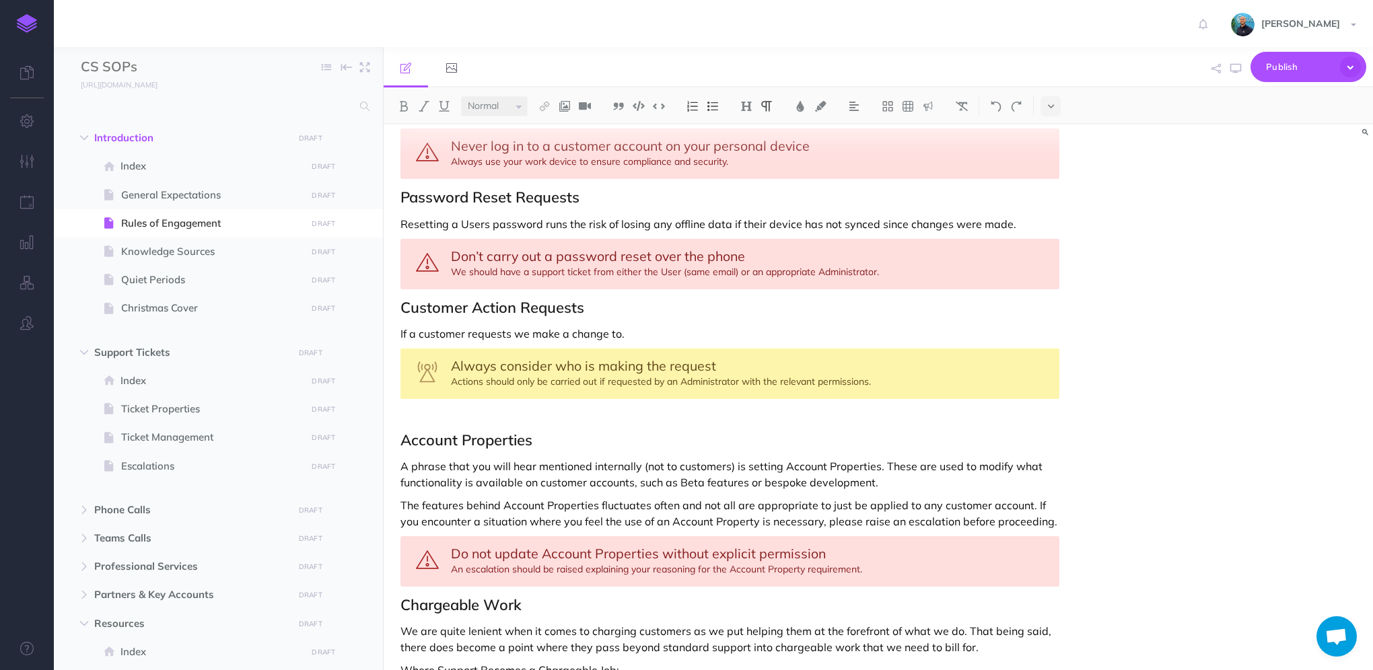
click at [404, 458] on p "A phrase that you will hear mentioned internally (not to customers) is setting …" at bounding box center [729, 474] width 659 height 32
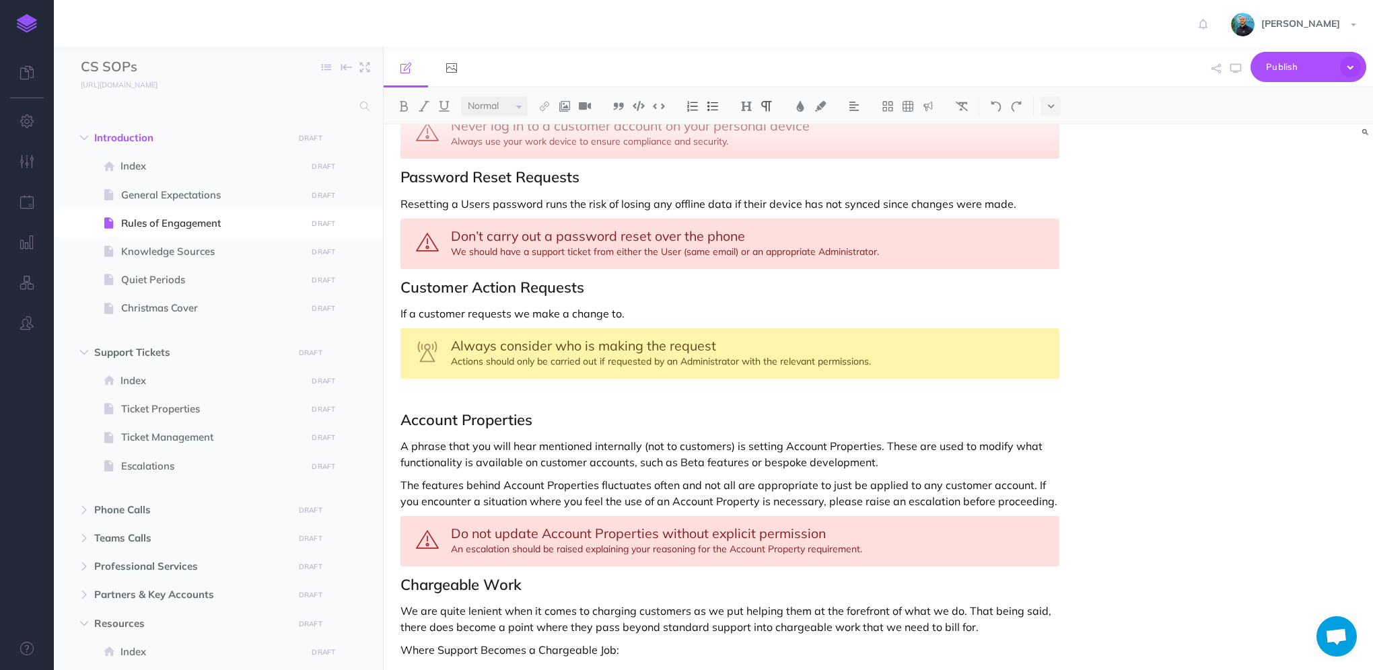
scroll to position [1270, 0]
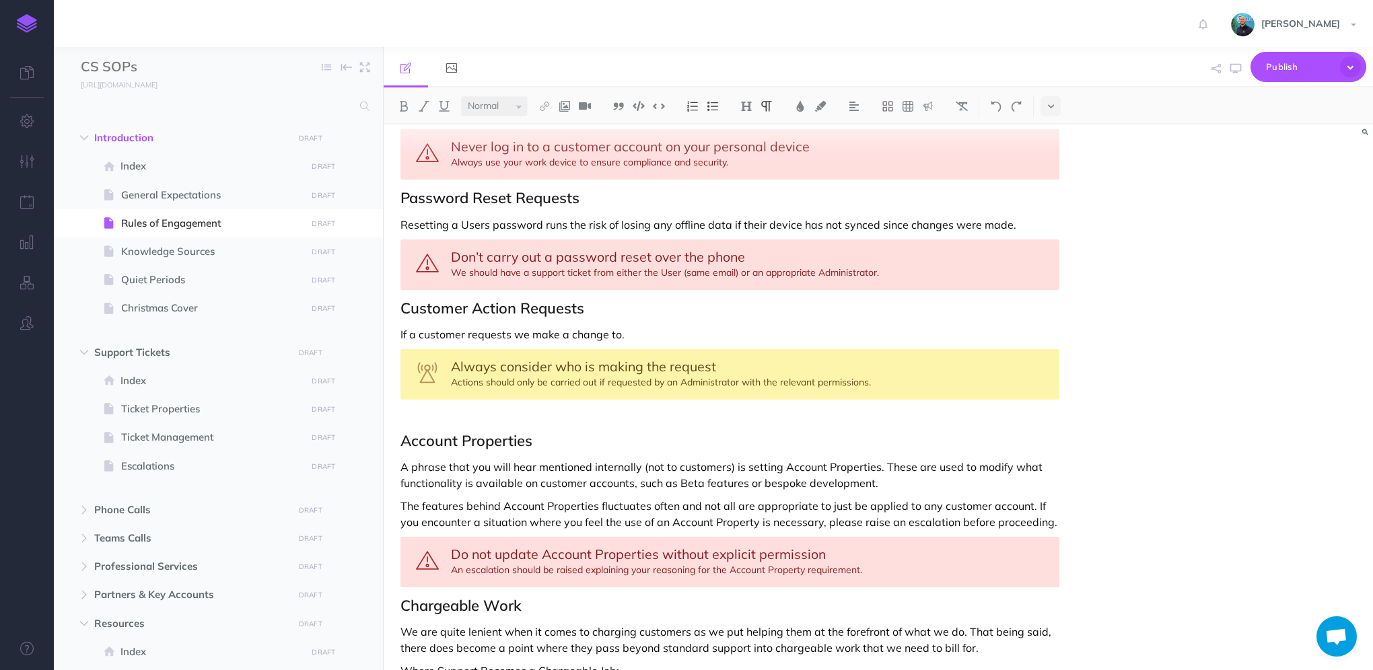
click at [619, 326] on p "If a customer requests we make a change to." at bounding box center [729, 334] width 659 height 16
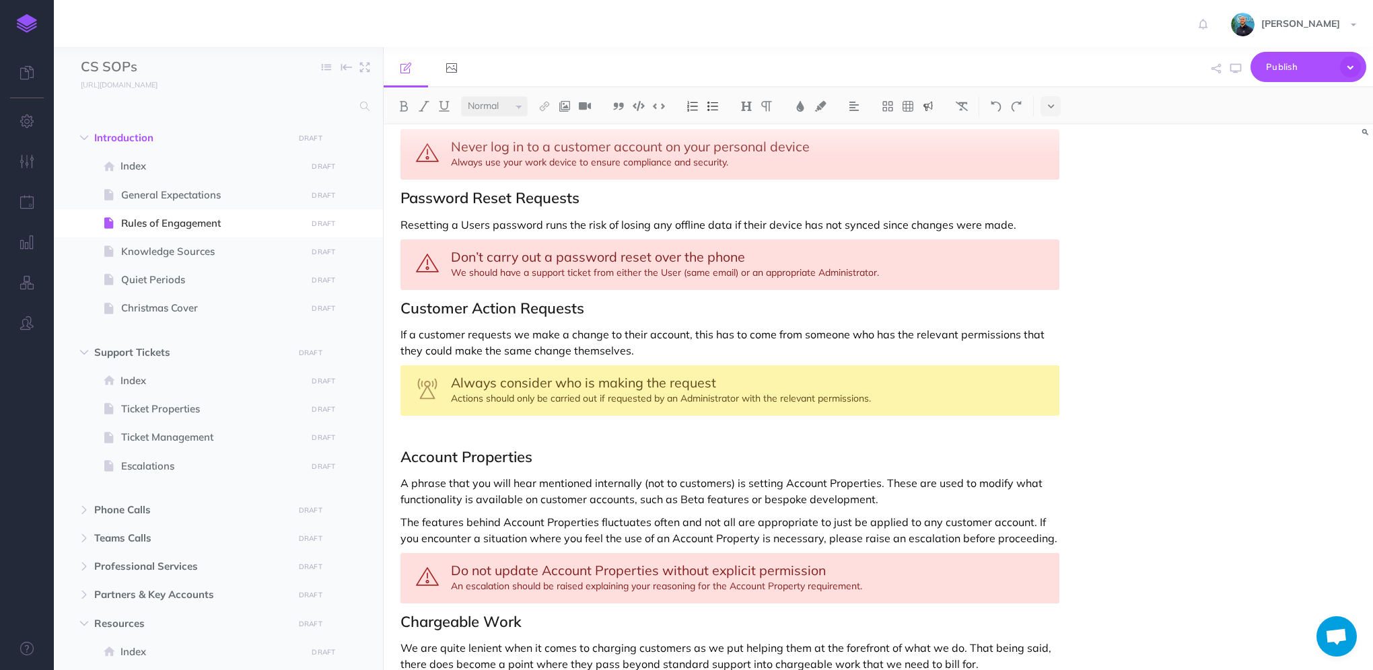
click at [449, 423] on p at bounding box center [729, 431] width 659 height 16
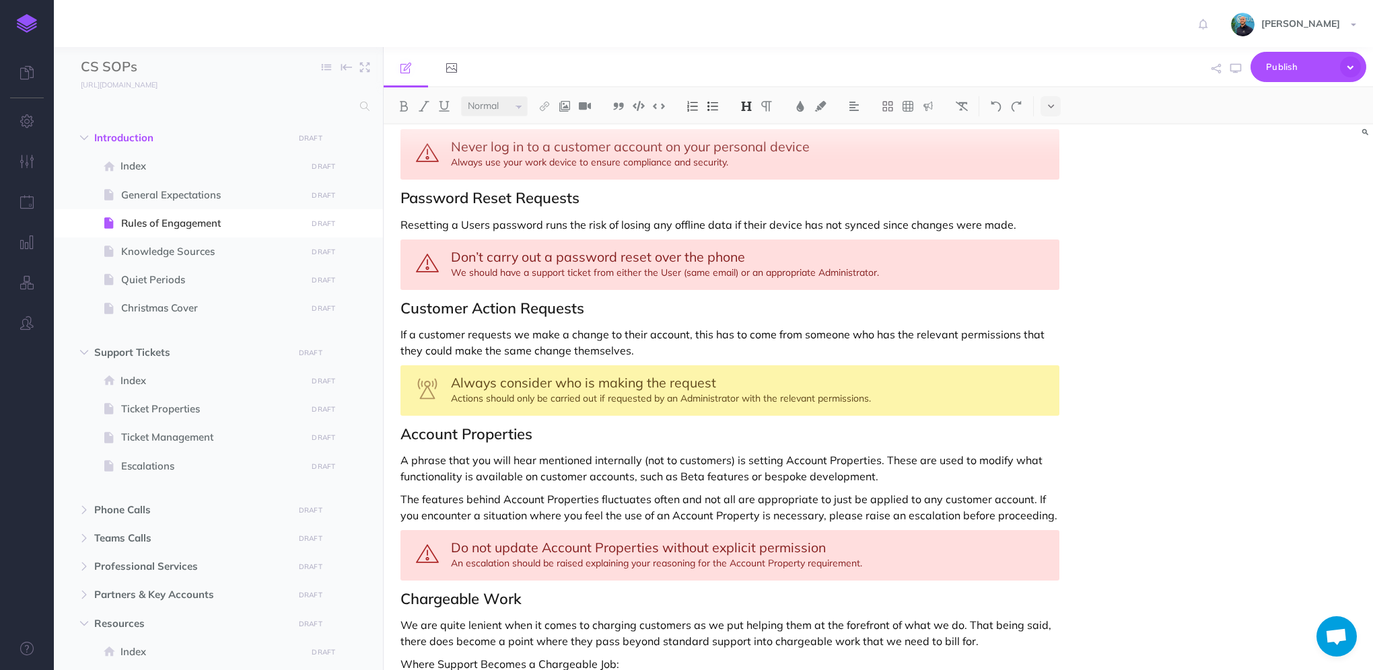
click at [694, 326] on p "If a customer requests we make a change to their account, this has to come from…" at bounding box center [729, 342] width 659 height 32
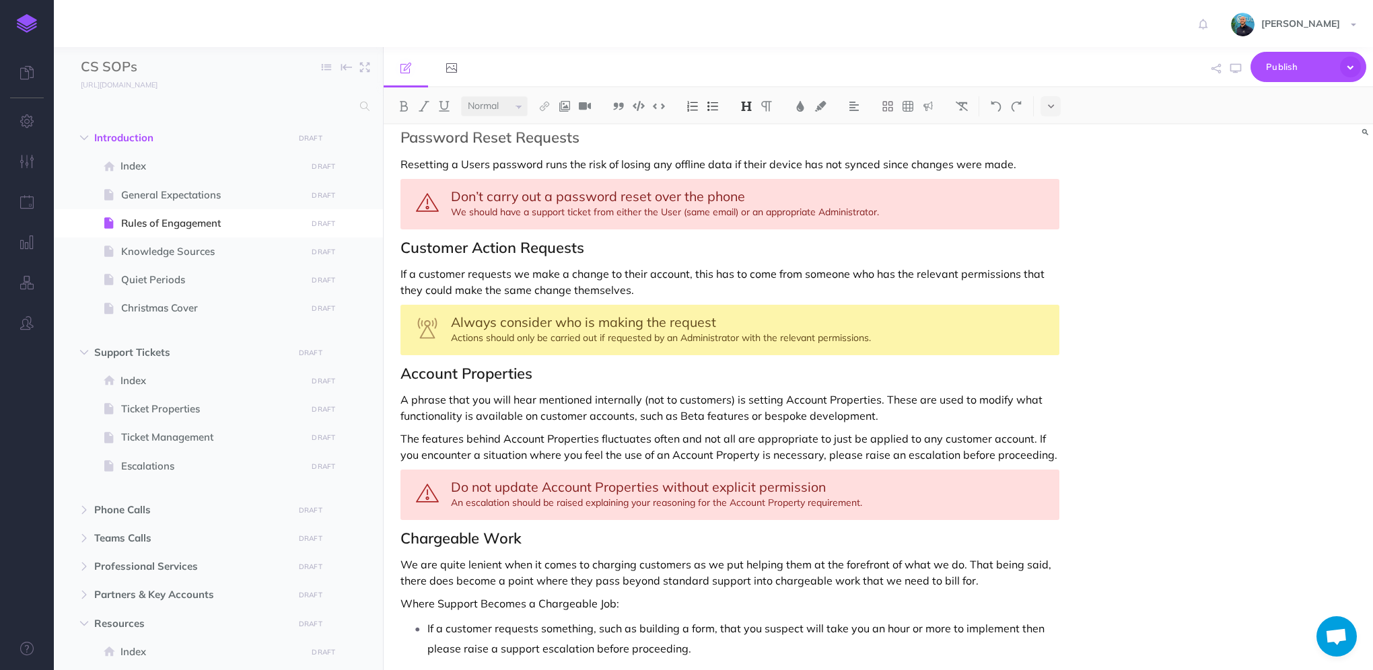
scroll to position [1398, 0]
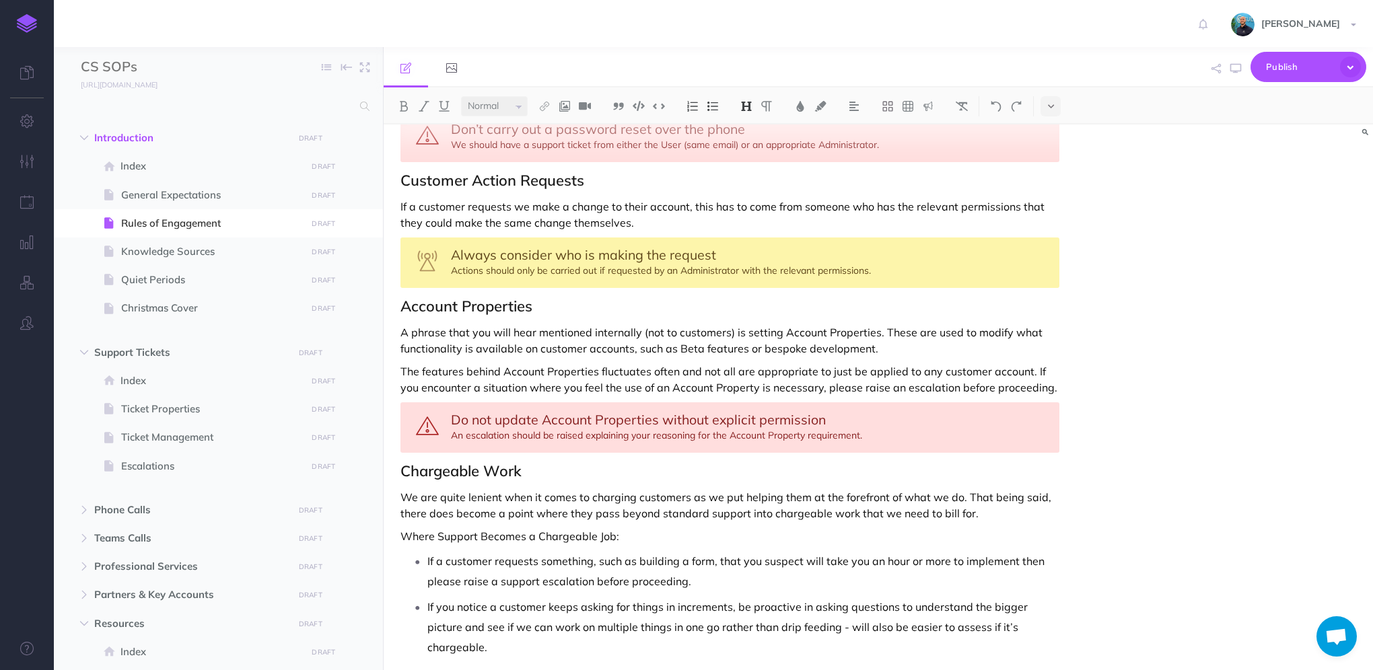
click at [680, 202] on p "If a customer requests we make a change to their account, this has to come from…" at bounding box center [729, 214] width 659 height 32
select select "null"
click at [825, 198] on p "If a customer requests we make a change to their account, this has to come from…" at bounding box center [729, 214] width 659 height 32
click at [697, 201] on p "If a customer requests we make a change to their account, this has to come from…" at bounding box center [729, 214] width 659 height 32
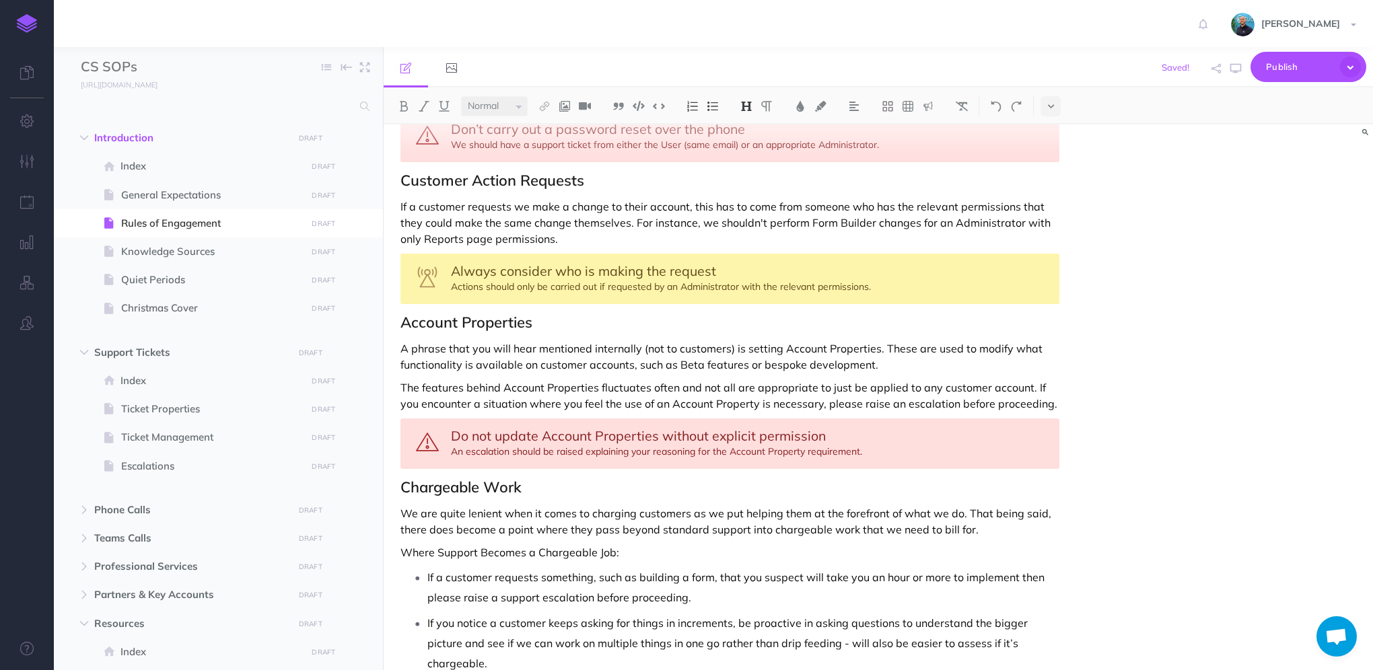
click at [914, 265] on div "Always consider who is making the request Actions should only be carried out if…" at bounding box center [729, 279] width 659 height 50
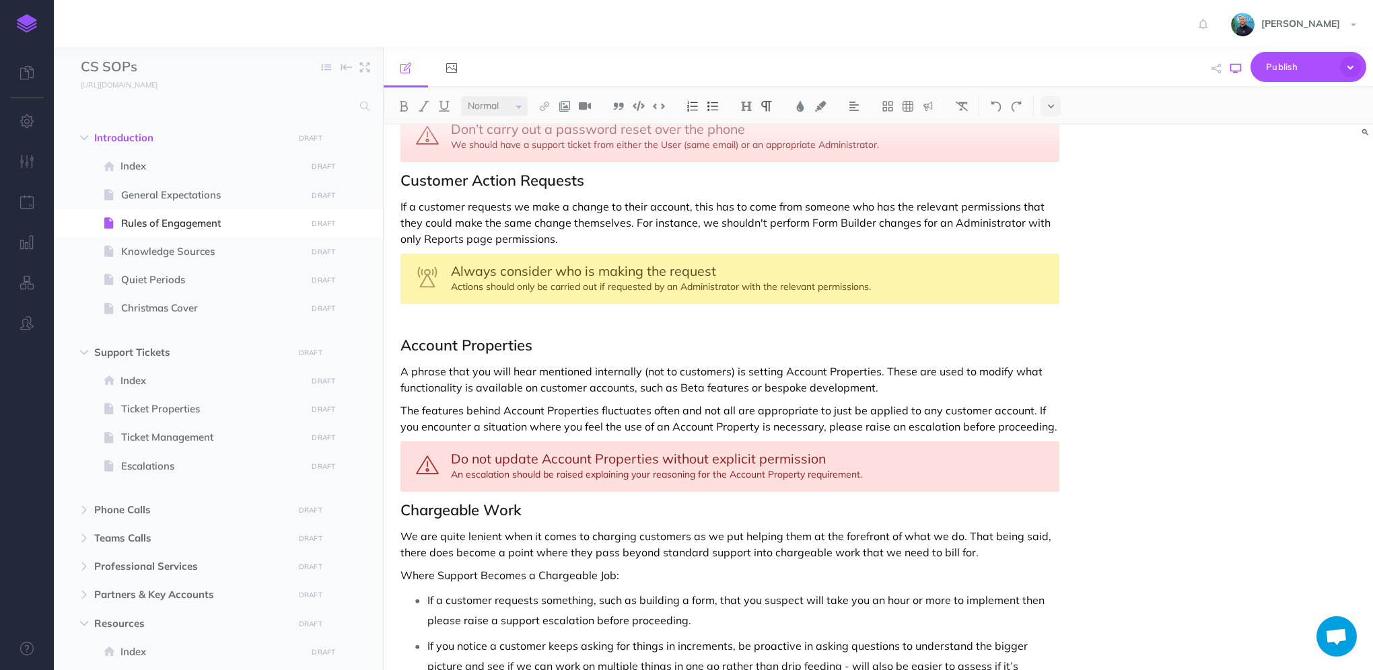
click at [1233, 73] on button "button" at bounding box center [1235, 68] width 17 height 39
click at [443, 311] on p at bounding box center [729, 319] width 659 height 16
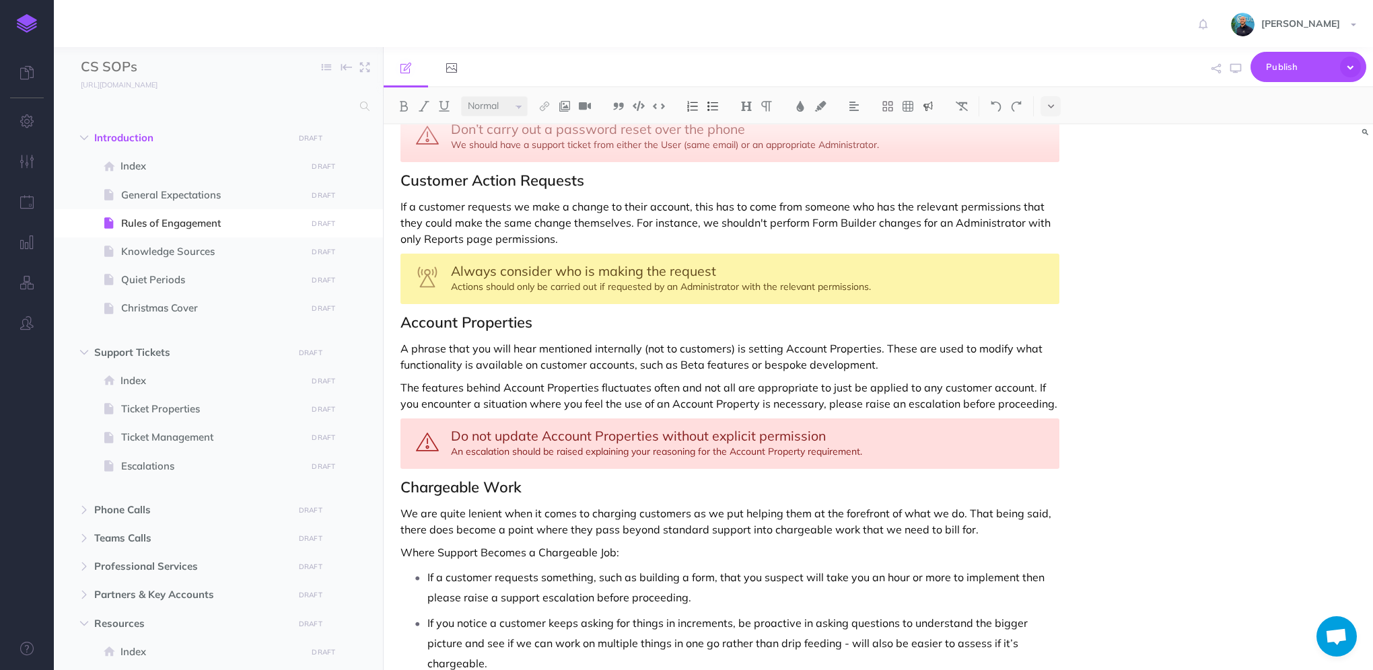
click at [562, 222] on p "If a customer requests we make a change to their account, this has to come from…" at bounding box center [729, 222] width 659 height 48
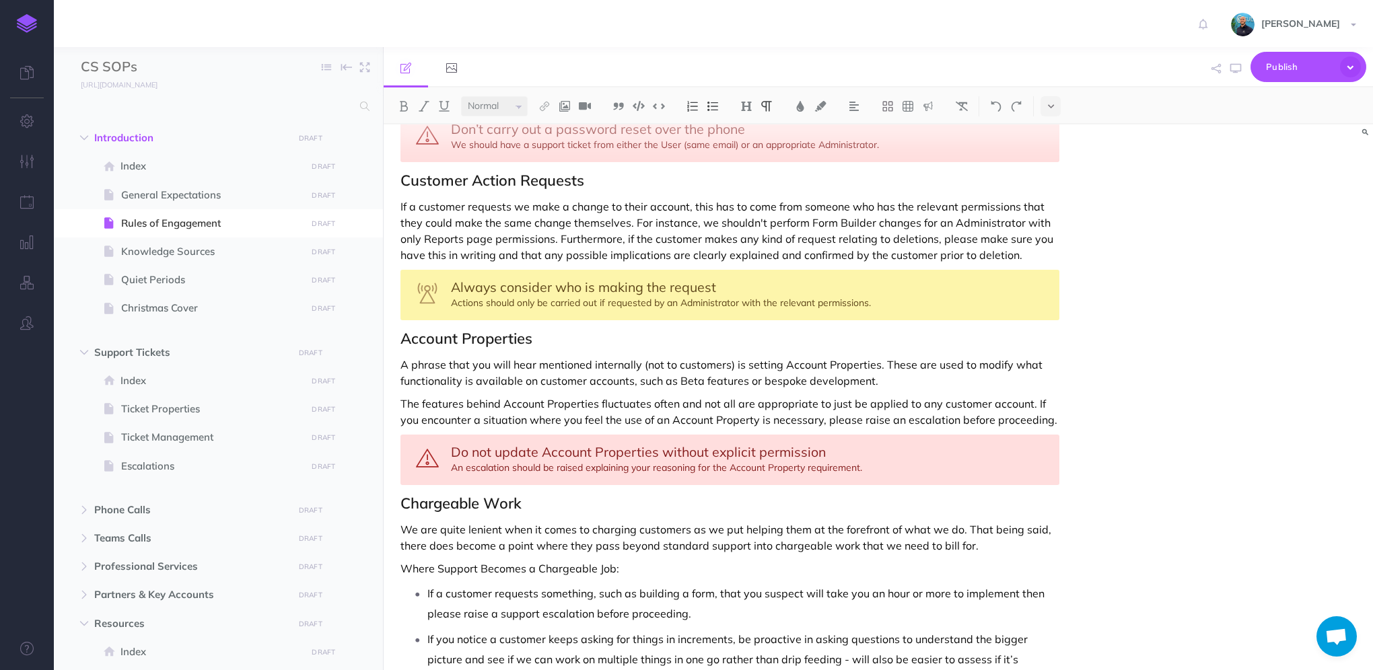
click at [556, 218] on p "If a customer requests we make a change to their account, this has to come from…" at bounding box center [729, 230] width 659 height 65
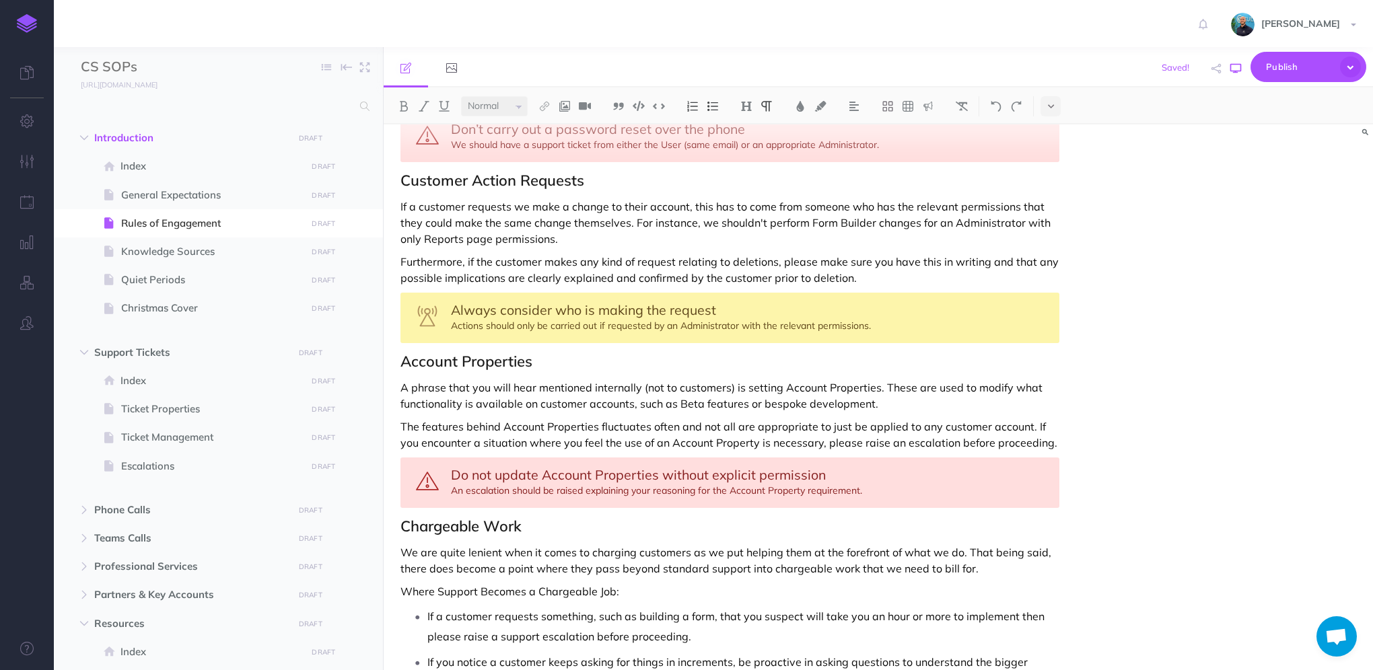
click at [1237, 71] on icon "button" at bounding box center [1235, 68] width 11 height 11
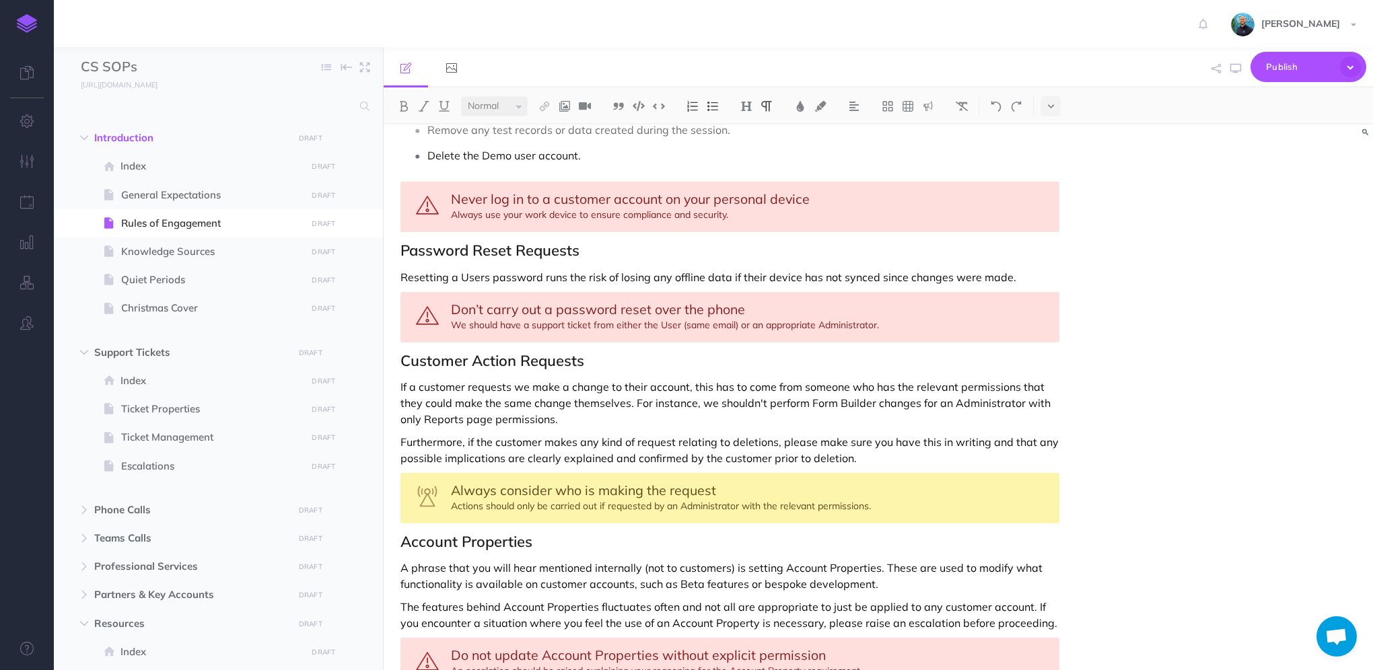
scroll to position [1196, 0]
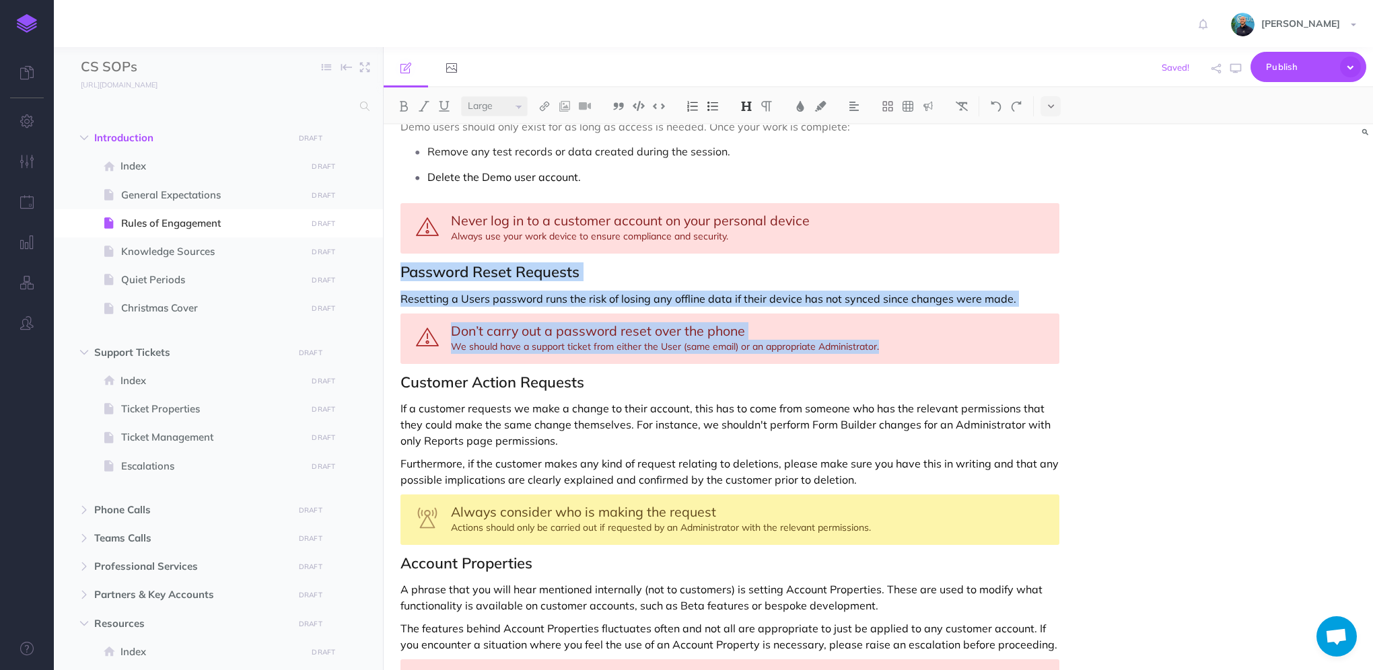
drag, startPoint x: 400, startPoint y: 250, endPoint x: 912, endPoint y: 324, distance: 516.6
click at [912, 324] on div "Rules of Engagement These Rules of Engagement define how we interact with custo…" at bounding box center [729, 16] width 692 height 2177
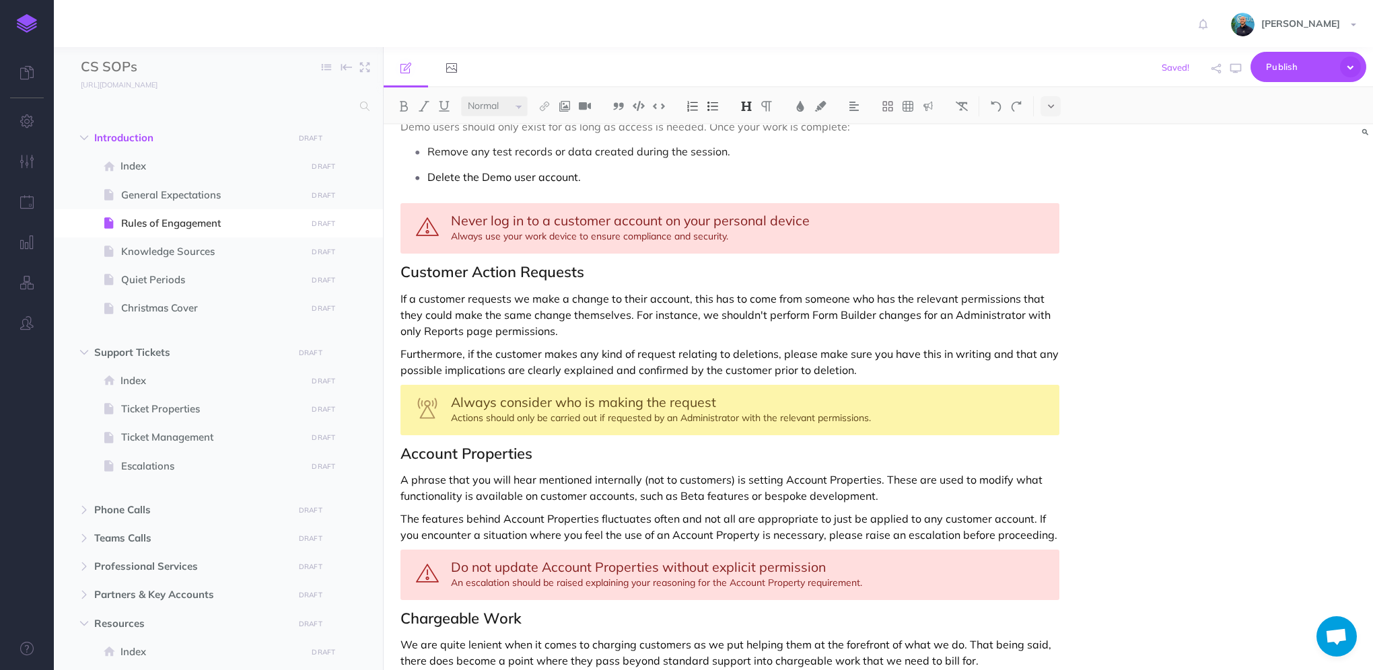
click at [894, 394] on div "Always consider who is making the request Actions should only be carried out if…" at bounding box center [729, 410] width 659 height 50
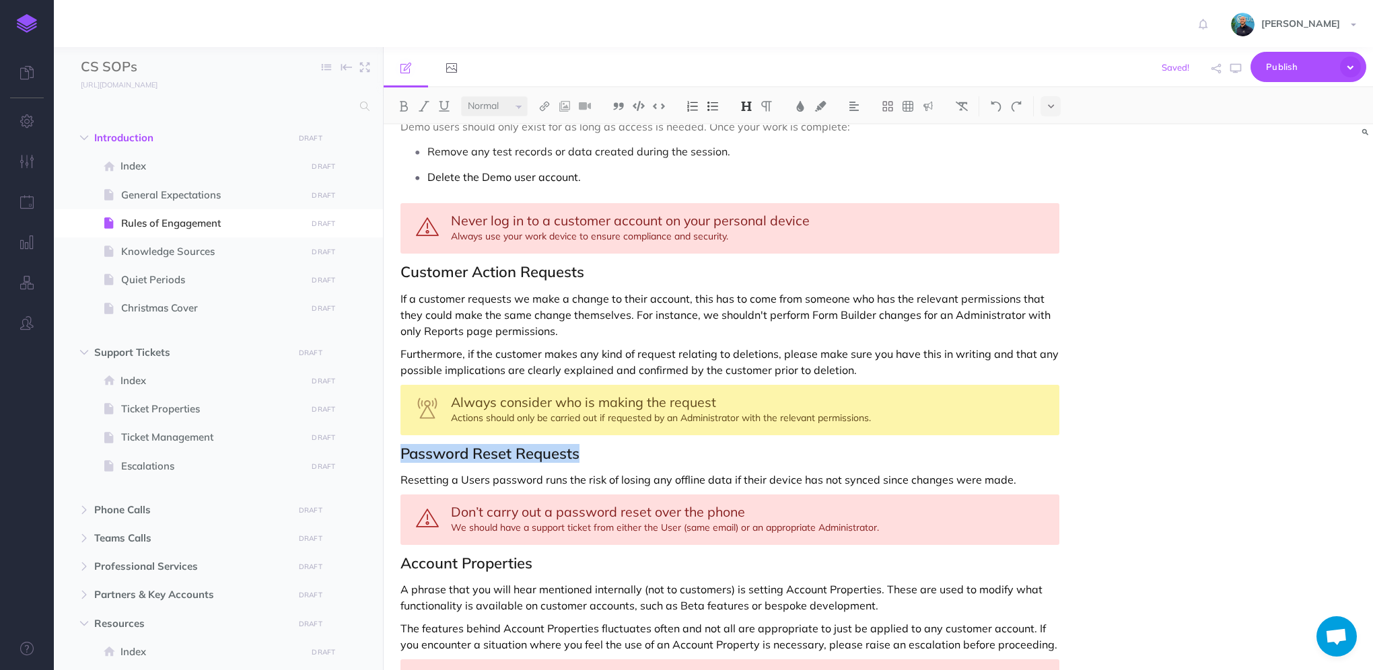
drag, startPoint x: 403, startPoint y: 431, endPoint x: 583, endPoint y: 428, distance: 179.7
click at [583, 445] on h2 "Password Reset Requests" at bounding box center [729, 453] width 659 height 16
click at [744, 105] on img at bounding box center [746, 106] width 12 height 11
click at [750, 170] on button "H3" at bounding box center [746, 170] width 20 height 20
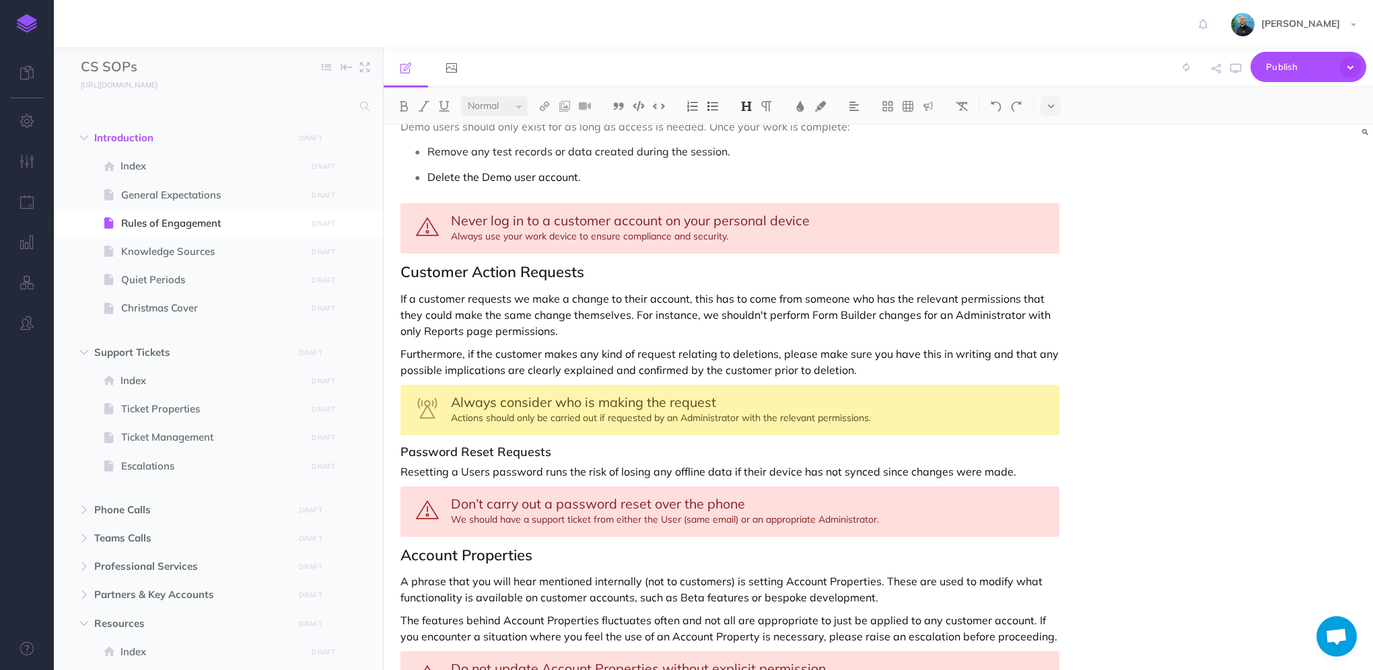
click at [411, 445] on h3 "Password Reset Requests" at bounding box center [729, 451] width 659 height 13
click at [398, 431] on div "Rules of Engagement These Rules of Engagement define how we interact with custo…" at bounding box center [729, 13] width 692 height 2170
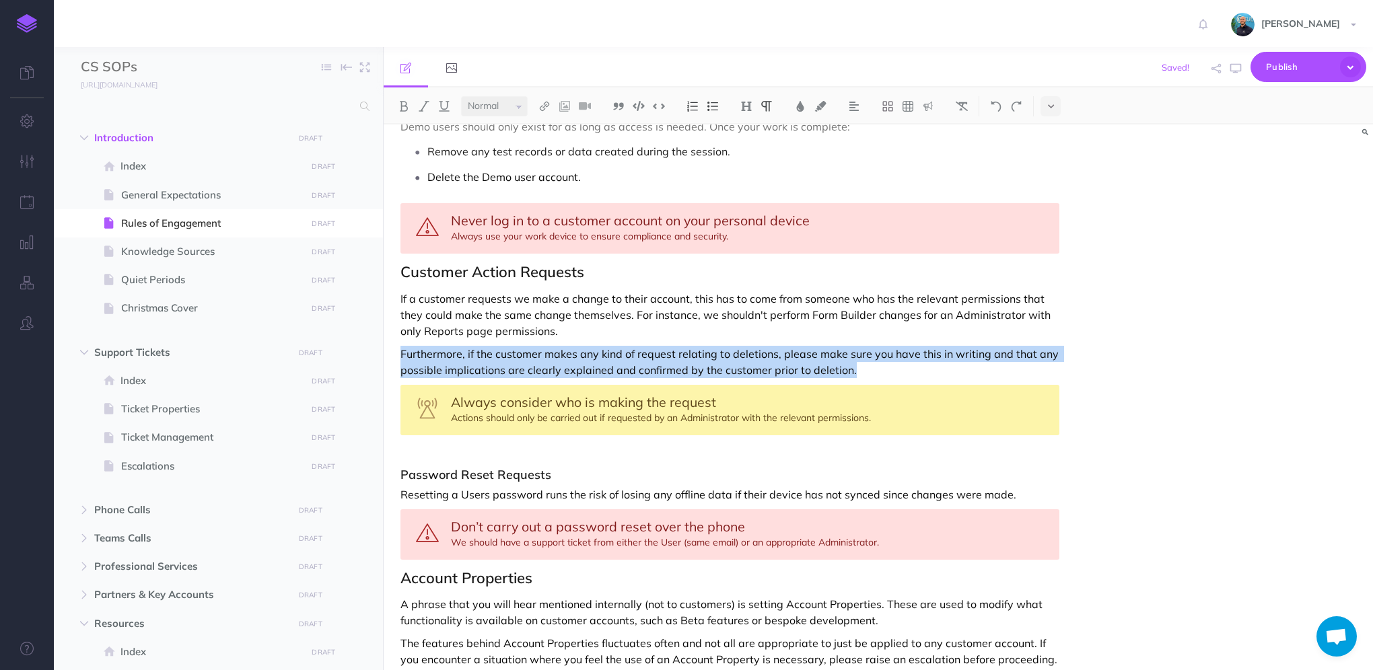
drag, startPoint x: 875, startPoint y: 347, endPoint x: 371, endPoint y: 332, distance: 503.5
click at [371, 332] on div "CS SOPs Collapse all Expand all Expand to root folders [URL][DOMAIN_NAME] Intro…" at bounding box center [713, 358] width 1319 height 623
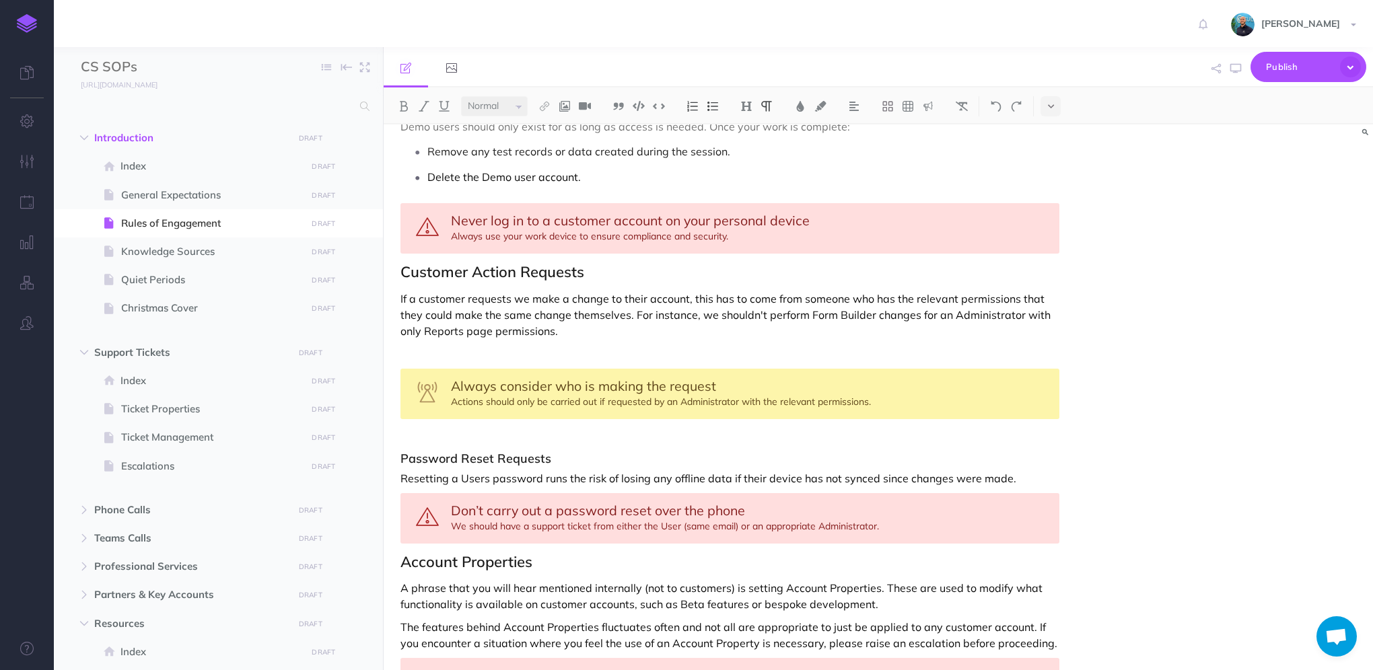
click at [441, 426] on p at bounding box center [729, 434] width 659 height 16
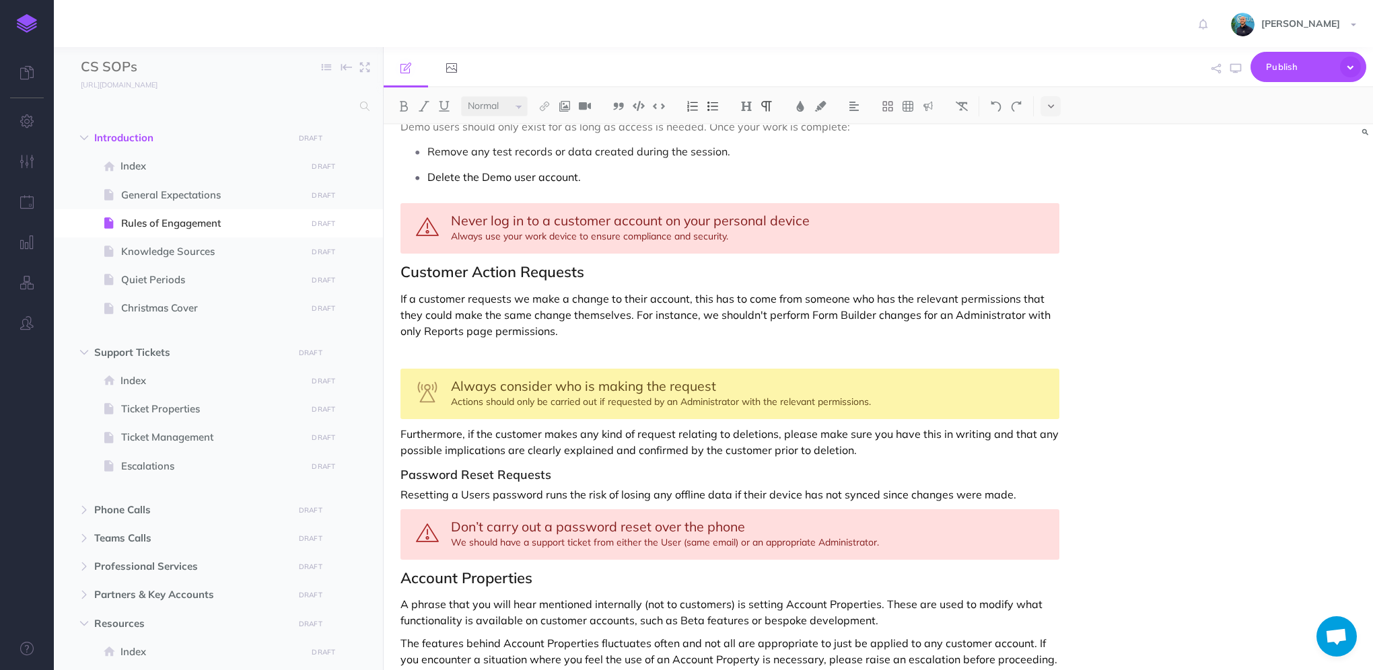
click at [438, 346] on p at bounding box center [729, 354] width 659 height 16
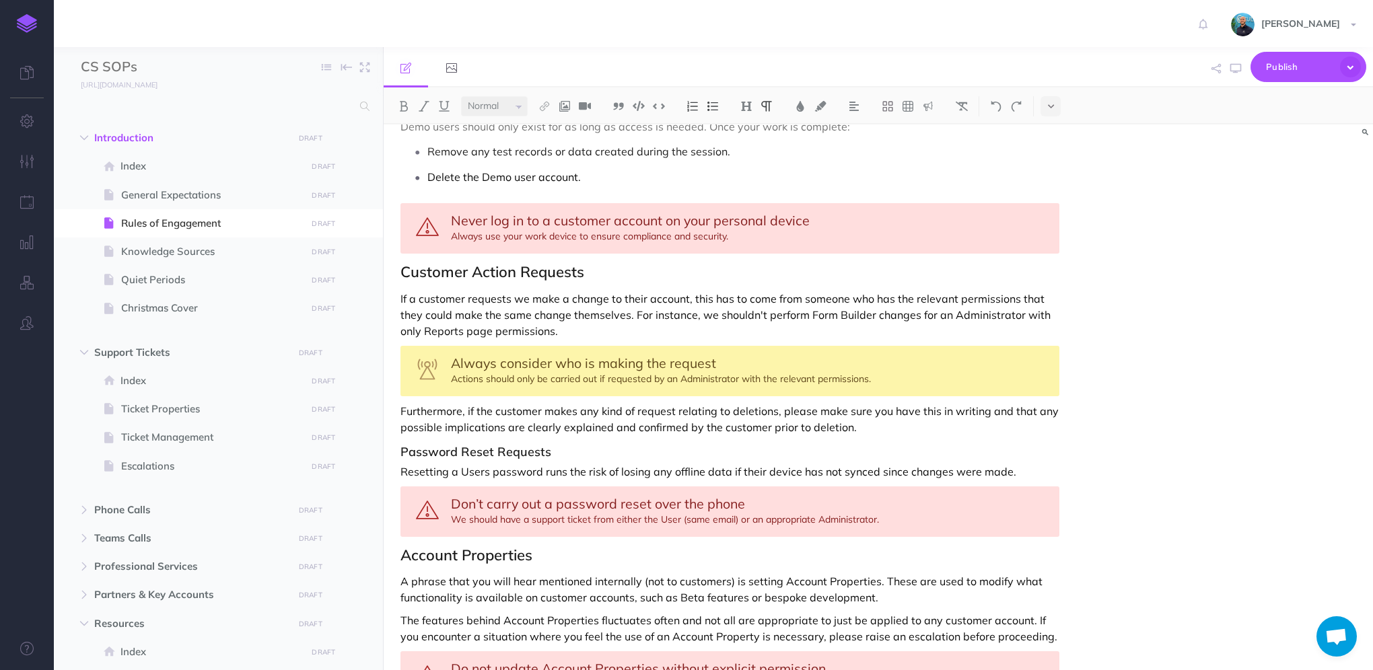
click at [407, 403] on p "Furthermore, if the customer makes any kind of request relating to deletions, p…" at bounding box center [729, 419] width 659 height 32
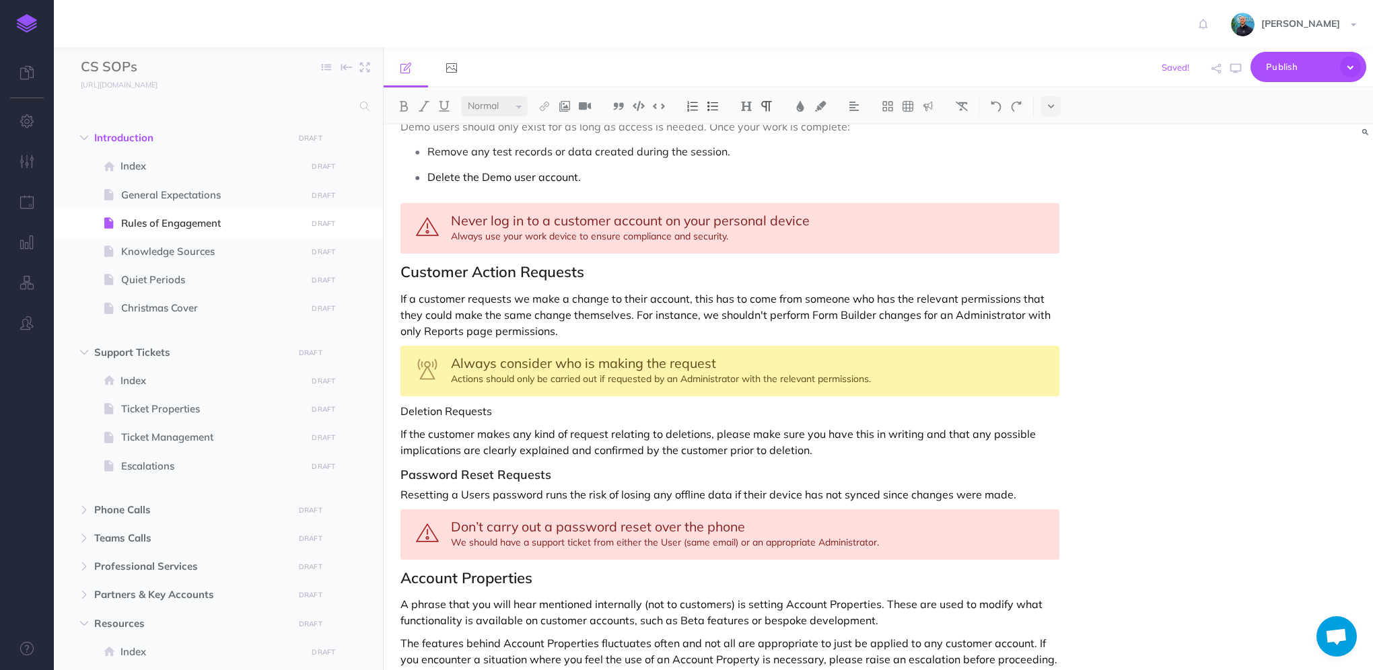
click at [462, 468] on h3 "Password Reset Requests" at bounding box center [729, 474] width 659 height 13
click at [745, 106] on img at bounding box center [746, 106] width 12 height 11
click at [414, 403] on p "Deletion Requests" at bounding box center [729, 411] width 659 height 16
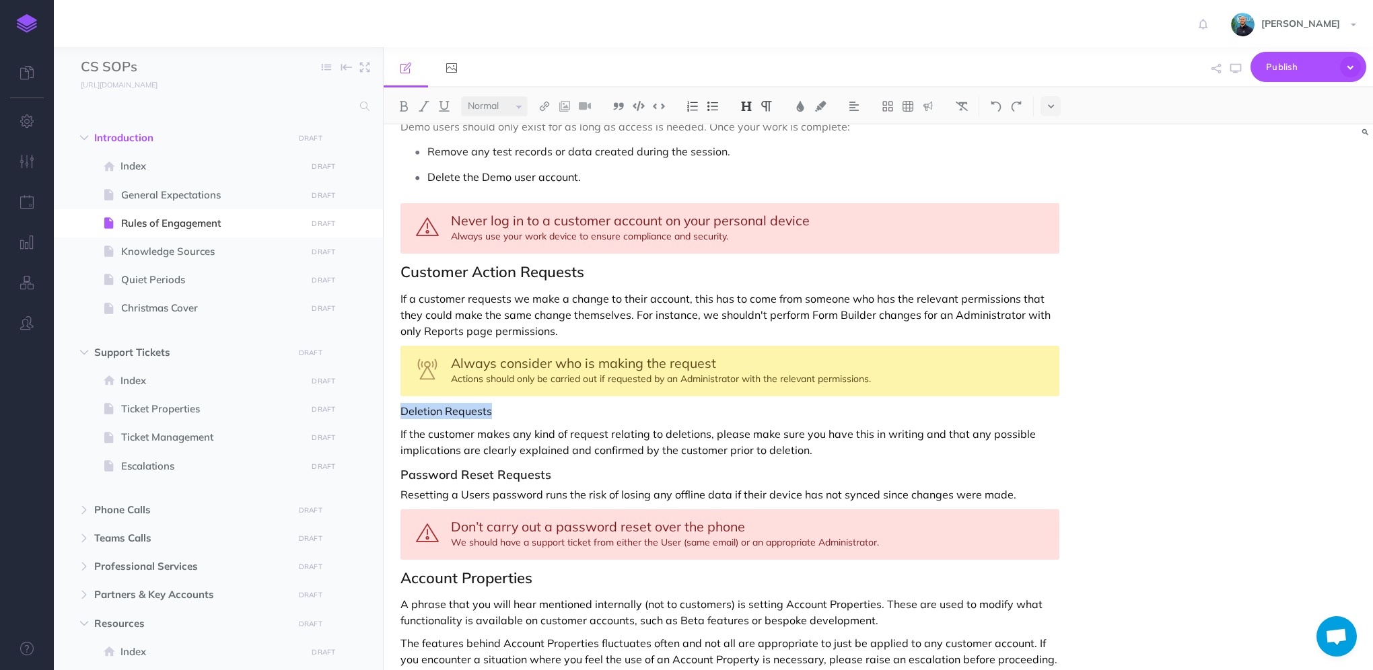
click at [746, 105] on img at bounding box center [746, 106] width 12 height 11
click at [751, 170] on button "H3" at bounding box center [746, 170] width 20 height 20
click at [853, 427] on p "If the customer makes any kind of request relating to deletions, please make su…" at bounding box center [729, 441] width 659 height 32
click at [1233, 73] on button "button" at bounding box center [1235, 68] width 17 height 39
click at [478, 406] on h3 "Deletion Requests" at bounding box center [729, 412] width 659 height 13
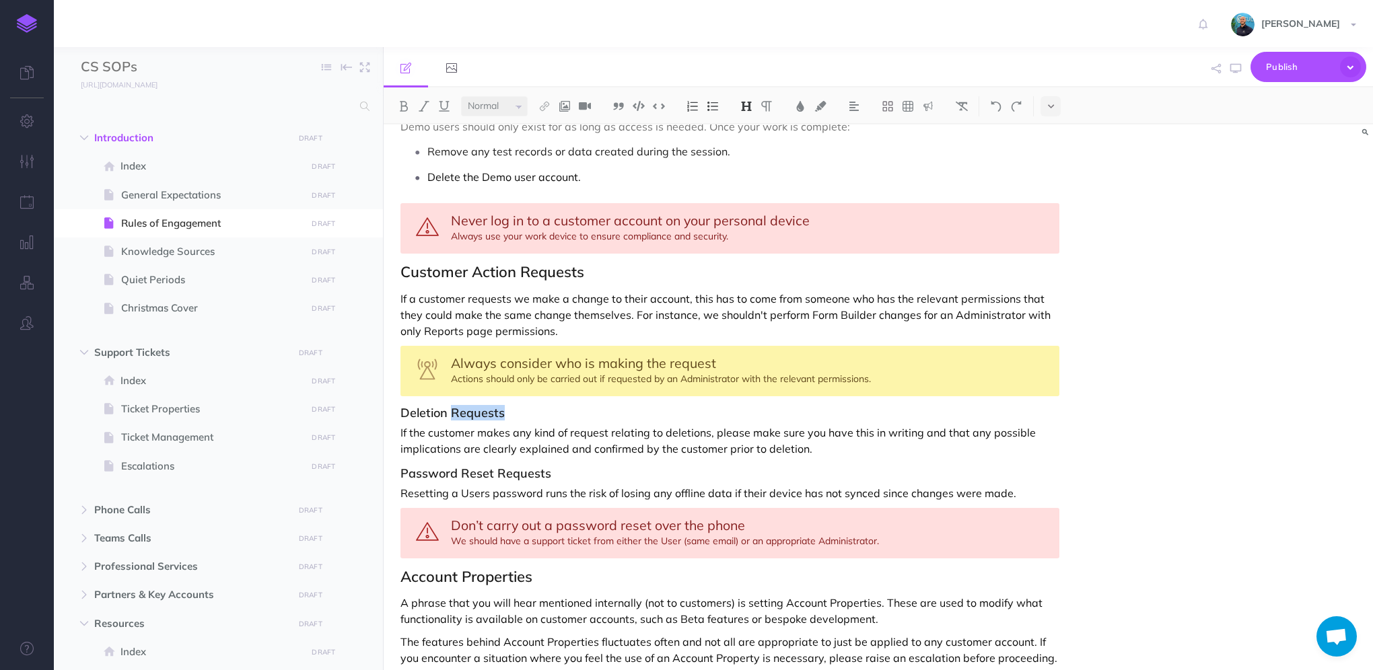
click at [478, 406] on h3 "Deletion Requests" at bounding box center [729, 412] width 659 height 13
click at [527, 467] on h3 "Password Reset Requests" at bounding box center [729, 473] width 659 height 13
click at [1239, 69] on icon "button" at bounding box center [1235, 68] width 11 height 11
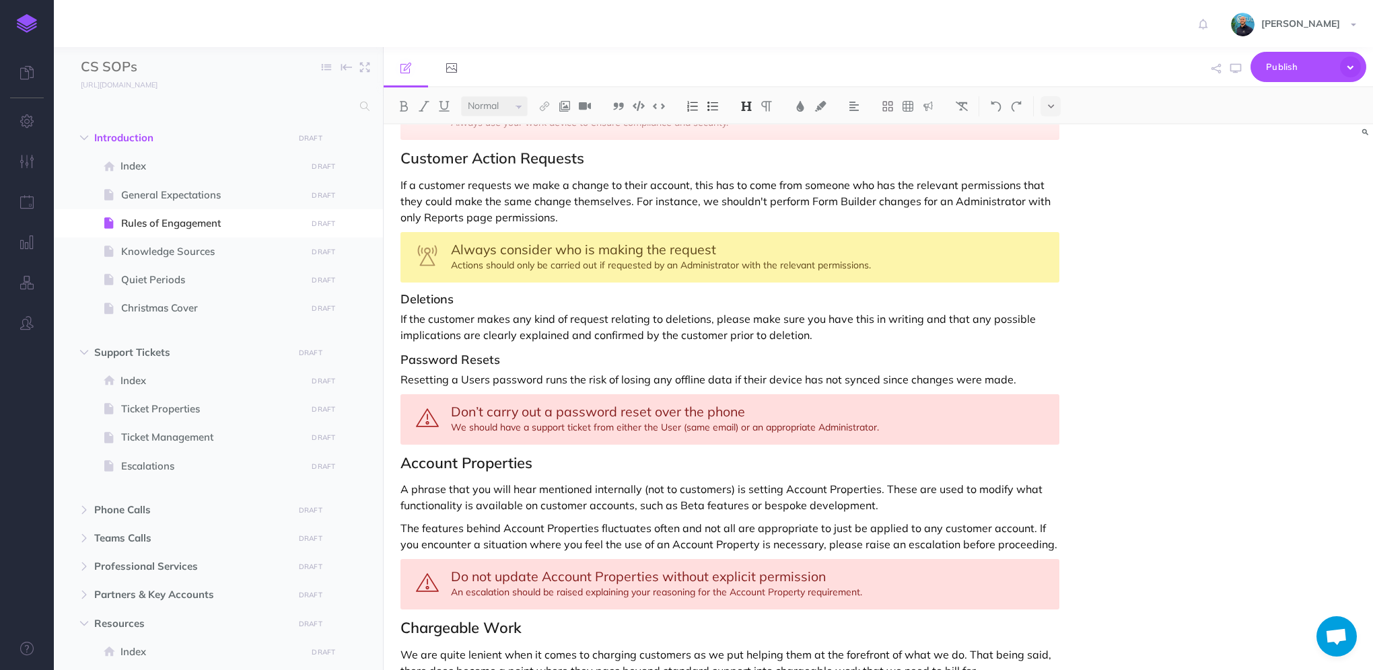
scroll to position [1331, 0]
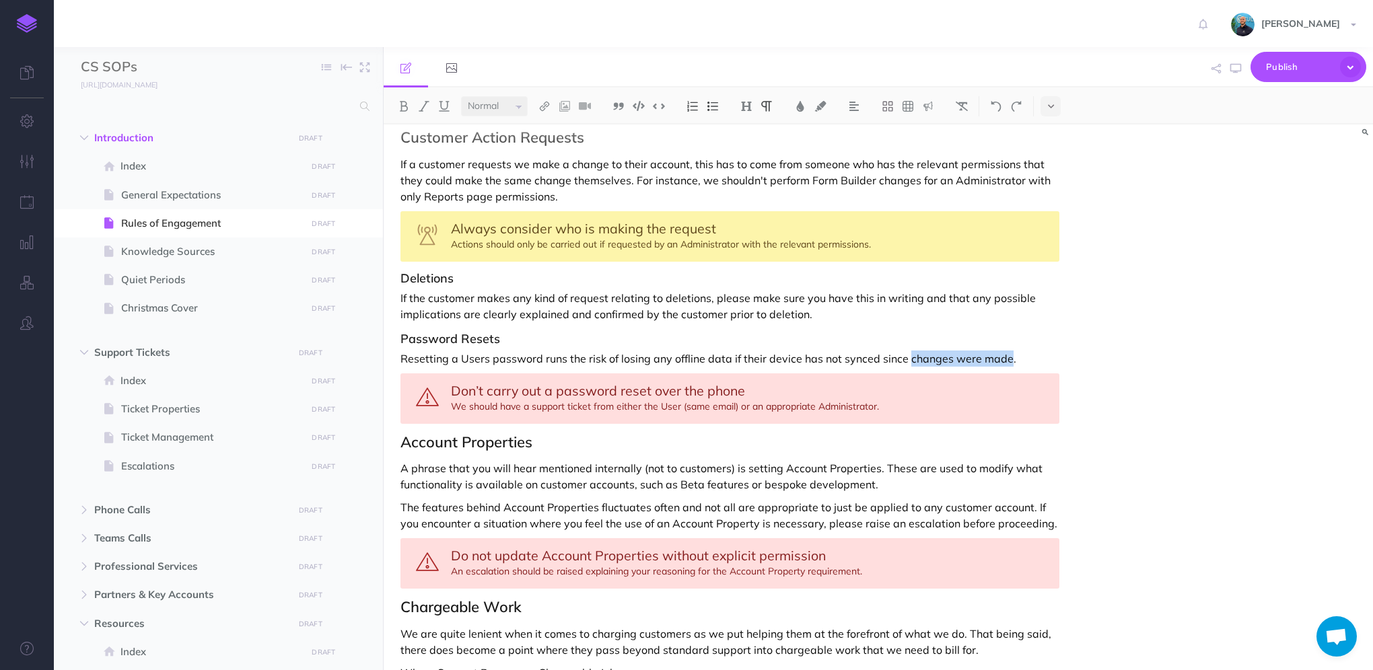
drag, startPoint x: 1007, startPoint y: 338, endPoint x: 907, endPoint y: 339, distance: 99.6
click at [907, 351] on p "Resetting a Users password runs the risk of losing any offline data if their de…" at bounding box center [729, 359] width 659 height 16
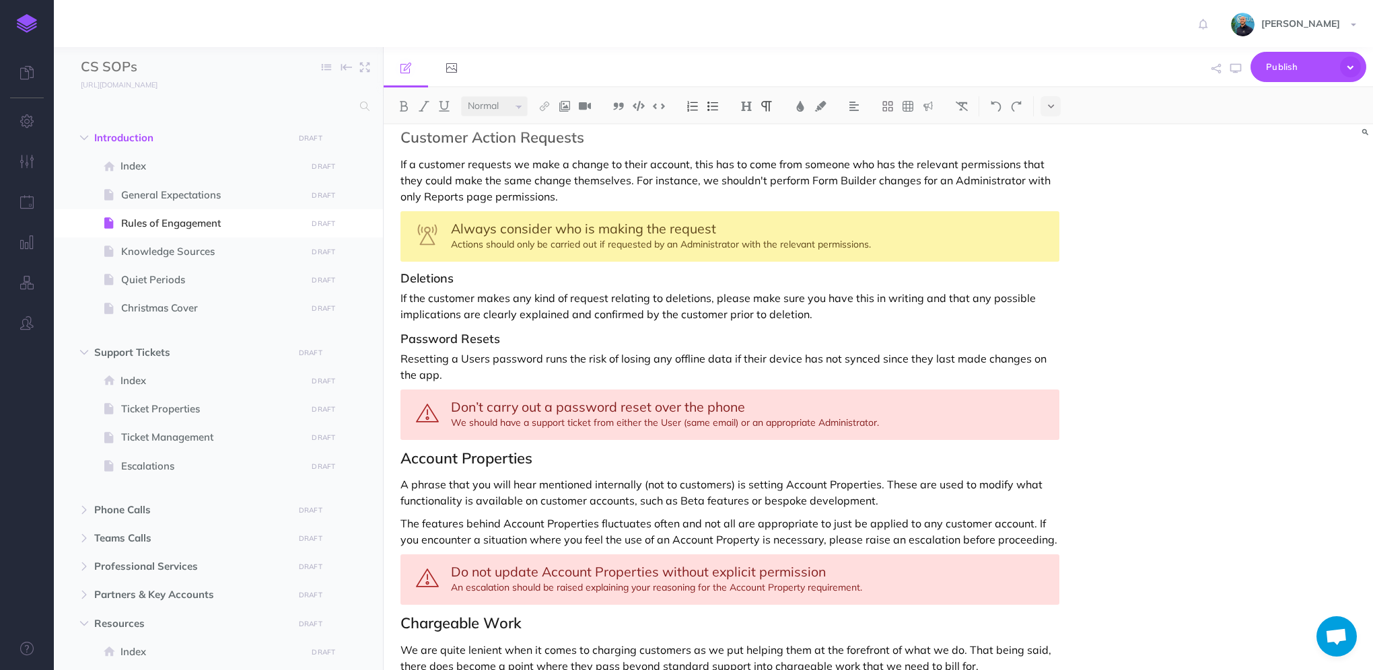
click at [446, 353] on p "Resetting a Users password runs the risk of losing any offline data if their de…" at bounding box center [729, 367] width 659 height 32
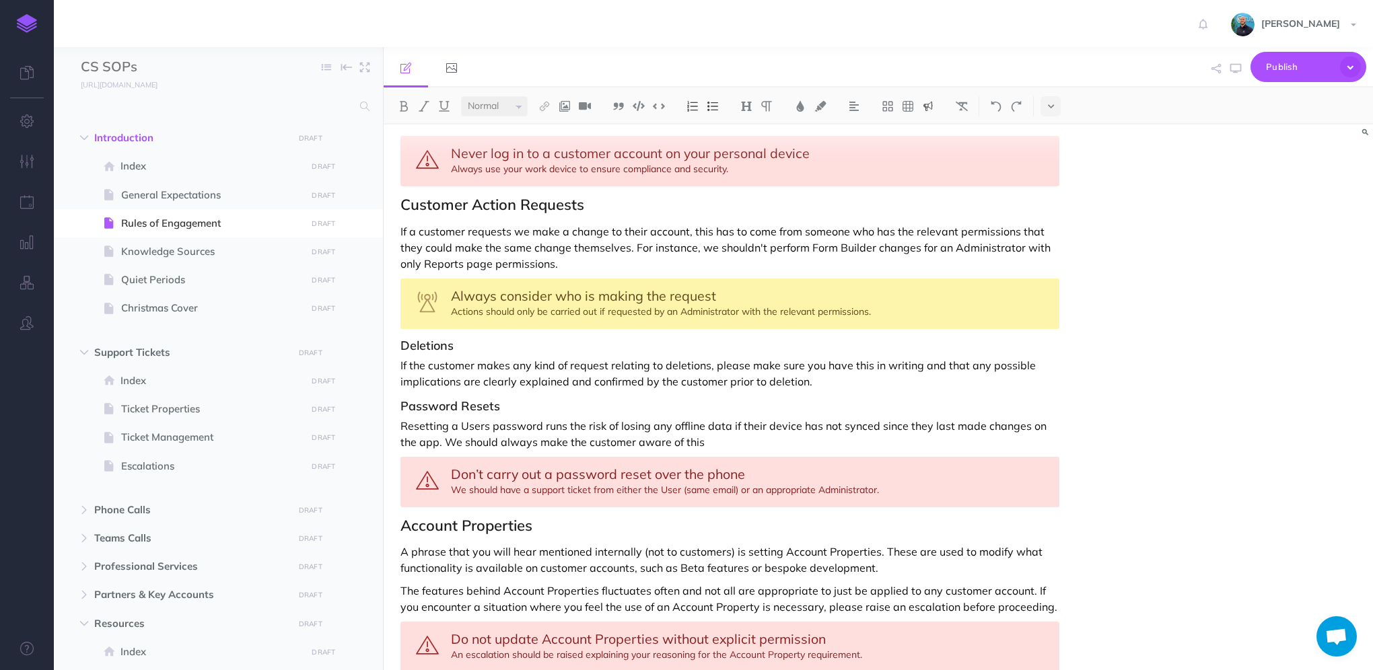
click at [697, 466] on div "Don’t carry out a password reset over the phone We should have a support ticket…" at bounding box center [729, 482] width 659 height 50
click at [918, 468] on div "Don’t carry out a password reset over the phone We should have a support ticket…" at bounding box center [729, 482] width 659 height 50
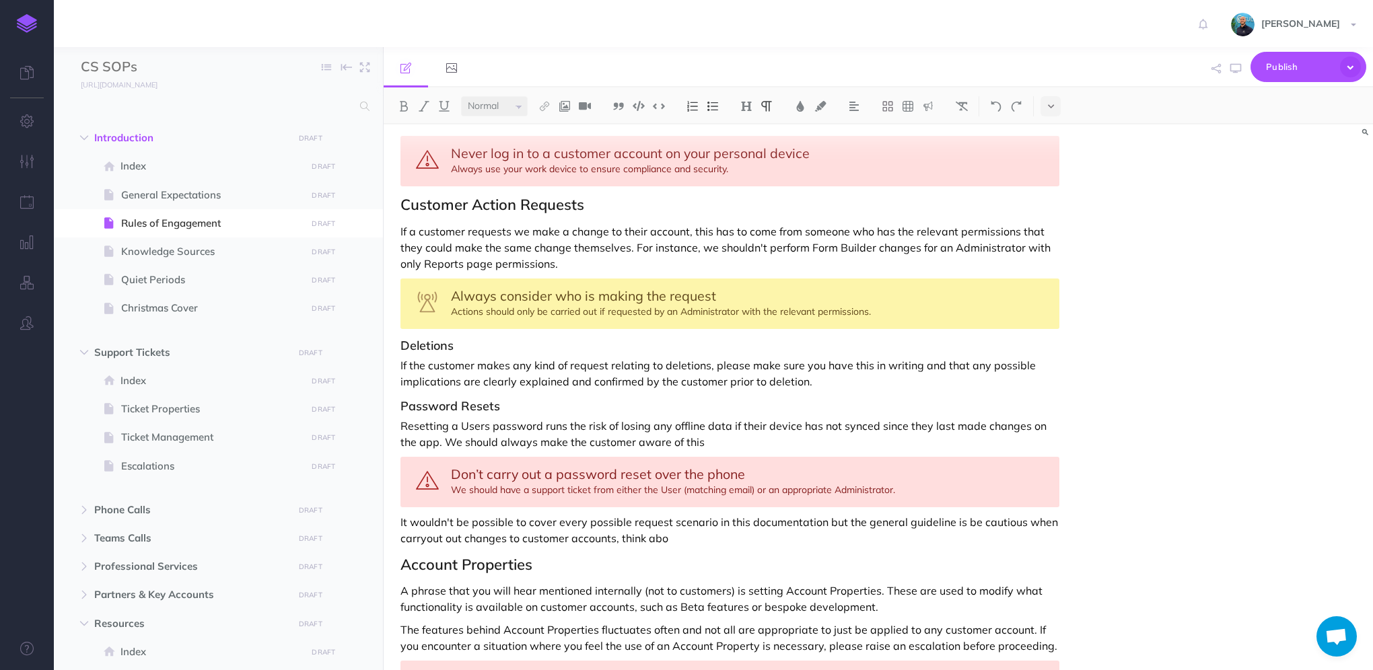
click at [949, 514] on p "It wouldn't be possible to cover every possible request scenario in this docume…" at bounding box center [729, 530] width 659 height 32
click at [945, 514] on p "It wouldn't be possible to cover every possible request scenario in this docume…" at bounding box center [729, 530] width 659 height 32
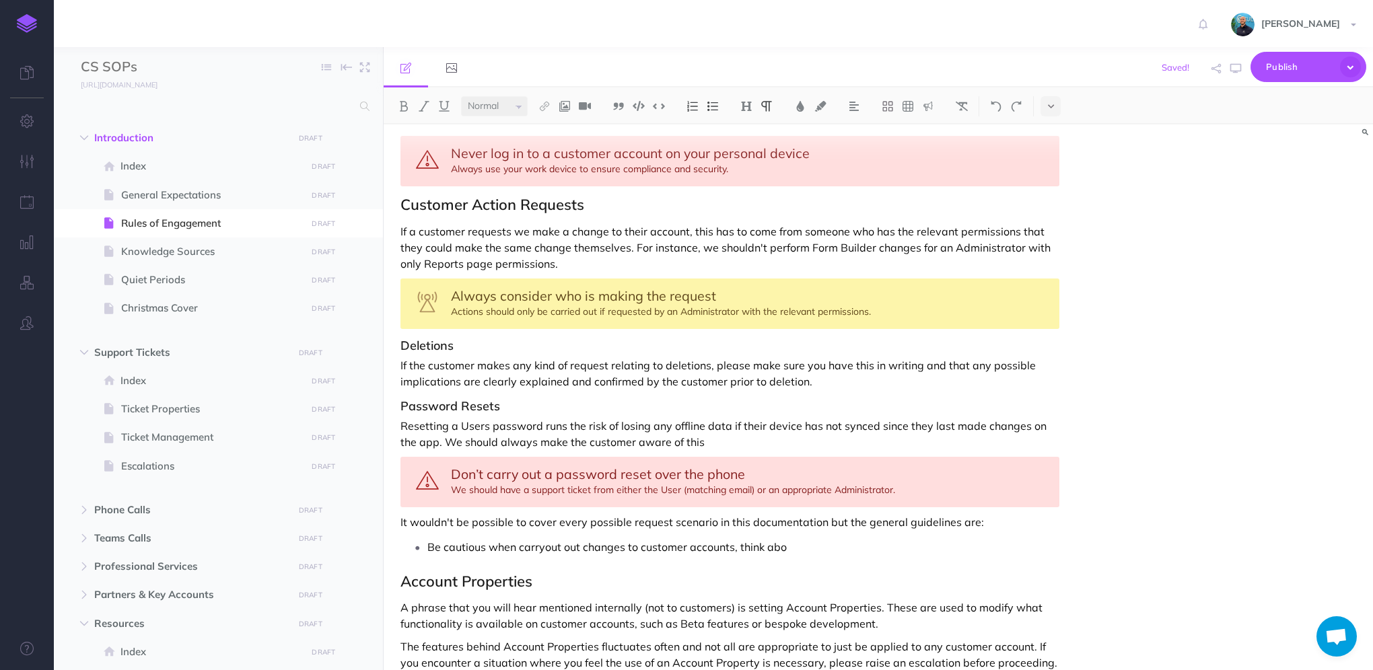
click at [542, 537] on p "Be cautious when carryout out changes to customer accounts, think abo" at bounding box center [743, 547] width 632 height 20
click at [585, 537] on p "Be cautious when carrying out out changes to customer accounts, think abo" at bounding box center [743, 547] width 632 height 20
drag, startPoint x: 731, startPoint y: 526, endPoint x: 622, endPoint y: 525, distance: 109.7
click at [622, 537] on p "Be cautious when carrying out changes to customer accounts, think abo" at bounding box center [743, 547] width 632 height 20
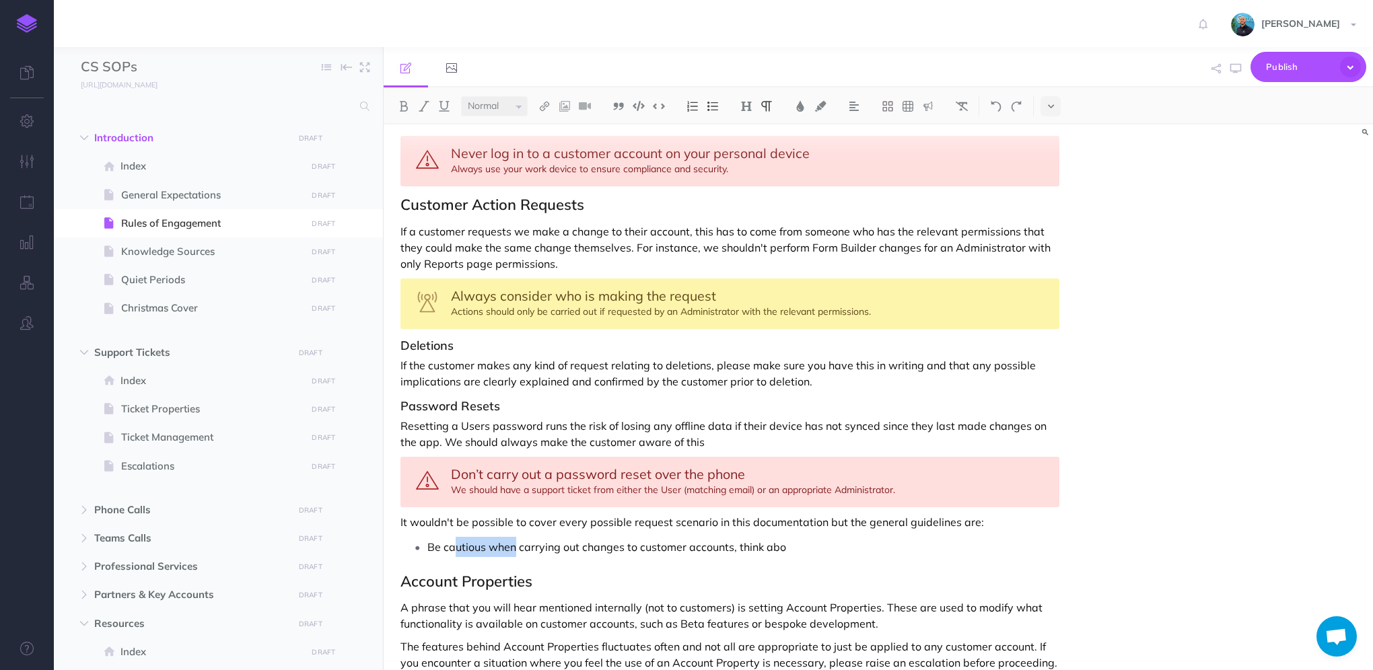
drag, startPoint x: 516, startPoint y: 525, endPoint x: 457, endPoint y: 523, distance: 59.2
click at [457, 537] on p "Be cautious when carrying out changes to customer accounts, think abo" at bounding box center [743, 547] width 632 height 20
click at [478, 537] on p "Be cautious when carrying out changes to customer accounts, think abo" at bounding box center [743, 547] width 632 height 20
drag, startPoint x: 482, startPoint y: 525, endPoint x: 418, endPoint y: 521, distance: 64.0
click at [427, 537] on li "Be cautious when carrying out changes to customer accounts, think abo" at bounding box center [743, 547] width 632 height 20
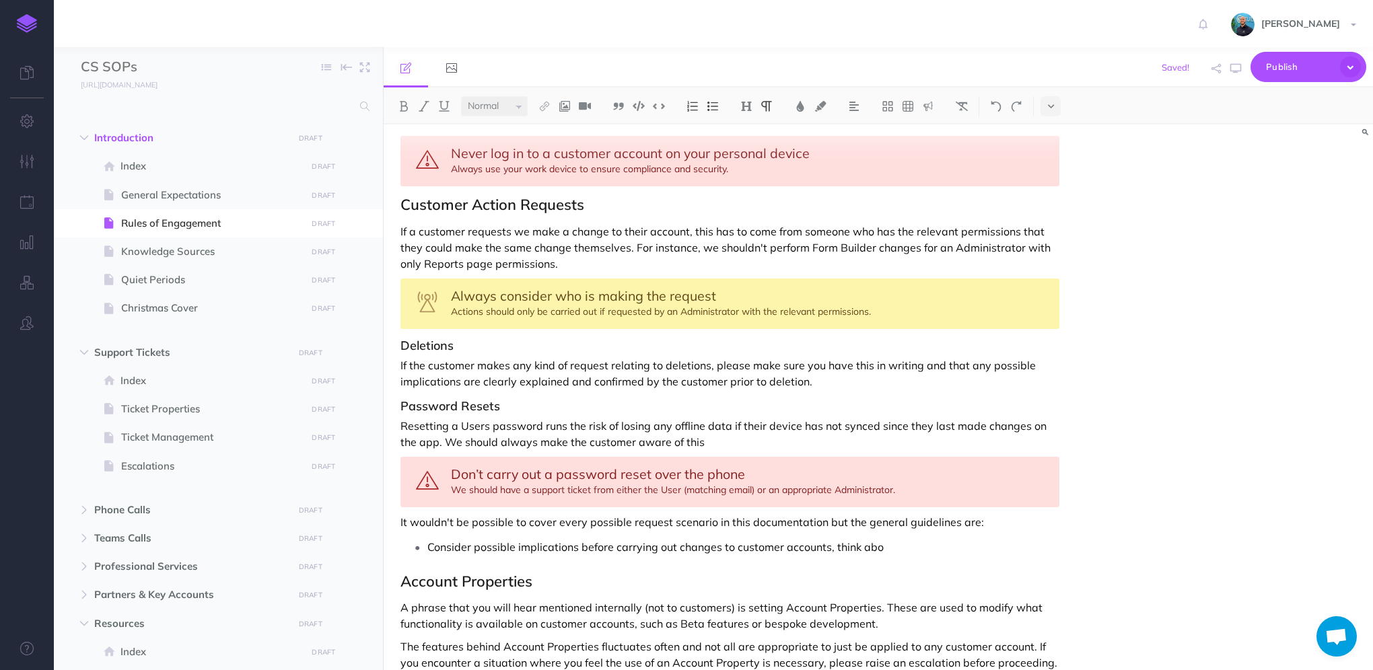
click at [835, 537] on p "Consider possible implications before carrying out changes to customer accounts…" at bounding box center [743, 547] width 632 height 20
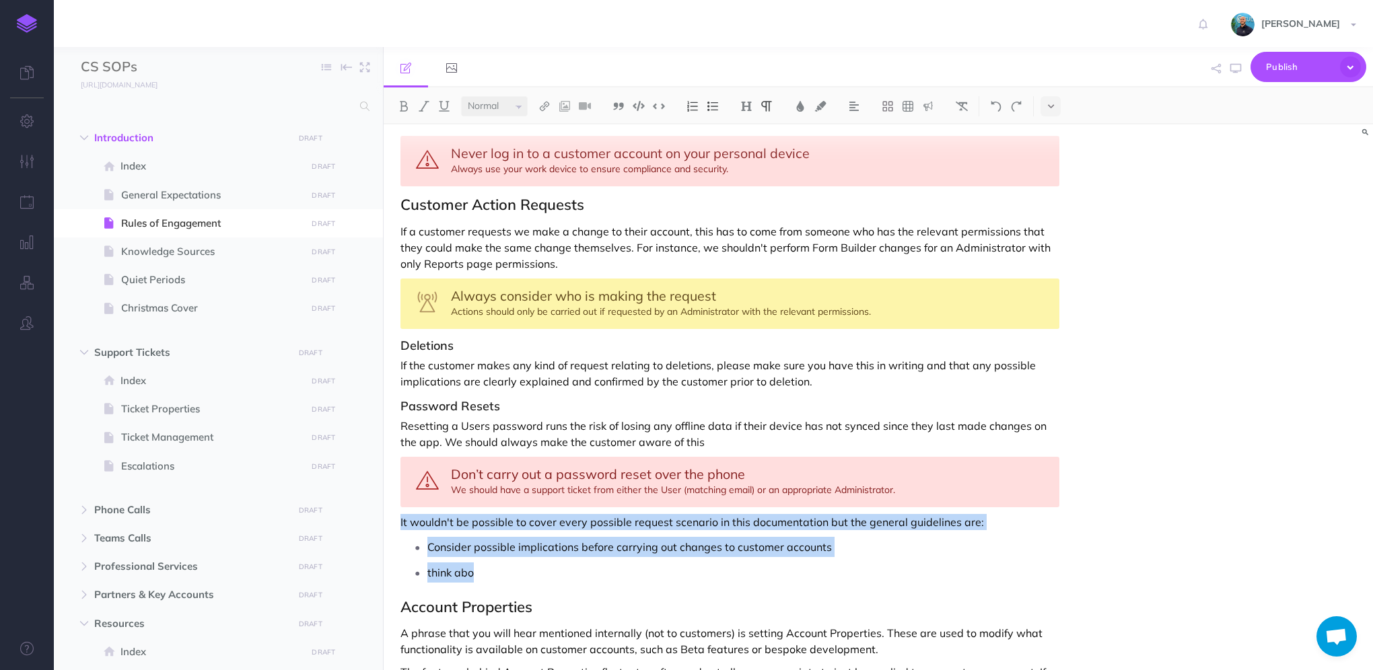
drag, startPoint x: 483, startPoint y: 548, endPoint x: 392, endPoint y: 501, distance: 102.6
click at [392, 501] on div "Rules of Engagement These Rules of Engagement define how we interact with custo…" at bounding box center [729, 5] width 692 height 2289
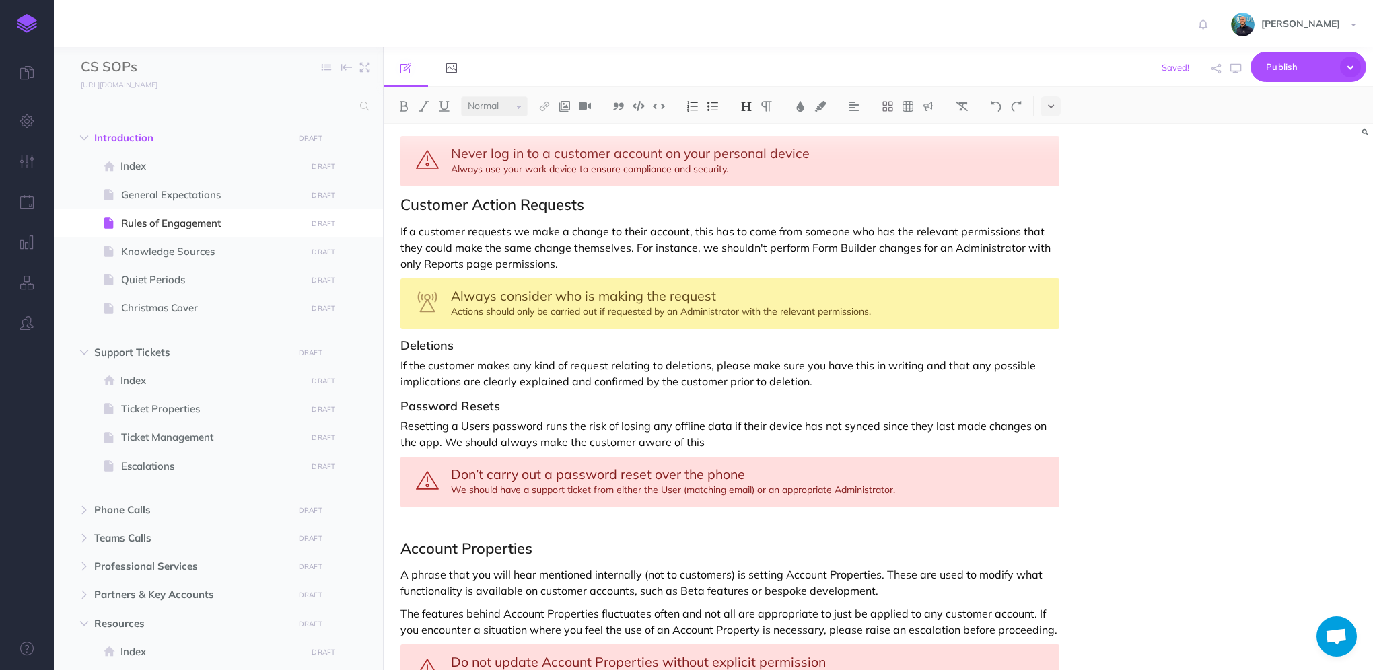
click at [402, 339] on h3 "Deletions" at bounding box center [729, 345] width 659 height 13
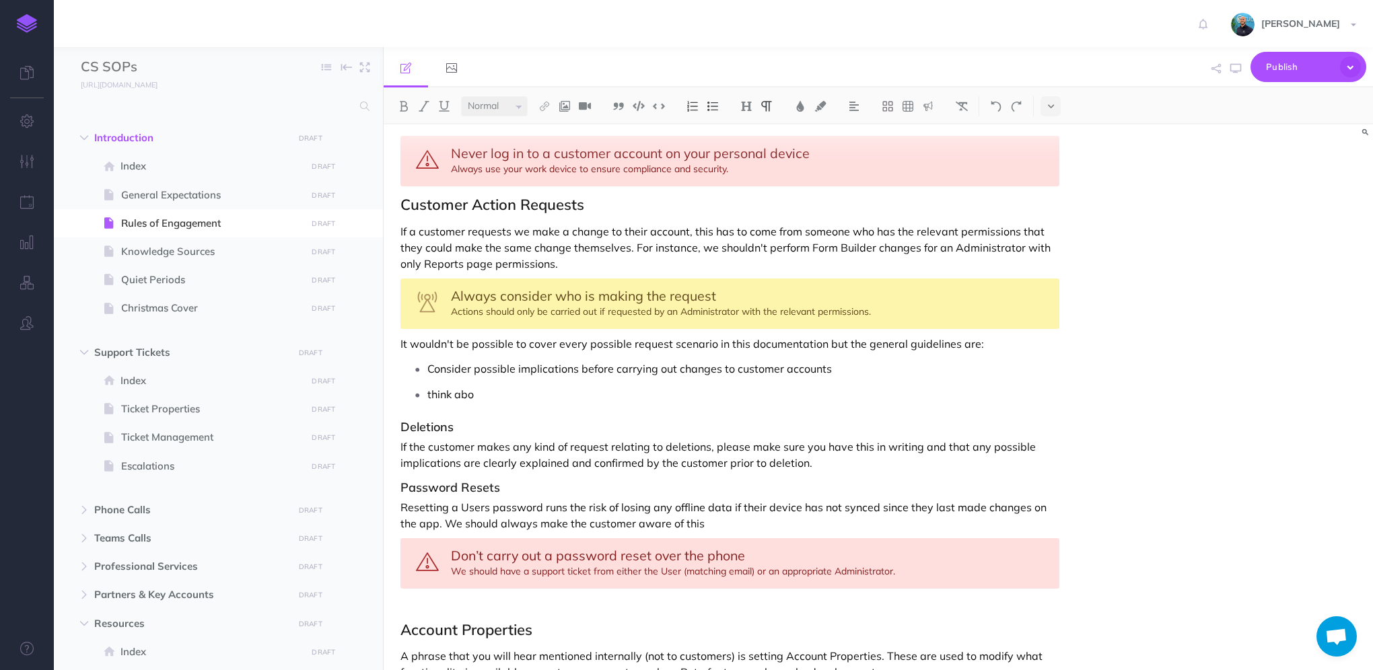
click at [418, 595] on p at bounding box center [729, 603] width 659 height 16
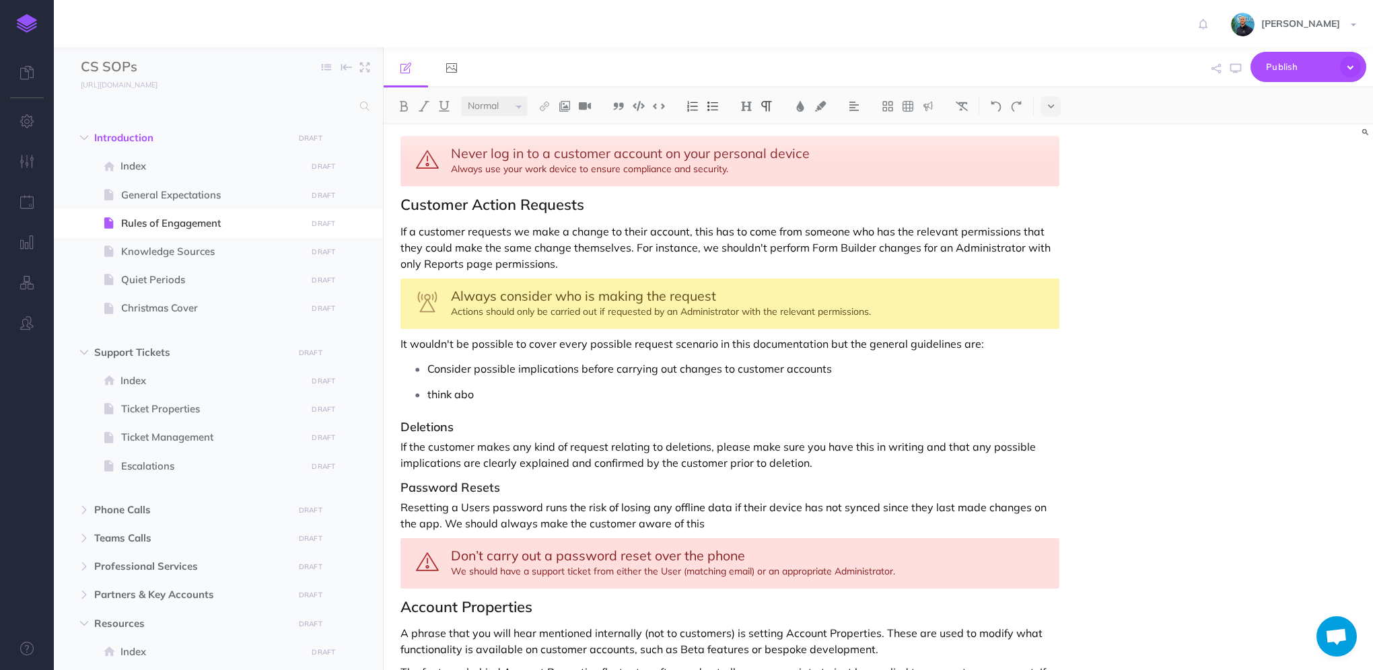
click at [505, 362] on ul "Consider possible implications before carrying out changes to customer accounts…" at bounding box center [733, 382] width 652 height 46
click at [429, 384] on p "think abo" at bounding box center [743, 394] width 632 height 20
click at [592, 336] on p "It wouldn't be possible to cover every possible request scenario in this docume…" at bounding box center [729, 344] width 659 height 16
click at [398, 408] on div "Rules of Engagement These Rules of Engagement define how we interact with custo…" at bounding box center [729, 5] width 692 height 2289
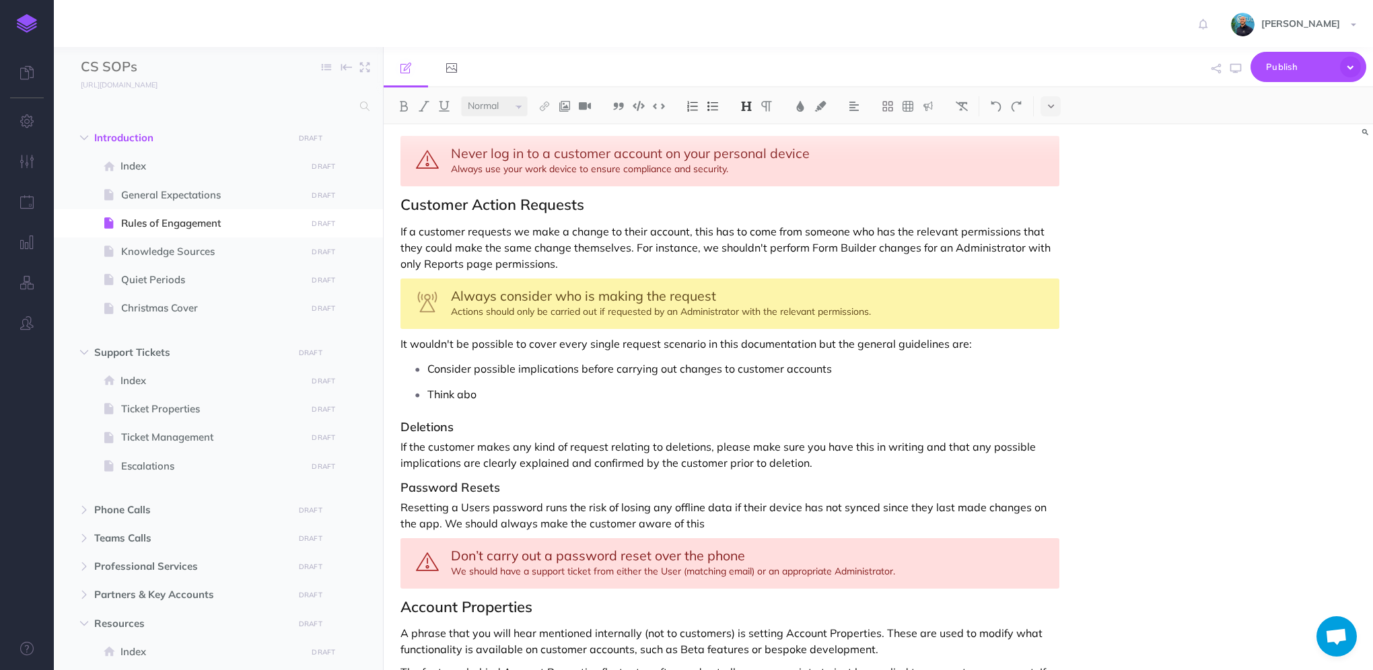
click at [601, 384] on p "Think abo" at bounding box center [743, 394] width 632 height 20
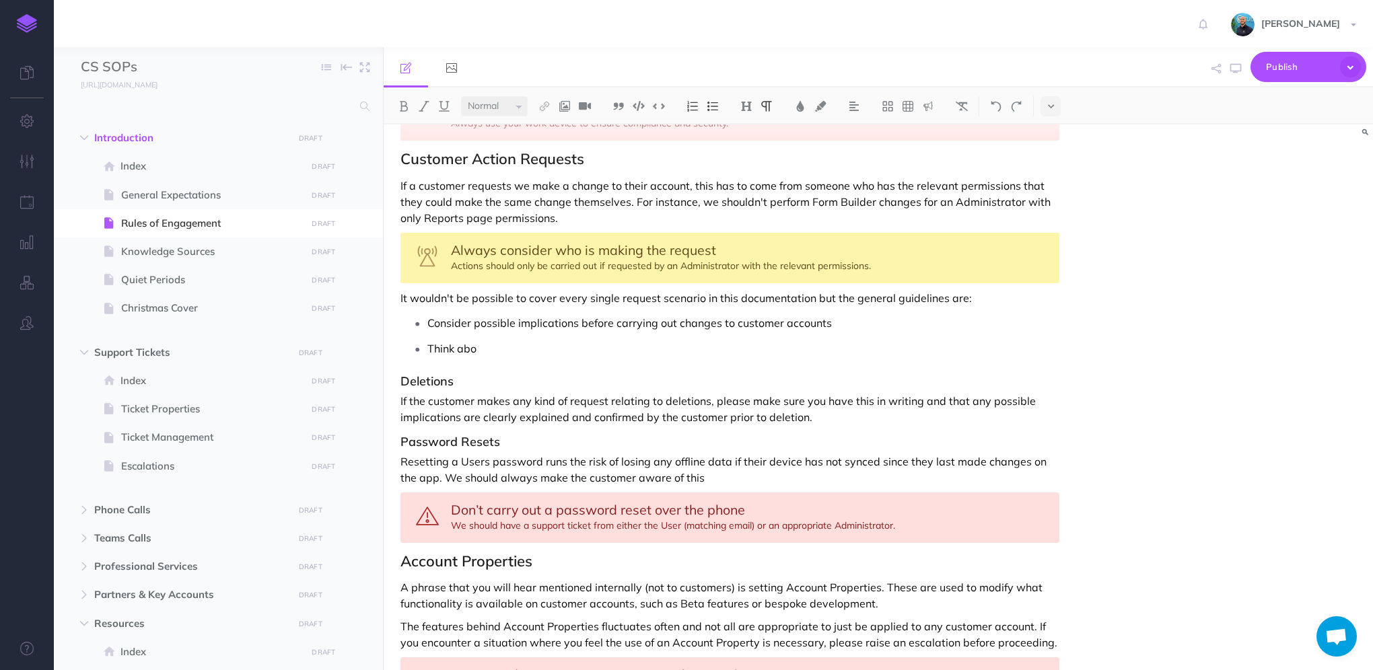
scroll to position [1331, 0]
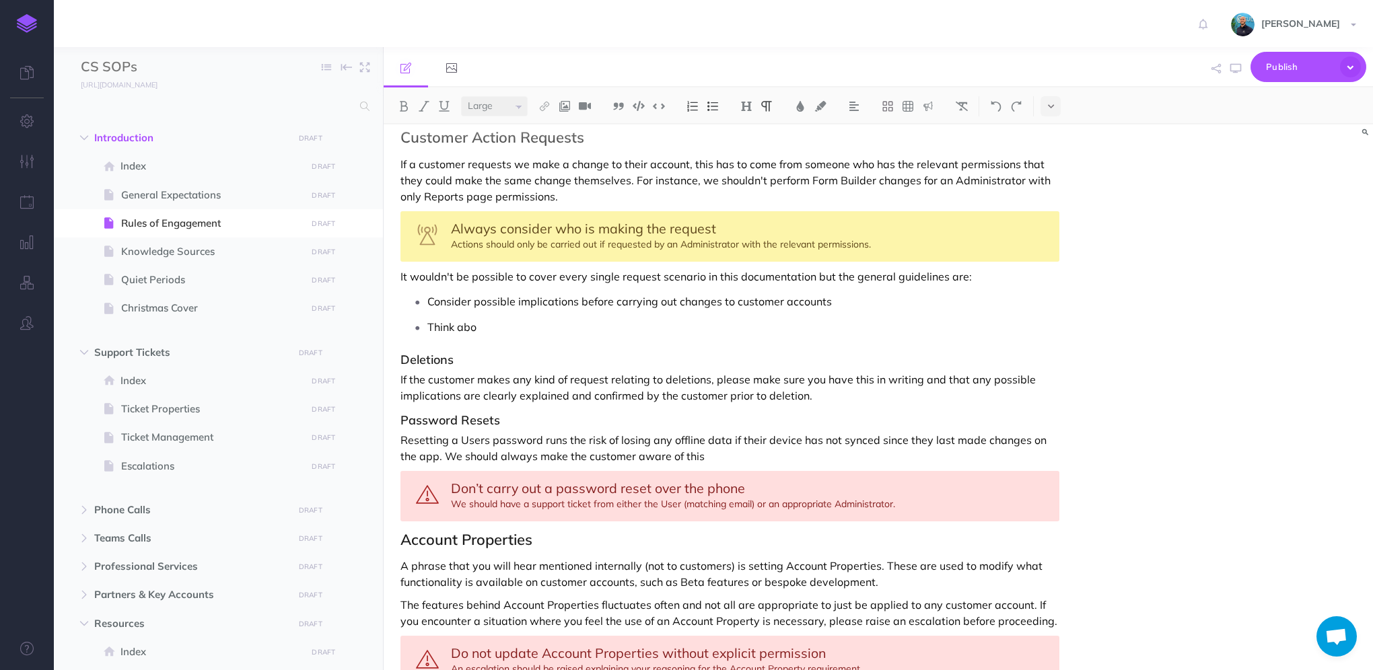
click at [698, 435] on p "Resetting a Users password runs the risk of losing any offline data if their de…" at bounding box center [729, 448] width 659 height 32
click at [749, 482] on div "Don’t carry out a password reset over the phone We should have a support ticket…" at bounding box center [729, 496] width 659 height 50
click at [1232, 69] on icon "button" at bounding box center [1235, 68] width 11 height 11
click at [852, 471] on div "Don’t carry out a password reset over the phone We should have a support ticket…" at bounding box center [729, 496] width 659 height 50
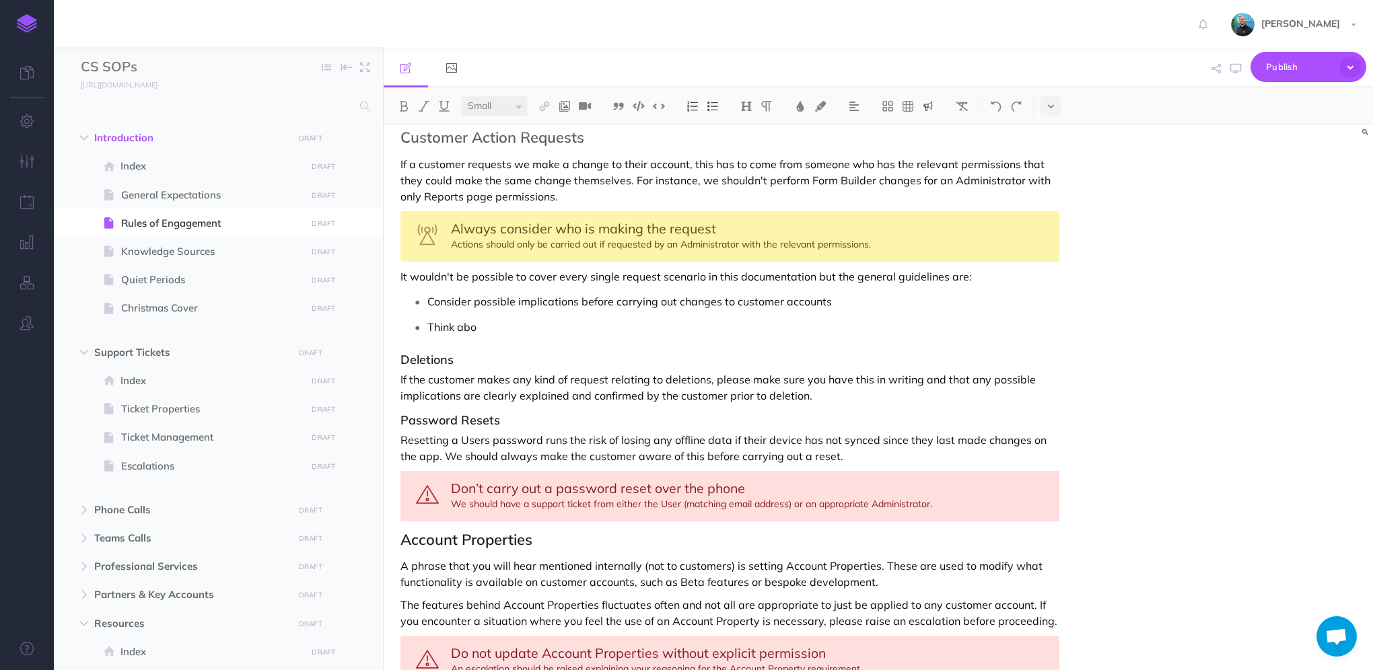
select select "null"
click at [1238, 71] on icon "button" at bounding box center [1235, 68] width 11 height 11
click at [845, 436] on p "Resetting a Users password runs the risk of losing any offline data if their de…" at bounding box center [729, 448] width 659 height 32
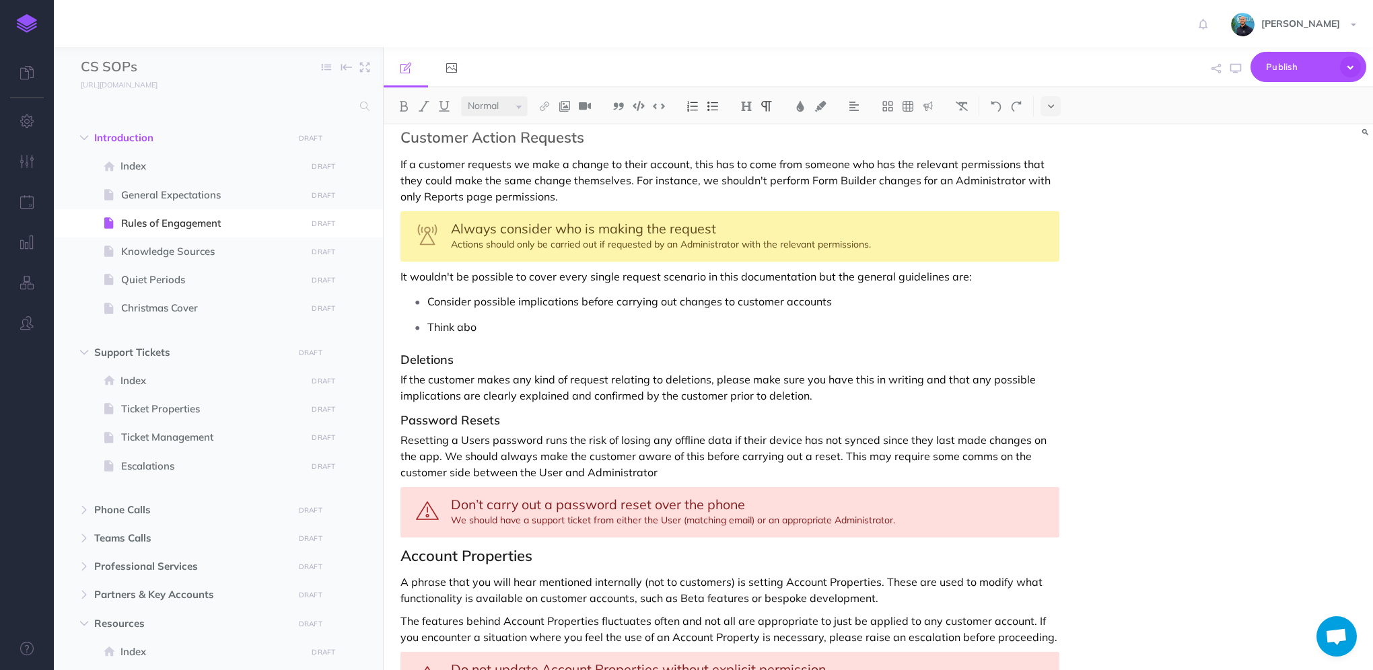
click at [674, 450] on p "Resetting a Users password runs the risk of losing any offline data if their de…" at bounding box center [729, 456] width 659 height 48
click at [492, 317] on p "Think abo" at bounding box center [743, 327] width 632 height 20
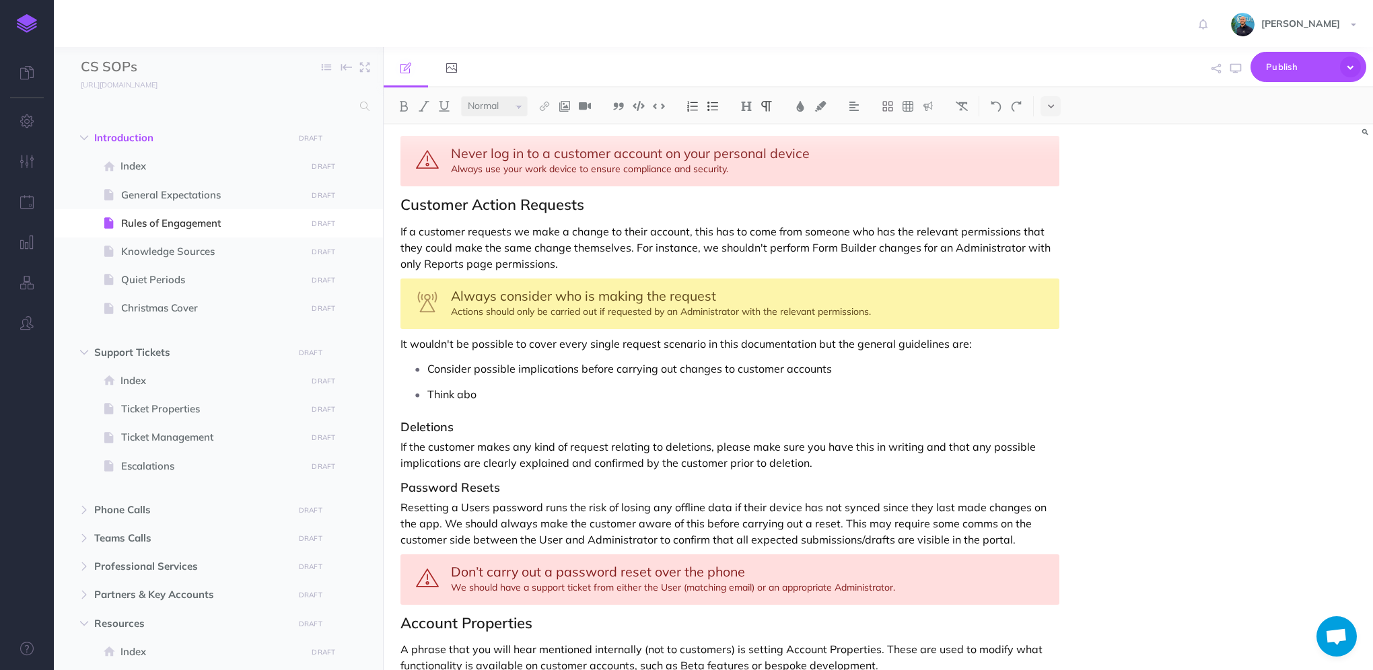
click at [898, 359] on p "Consider possible implications before carrying out changes to customer accounts" at bounding box center [743, 369] width 632 height 20
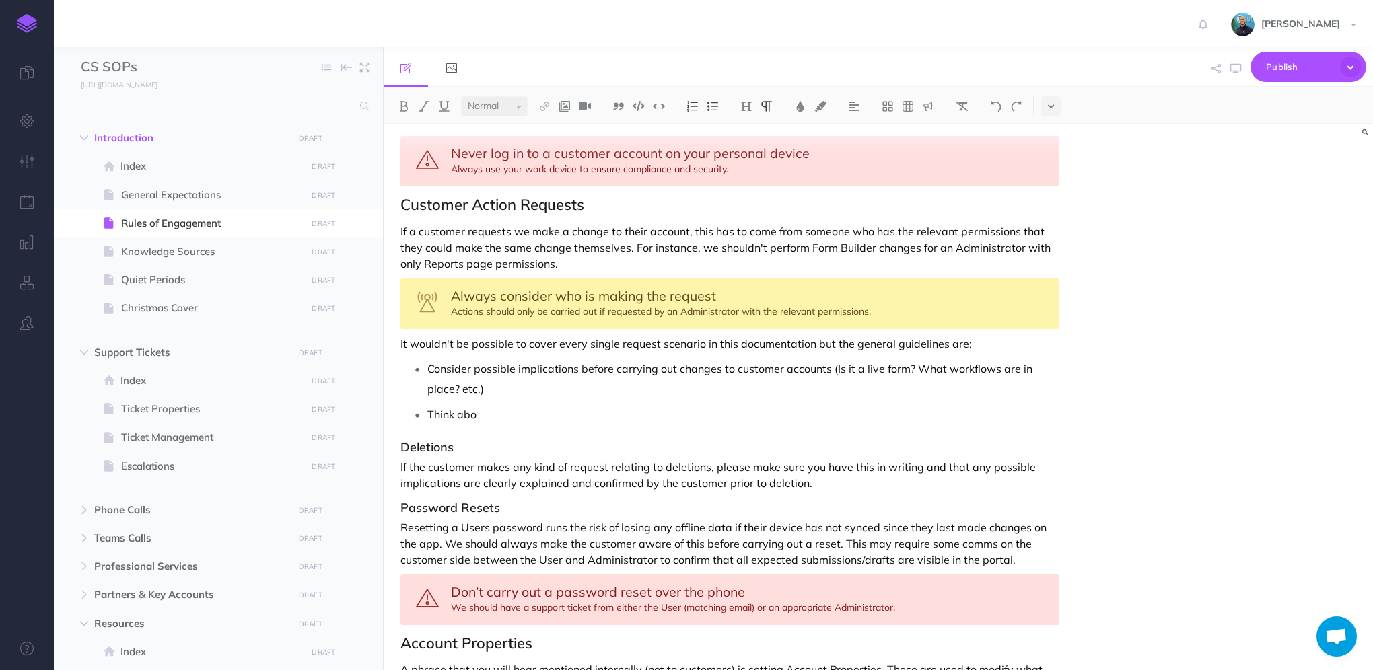
click at [501, 404] on p "Think abo" at bounding box center [743, 414] width 632 height 20
drag, startPoint x: 523, startPoint y: 400, endPoint x: 474, endPoint y: 408, distance: 49.8
click at [474, 408] on div "Rules of Engagement These Rules of Engagement define how we interact with custo…" at bounding box center [729, 23] width 692 height 2325
click at [485, 404] on p "Think abo" at bounding box center [743, 414] width 632 height 20
drag, startPoint x: 832, startPoint y: 351, endPoint x: 454, endPoint y: 369, distance: 378.5
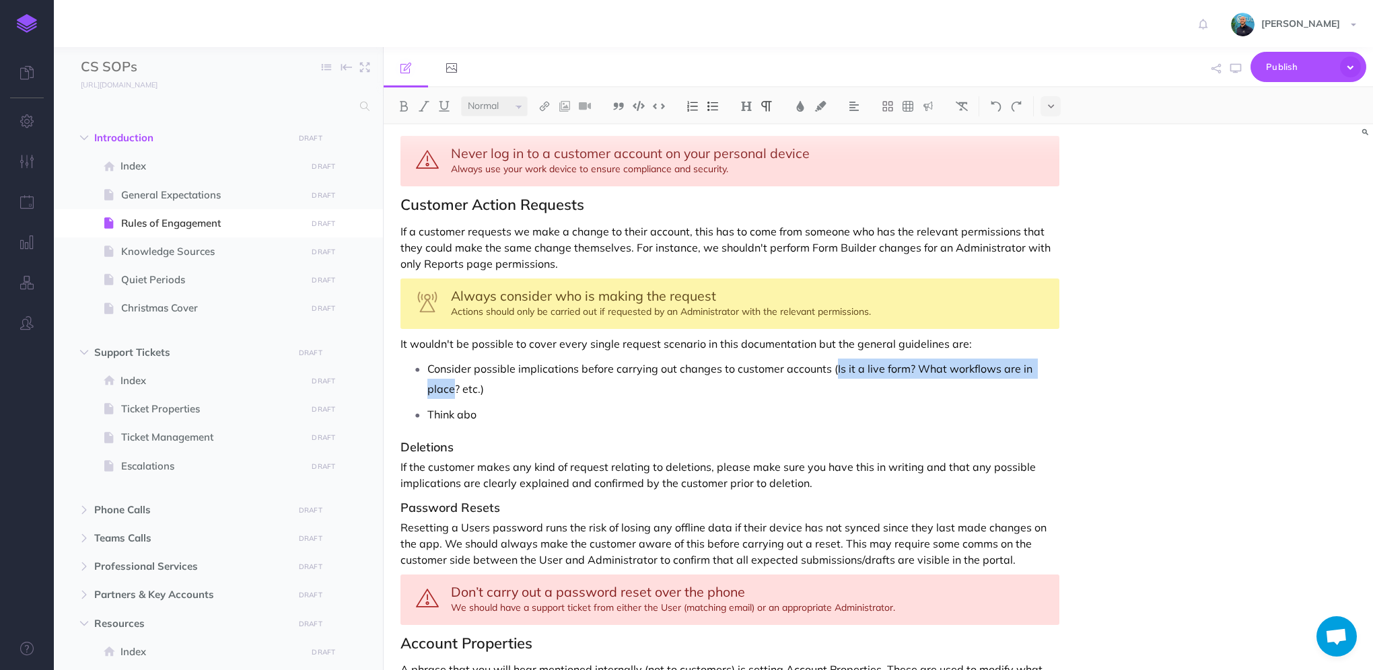
click at [454, 369] on p "Consider possible implications before carrying out changes to customer accounts…" at bounding box center [743, 379] width 632 height 40
drag, startPoint x: 980, startPoint y: 347, endPoint x: 837, endPoint y: 349, distance: 142.6
click at [837, 359] on p "Consider possible implications before carrying out changes to customer accounts…" at bounding box center [743, 379] width 632 height 40
copy p "Will this affect a live process?"
click at [1081, 369] on div "Rules of Engagement These Rules of Engagement define how we interact with custo…" at bounding box center [877, 397] width 989 height 546
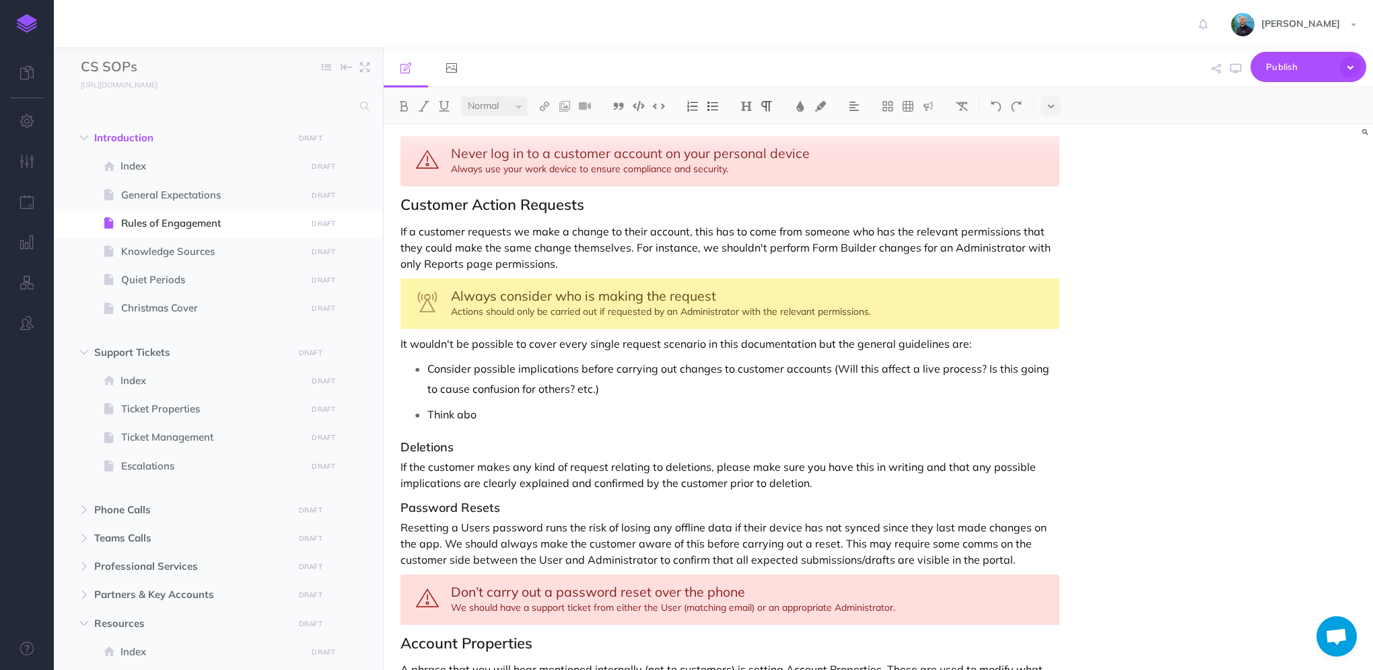
click at [566, 371] on p "Consider possible implications before carrying out changes to customer accounts…" at bounding box center [743, 379] width 632 height 40
click at [616, 368] on p "Consider possible implications before carrying out changes to customer accounts…" at bounding box center [743, 379] width 632 height 40
click at [590, 404] on p "Think abo" at bounding box center [743, 414] width 632 height 20
click at [1235, 73] on icon "button" at bounding box center [1235, 68] width 11 height 11
click at [450, 404] on p "Think abo" at bounding box center [743, 414] width 632 height 20
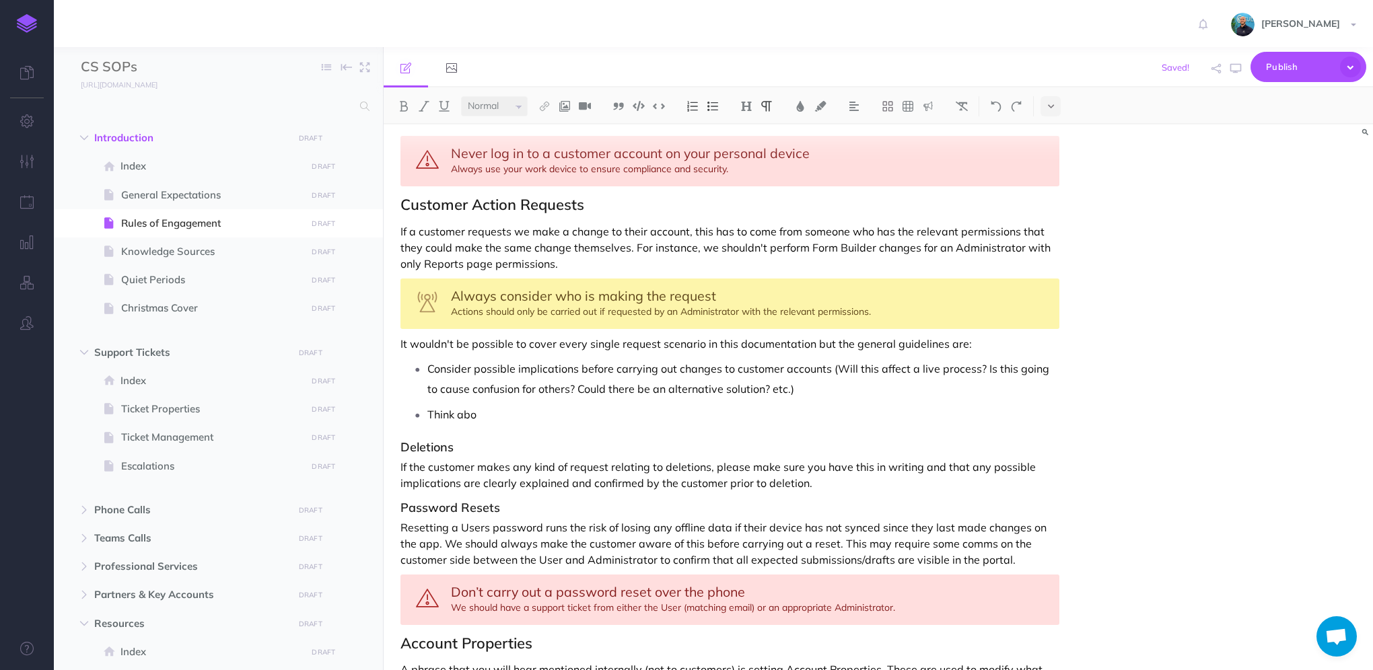
click at [835, 359] on p "Consider possible implications before carrying out changes to customer accounts…" at bounding box center [743, 379] width 632 height 40
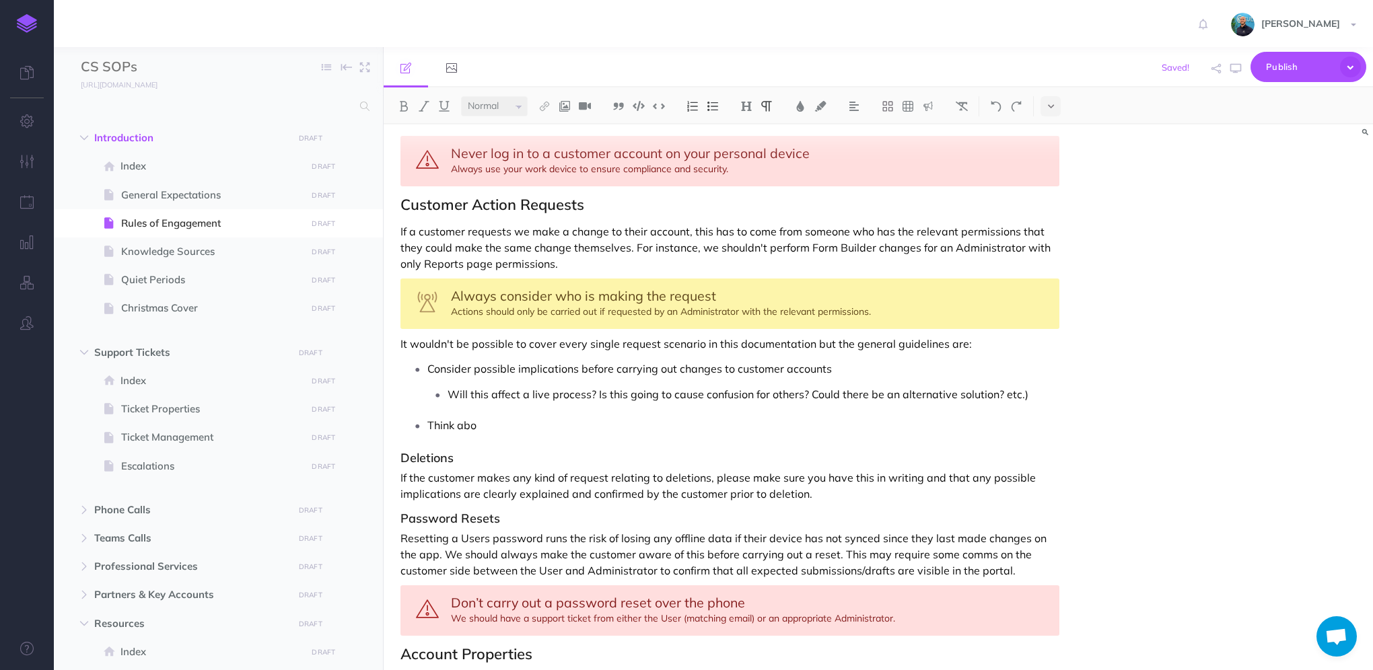
drag, startPoint x: 595, startPoint y: 373, endPoint x: 626, endPoint y: 371, distance: 31.0
click at [595, 384] on p "Will this affect a live process? Is this going to cause confusion for others? C…" at bounding box center [753, 394] width 612 height 20
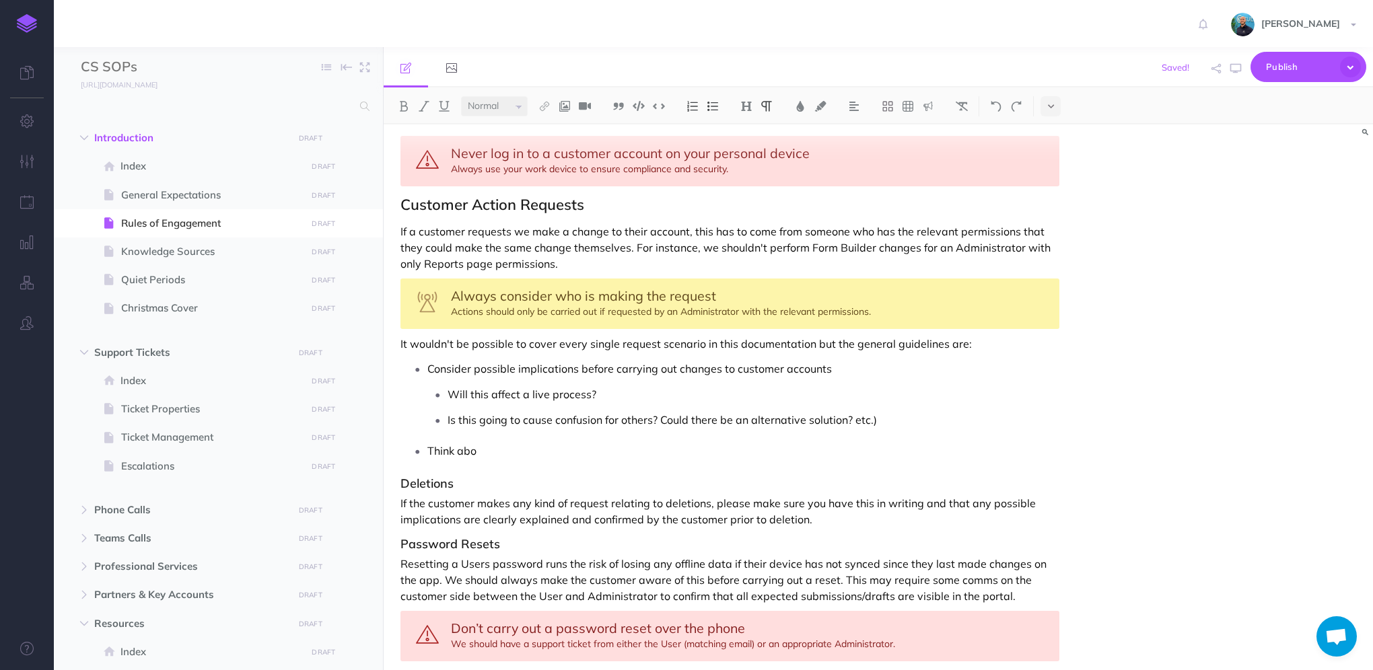
click at [661, 410] on p "Is this going to cause confusion for others? Could there be an alternative solu…" at bounding box center [753, 420] width 612 height 20
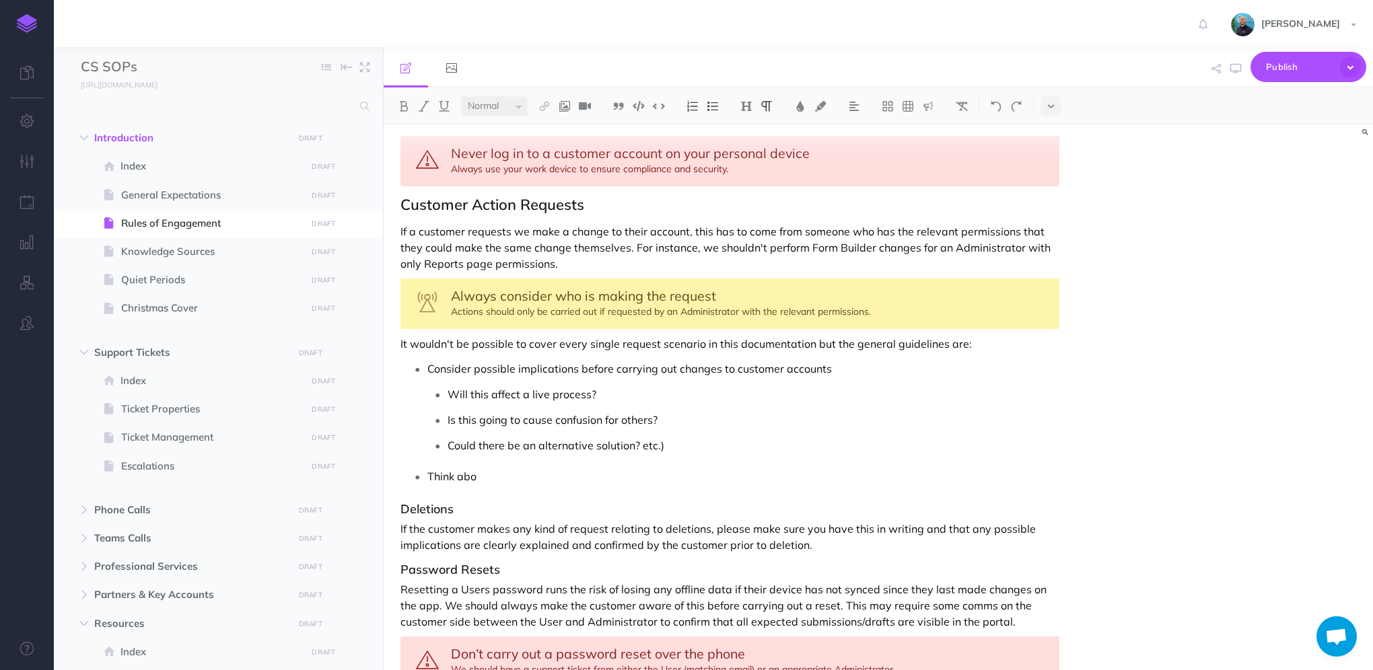
click at [663, 435] on p "Could there be an alternative solution? etc.)" at bounding box center [753, 445] width 612 height 20
click at [879, 359] on p "Consider possible implications before carrying out changes to customer accounts" at bounding box center [743, 369] width 632 height 20
drag, startPoint x: 599, startPoint y: 379, endPoint x: 447, endPoint y: 378, distance: 152.1
click at [447, 384] on li "Will this affect a live process?" at bounding box center [753, 394] width 612 height 20
drag, startPoint x: 661, startPoint y: 399, endPoint x: 447, endPoint y: 400, distance: 214.0
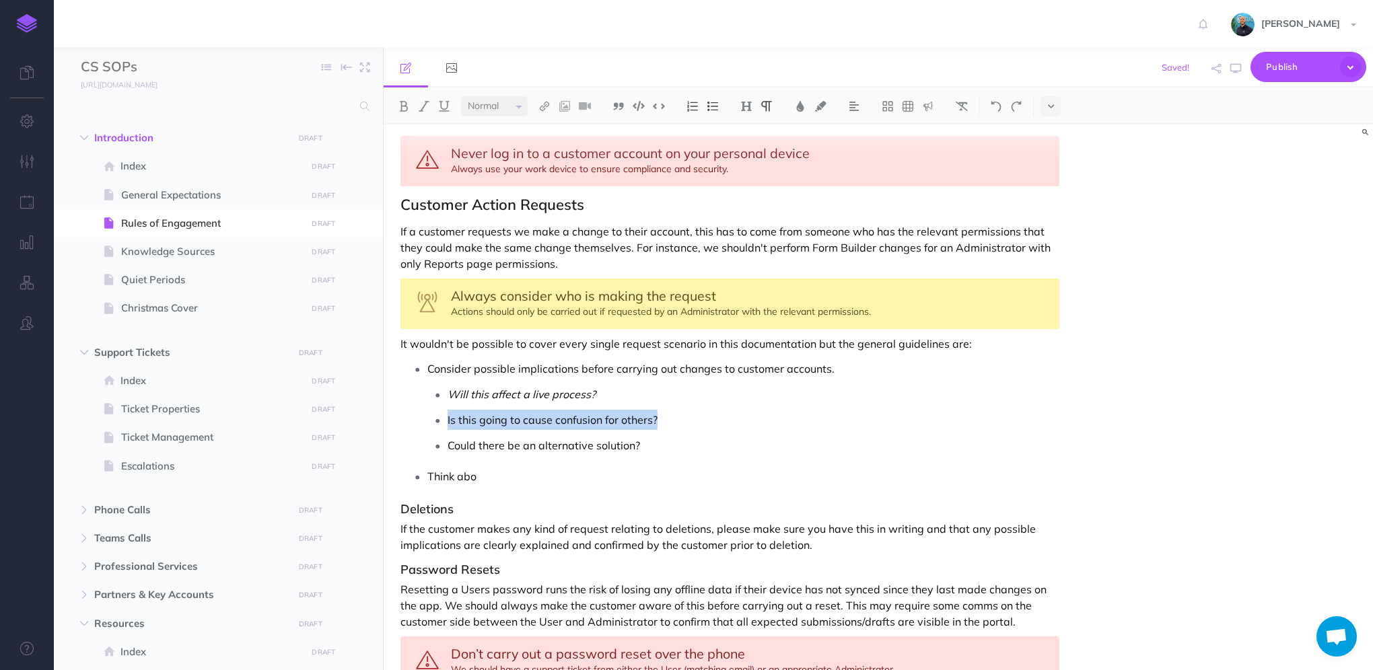
click at [447, 410] on li "Is this going to cause confusion for others?" at bounding box center [753, 420] width 612 height 20
drag, startPoint x: 686, startPoint y: 434, endPoint x: 490, endPoint y: 429, distance: 196.5
click at [490, 429] on ul "Consider possible implications before carrying out changes to customer accounts…" at bounding box center [733, 423] width 652 height 128
click at [649, 466] on p "Think abo" at bounding box center [743, 476] width 632 height 20
drag, startPoint x: 552, startPoint y: 429, endPoint x: 442, endPoint y: 432, distance: 110.4
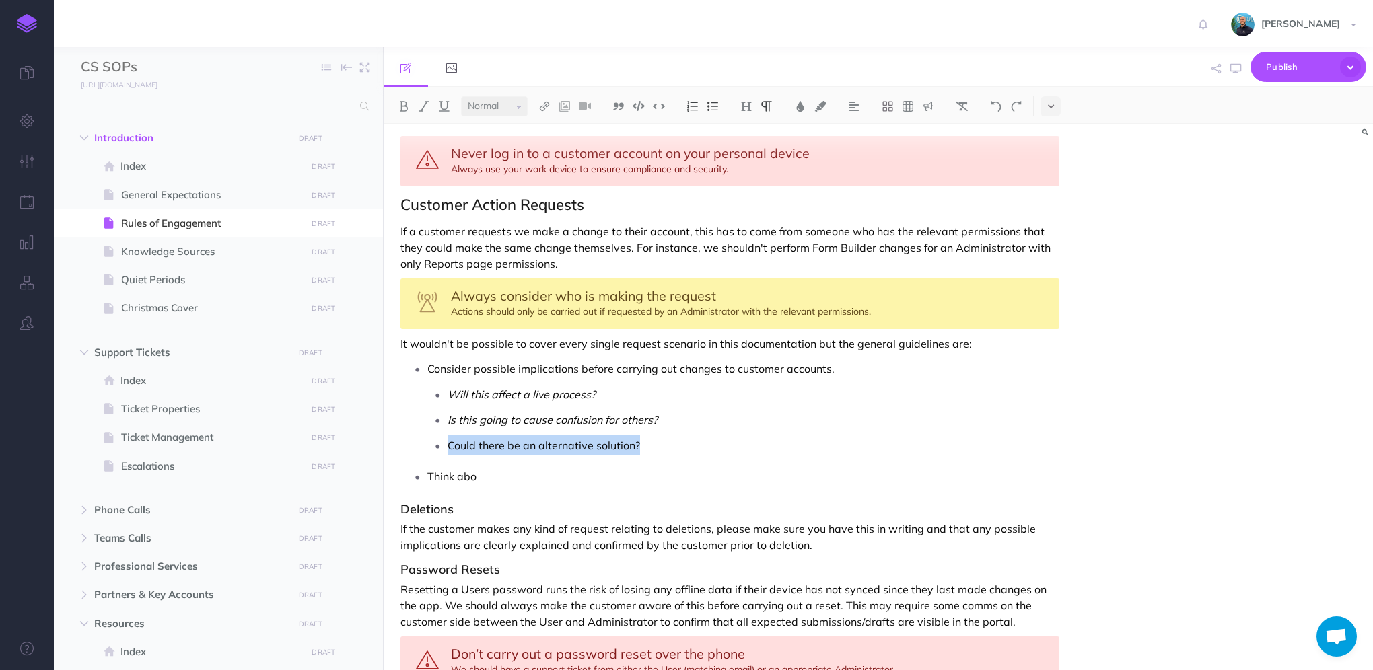
click at [447, 435] on li "Could there be an alternative solution?" at bounding box center [753, 445] width 612 height 20
click at [544, 466] on p "Think abo" at bounding box center [743, 476] width 632 height 20
click at [554, 439] on em "Could there be an alternative solution?" at bounding box center [543, 445] width 192 height 13
click at [553, 466] on p "Think abo" at bounding box center [743, 476] width 632 height 20
click at [1240, 70] on icon "button" at bounding box center [1235, 68] width 11 height 11
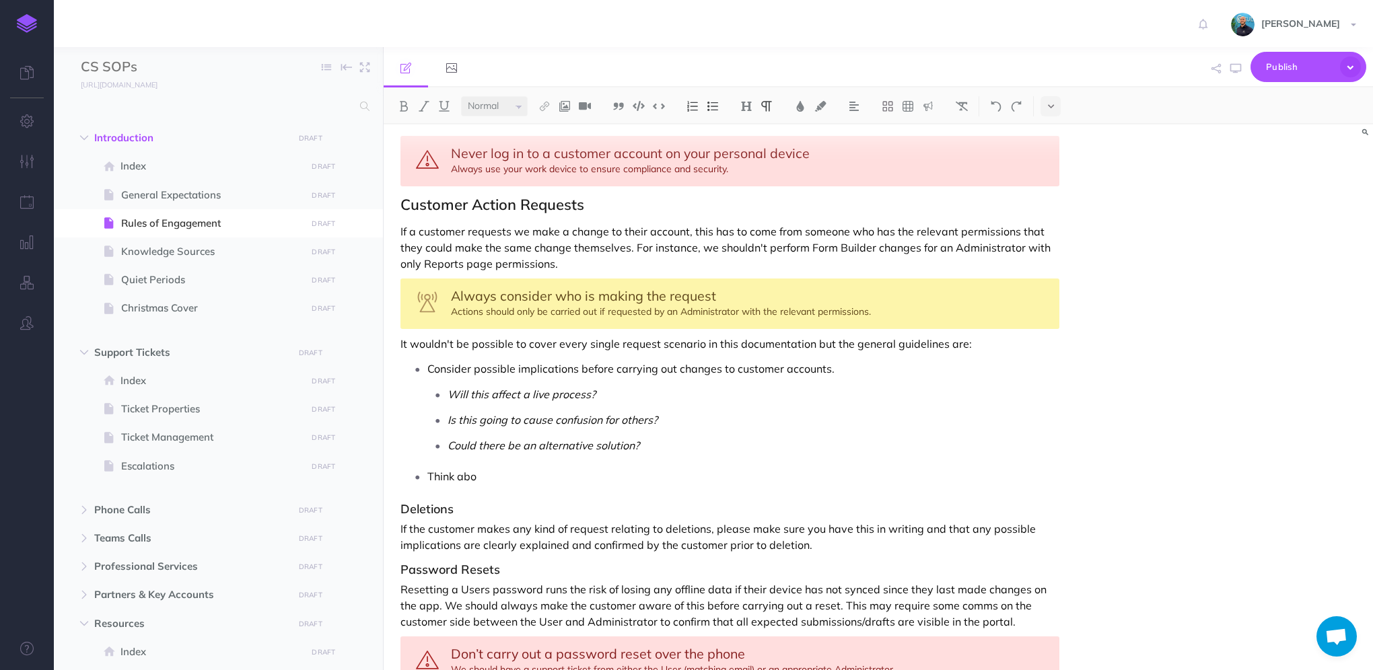
click at [495, 466] on p "Think abo" at bounding box center [743, 476] width 632 height 20
drag, startPoint x: 490, startPoint y: 462, endPoint x: 412, endPoint y: 456, distance: 78.2
click at [427, 466] on li "Think abo" at bounding box center [743, 476] width 632 height 20
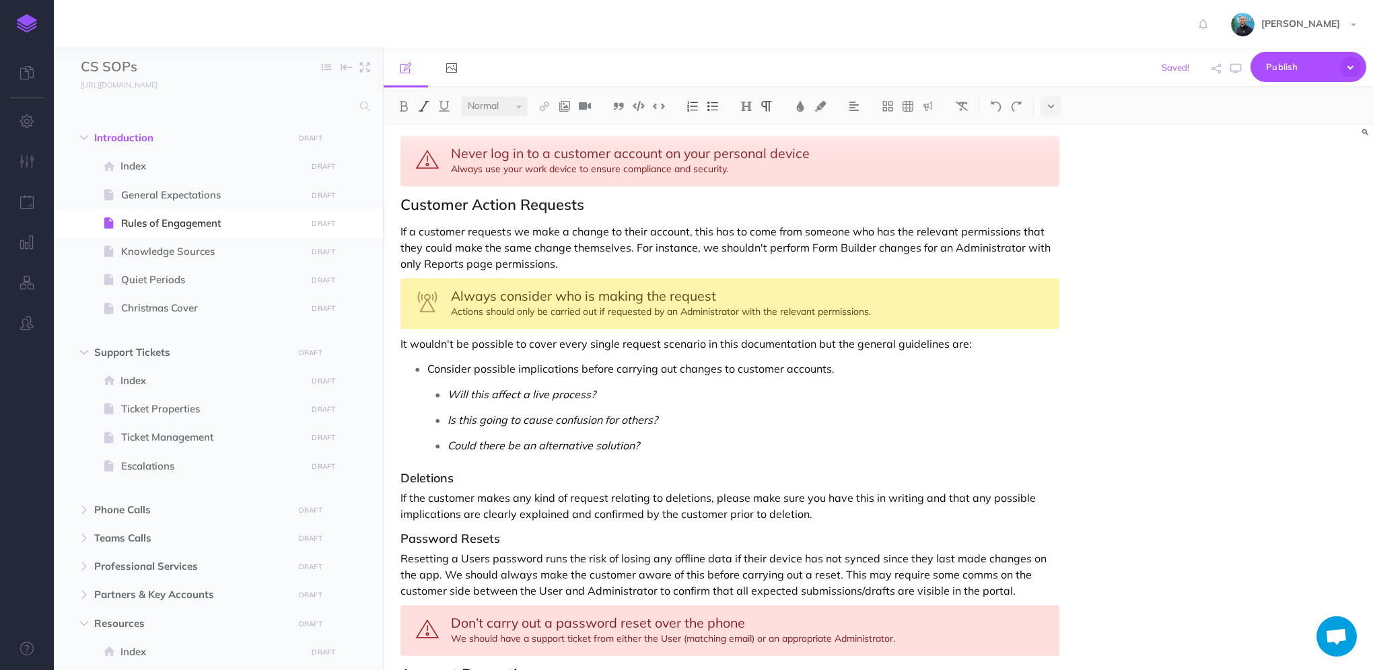
click at [429, 359] on p "Consider possible implications before carrying out changes to customer accounts." at bounding box center [743, 369] width 632 height 20
click at [1021, 336] on p "It wouldn't be possible to cover every single request scenario in this document…" at bounding box center [729, 344] width 659 height 16
click at [430, 359] on p "Consider possible implications before carrying out changes to customer accounts." at bounding box center [743, 369] width 632 height 20
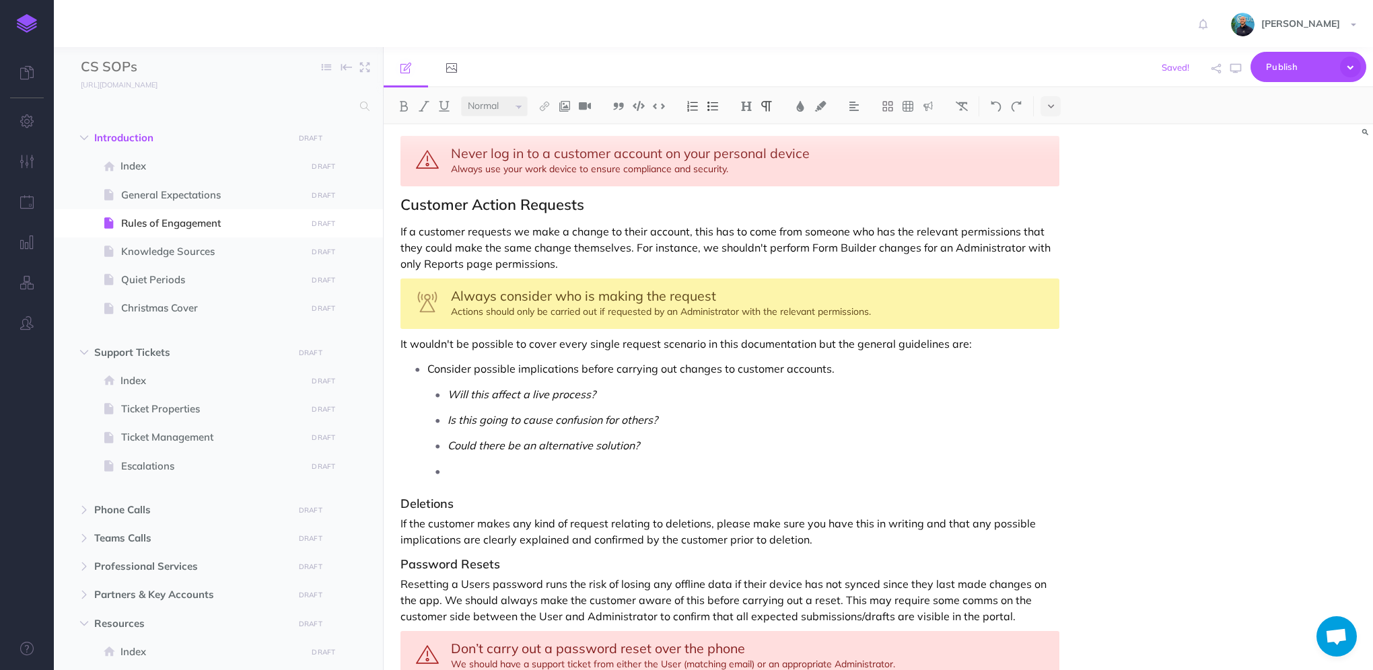
click at [992, 336] on p "It wouldn't be possible to cover every single request scenario in this document…" at bounding box center [729, 344] width 659 height 16
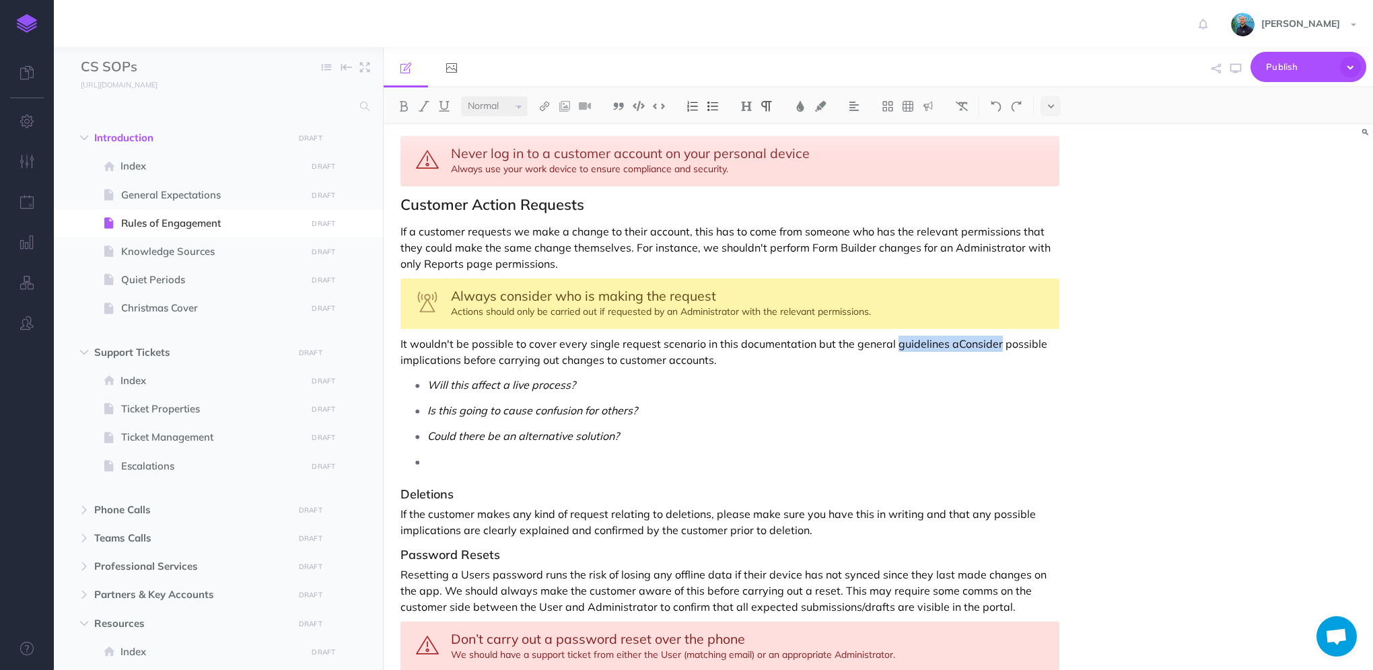
drag, startPoint x: 994, startPoint y: 323, endPoint x: 861, endPoint y: 323, distance: 133.2
click at [890, 336] on p "It wouldn't be possible to cover every single request scenario in this document…" at bounding box center [729, 352] width 659 height 32
click at [853, 336] on p "It wouldn't be possible to cover every single request scenario in this document…" at bounding box center [729, 352] width 659 height 32
click at [837, 342] on p "It wouldn't be possible to cover every single request scenario in this document…" at bounding box center [729, 352] width 659 height 32
click at [487, 451] on p at bounding box center [743, 461] width 632 height 20
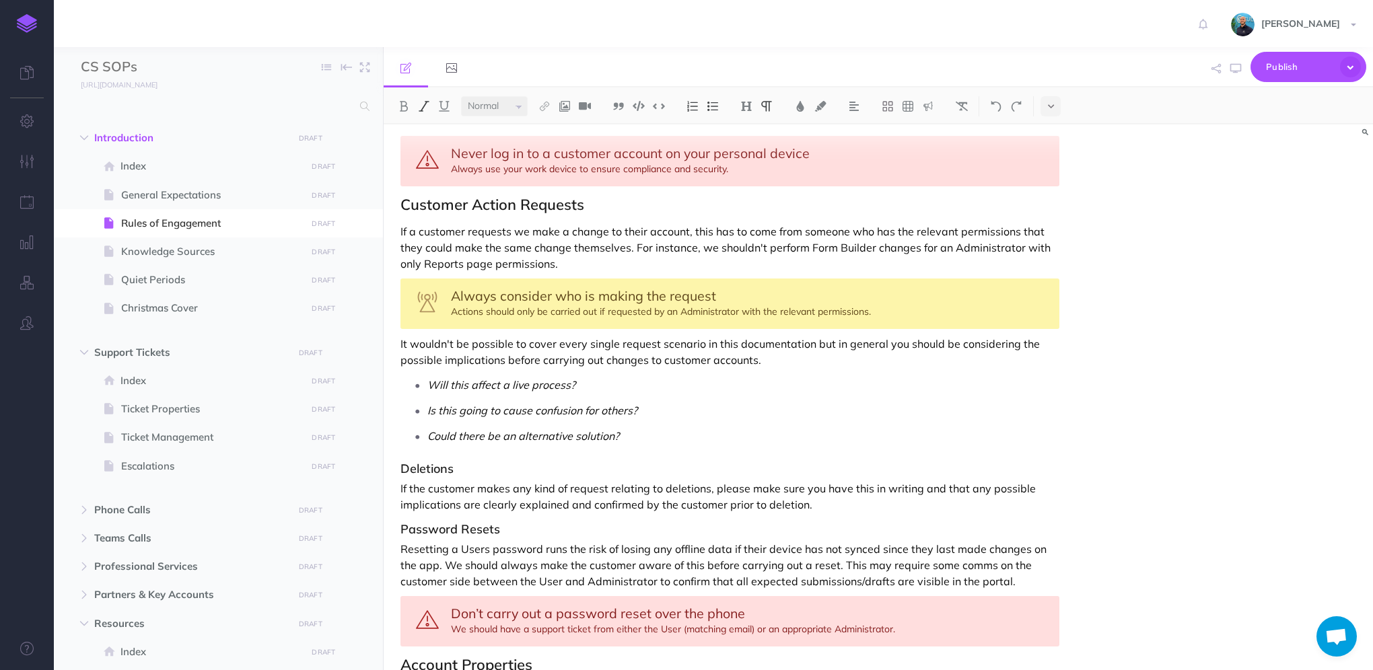
click at [821, 342] on p "It wouldn't be possible to cover every single request scenario in this document…" at bounding box center [729, 352] width 659 height 32
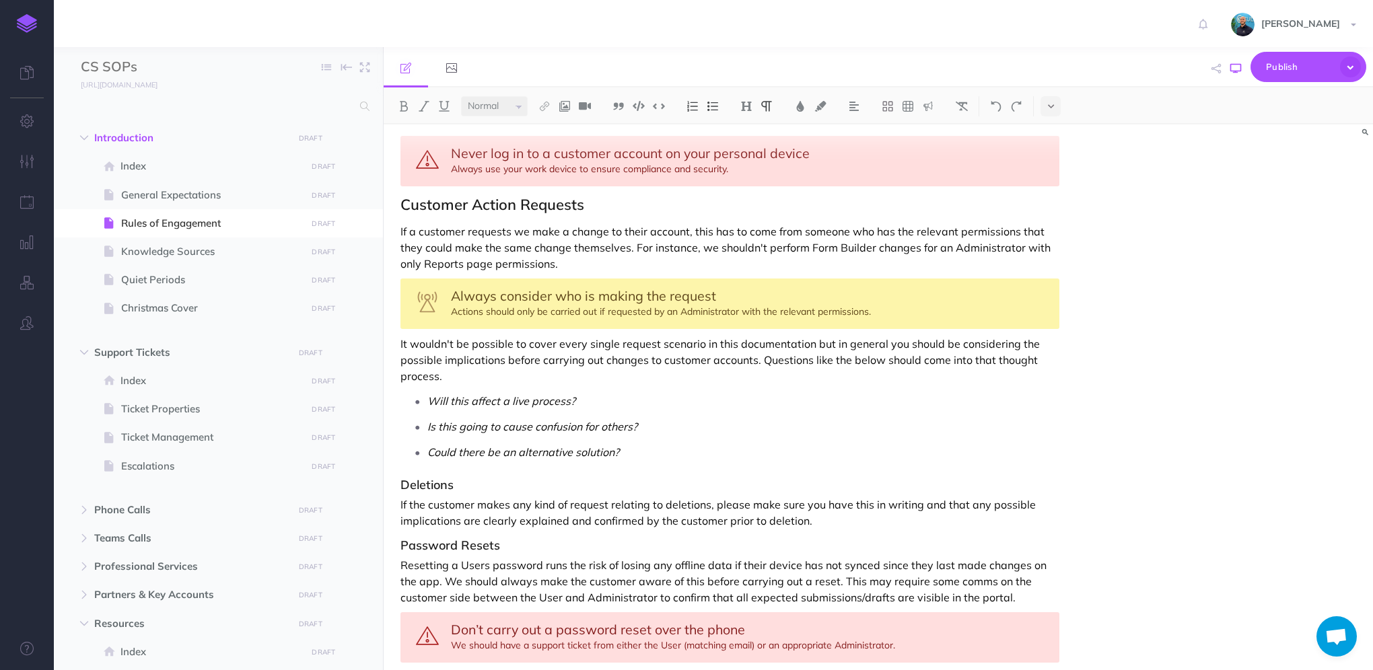
click at [1243, 73] on button "button" at bounding box center [1235, 68] width 17 height 39
click at [487, 336] on p "It wouldn't be possible to cover every single request scenario in this document…" at bounding box center [729, 360] width 659 height 48
click at [1230, 71] on icon "button" at bounding box center [1235, 68] width 11 height 11
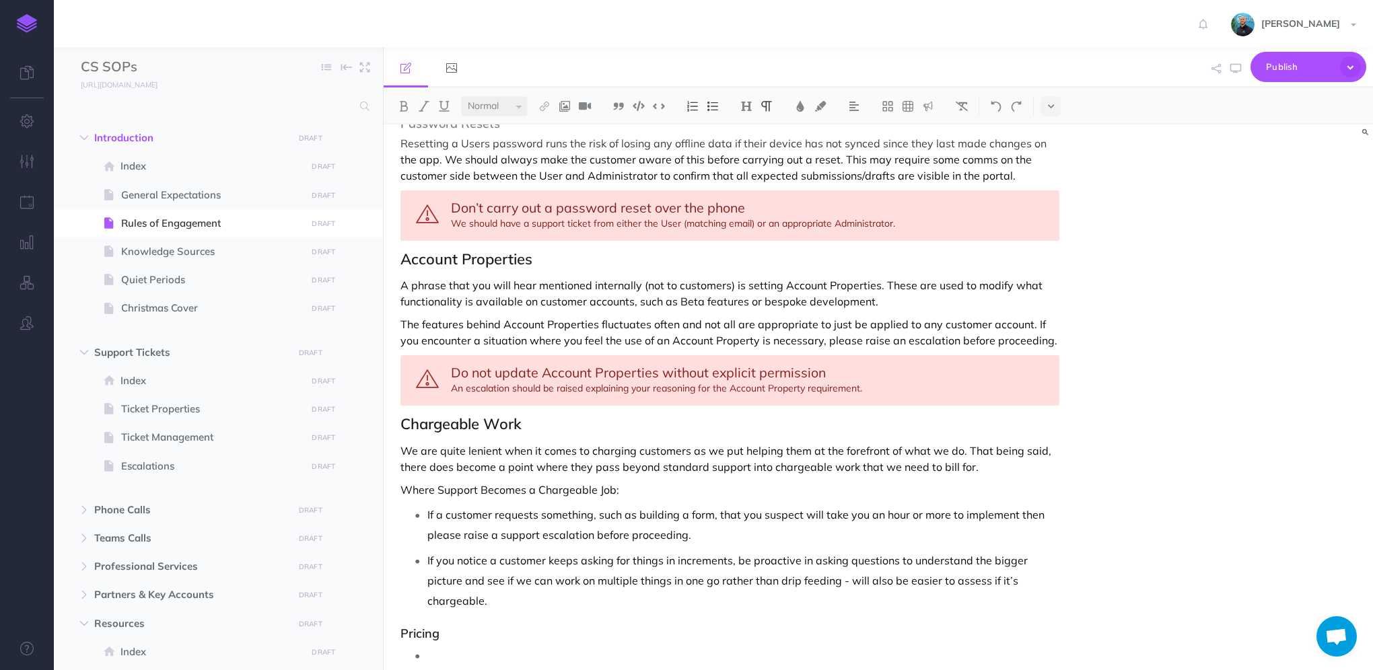
scroll to position [1773, 0]
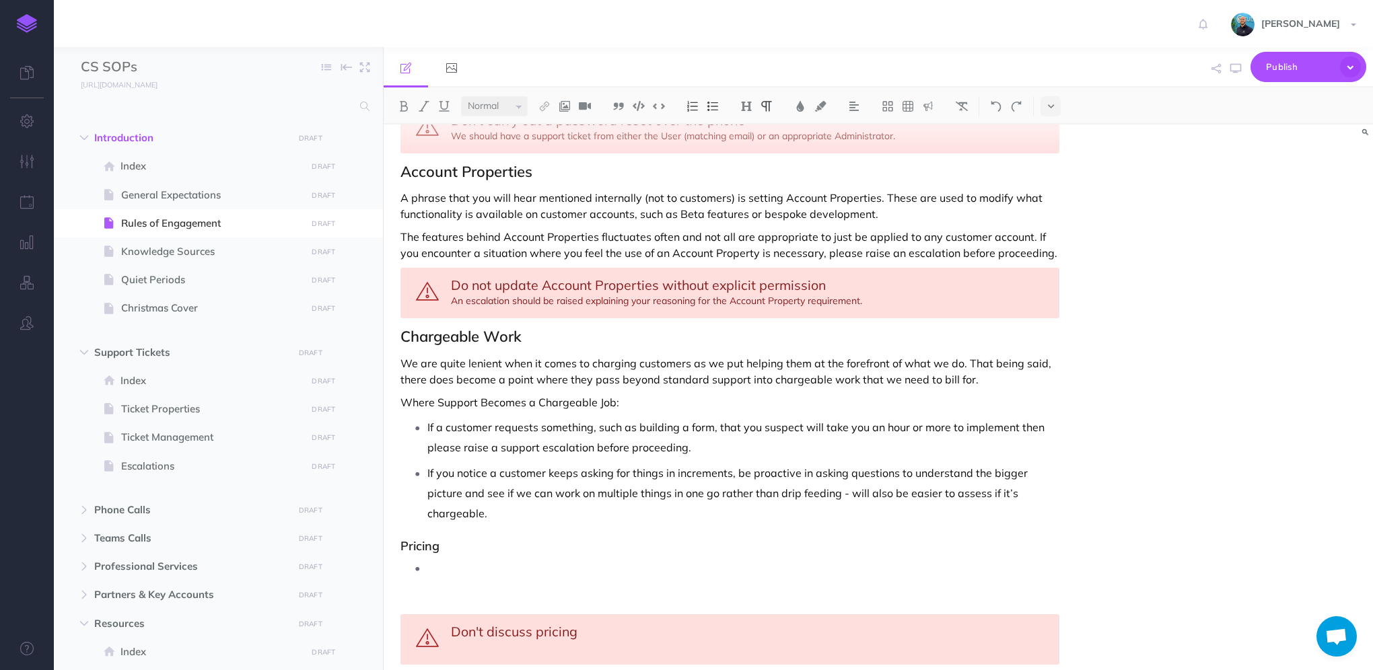
click at [36, 25] on img at bounding box center [27, 23] width 20 height 19
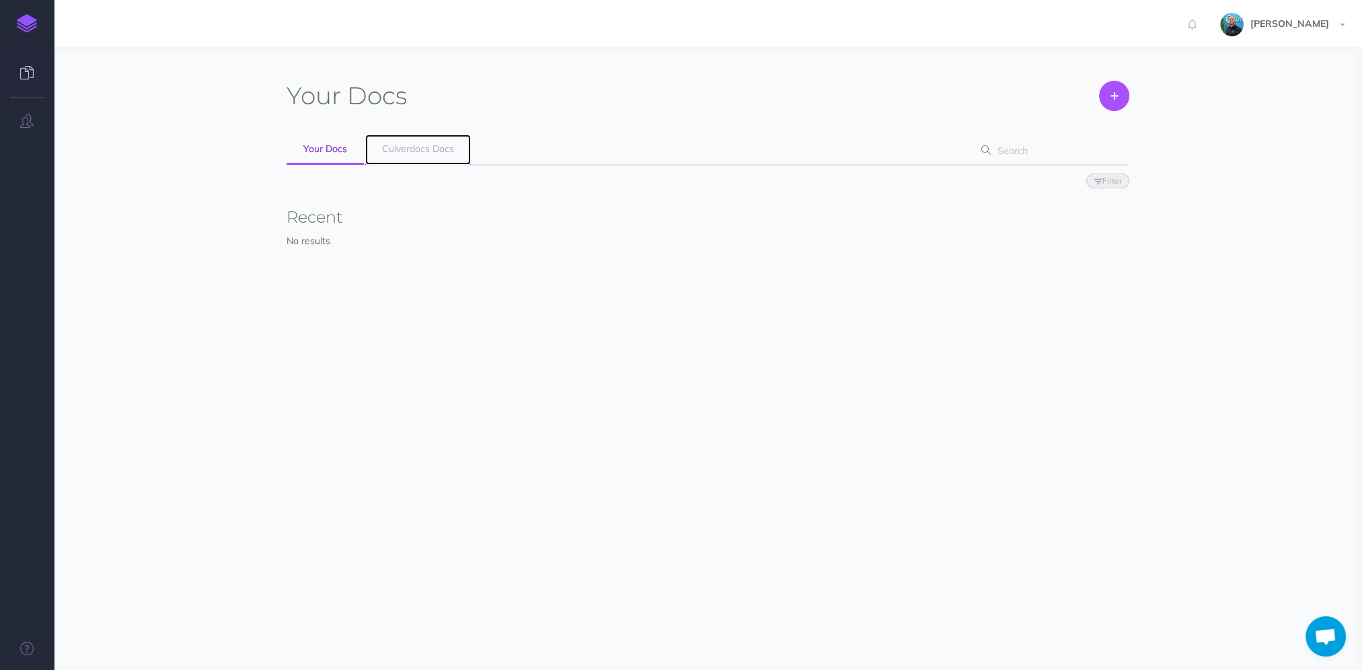
click at [406, 137] on link "Culverdocs Docs" at bounding box center [418, 150] width 106 height 30
